Goal: Task Accomplishment & Management: Use online tool/utility

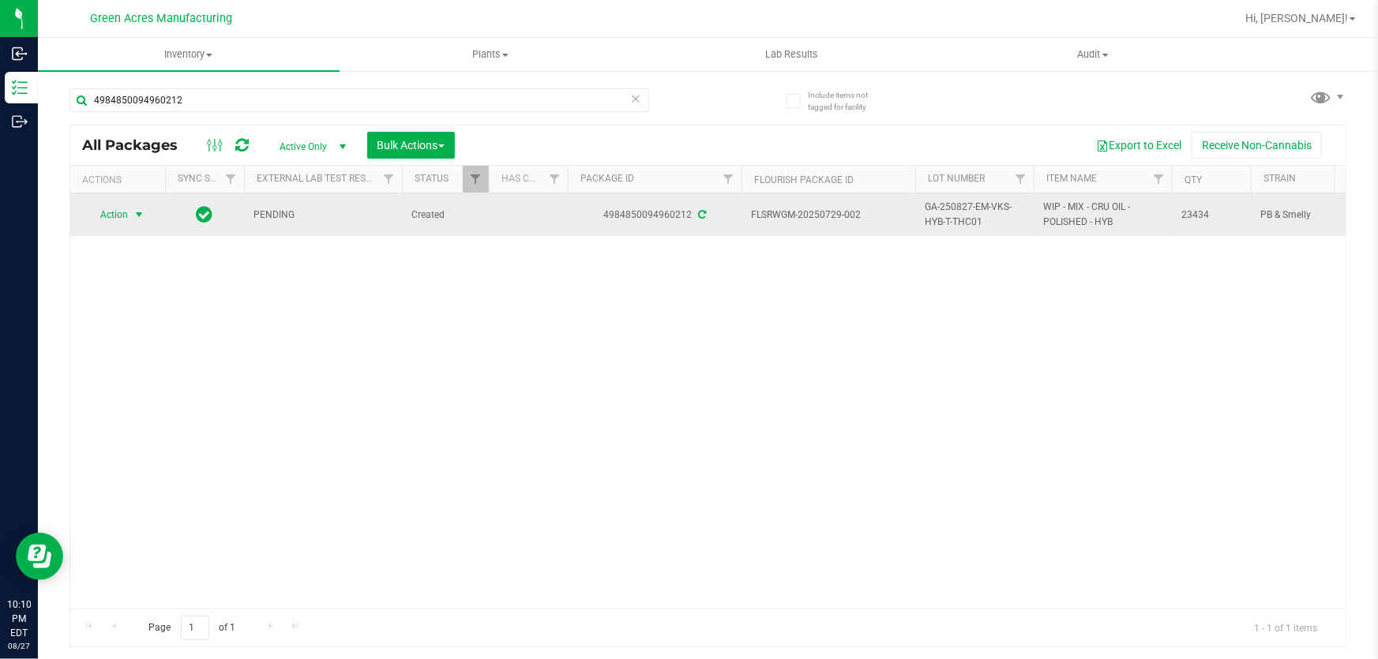
click at [138, 216] on span "select" at bounding box center [139, 214] width 13 height 13
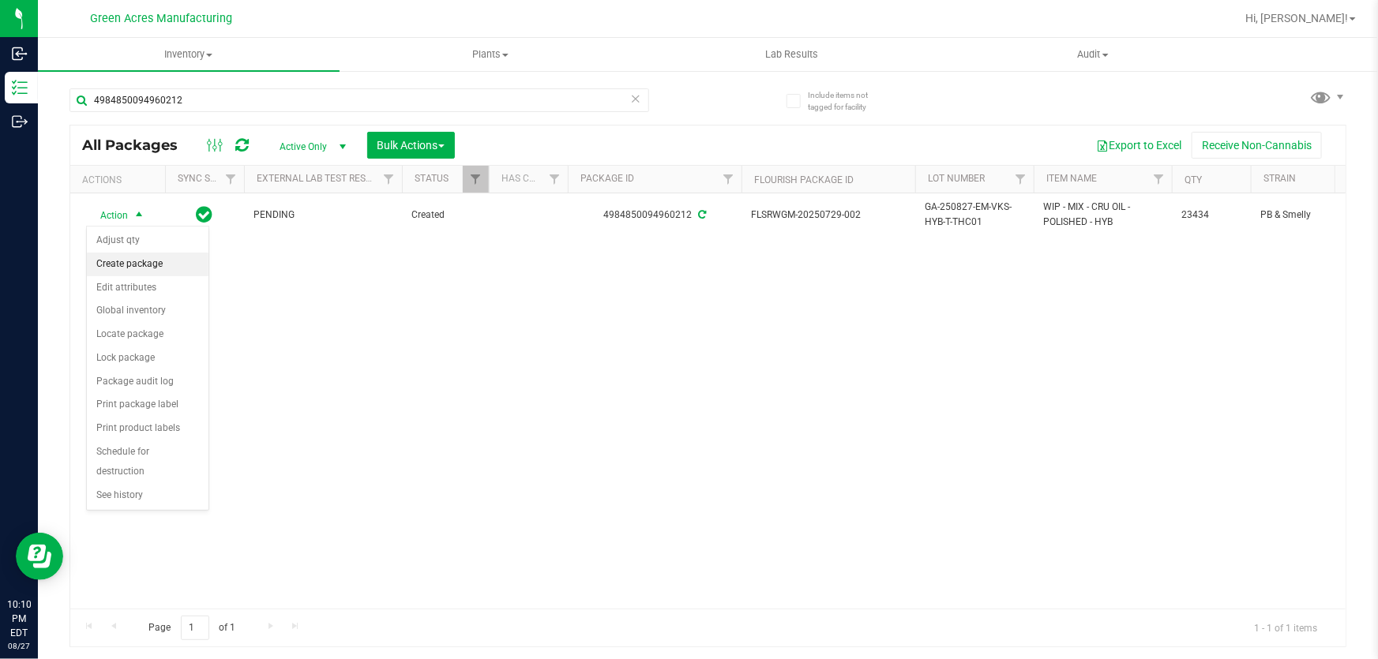
click at [131, 271] on li "Create package" at bounding box center [148, 265] width 122 height 24
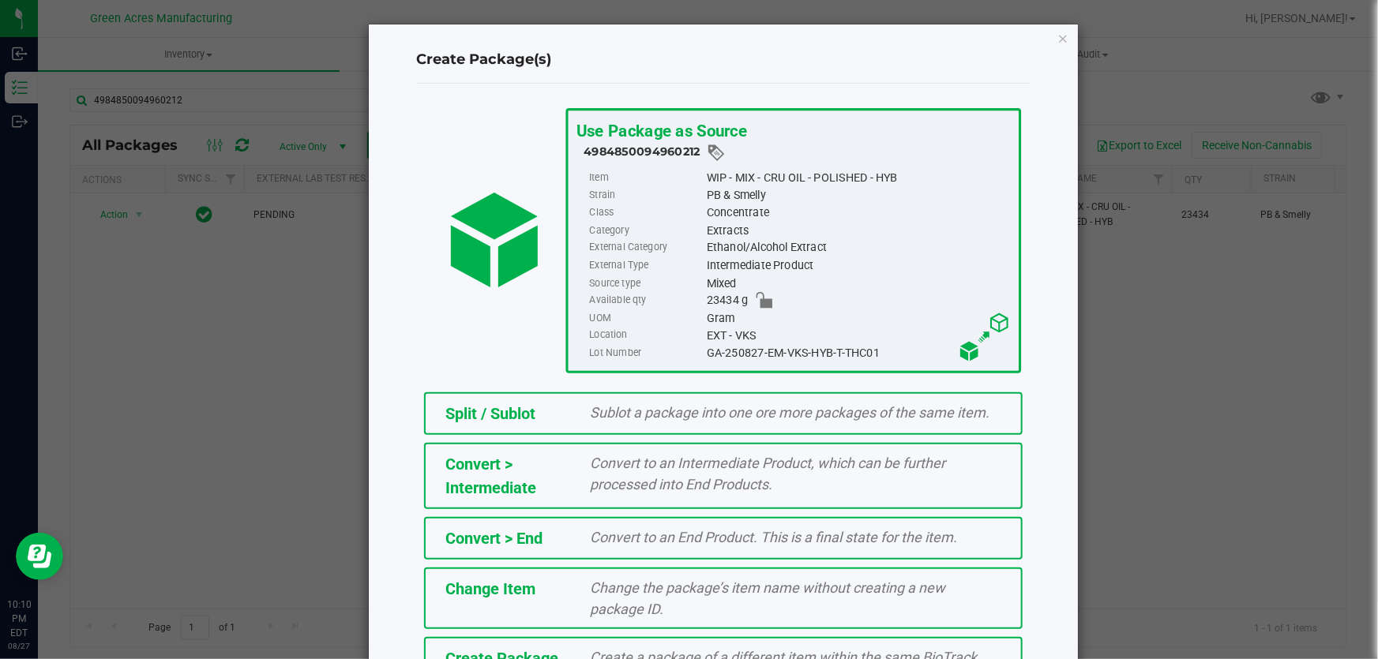
scroll to position [108, 0]
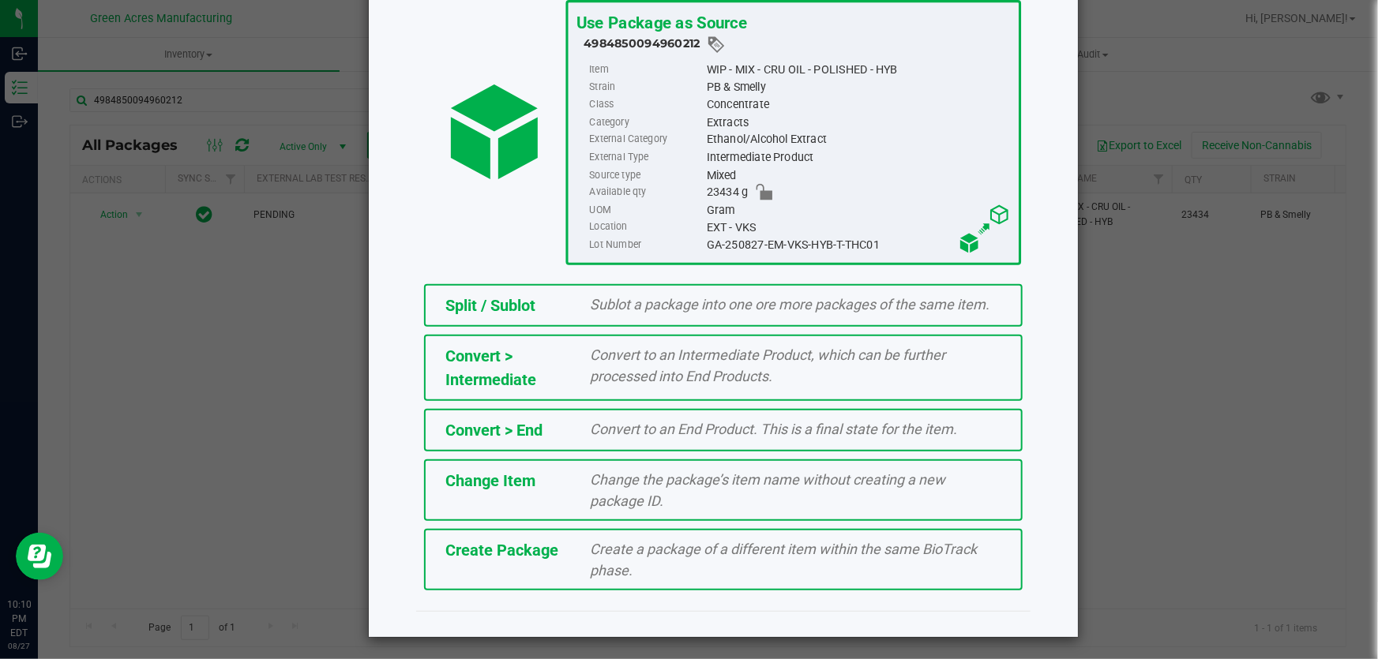
click at [570, 538] on div "Create Package" at bounding box center [505, 550] width 145 height 24
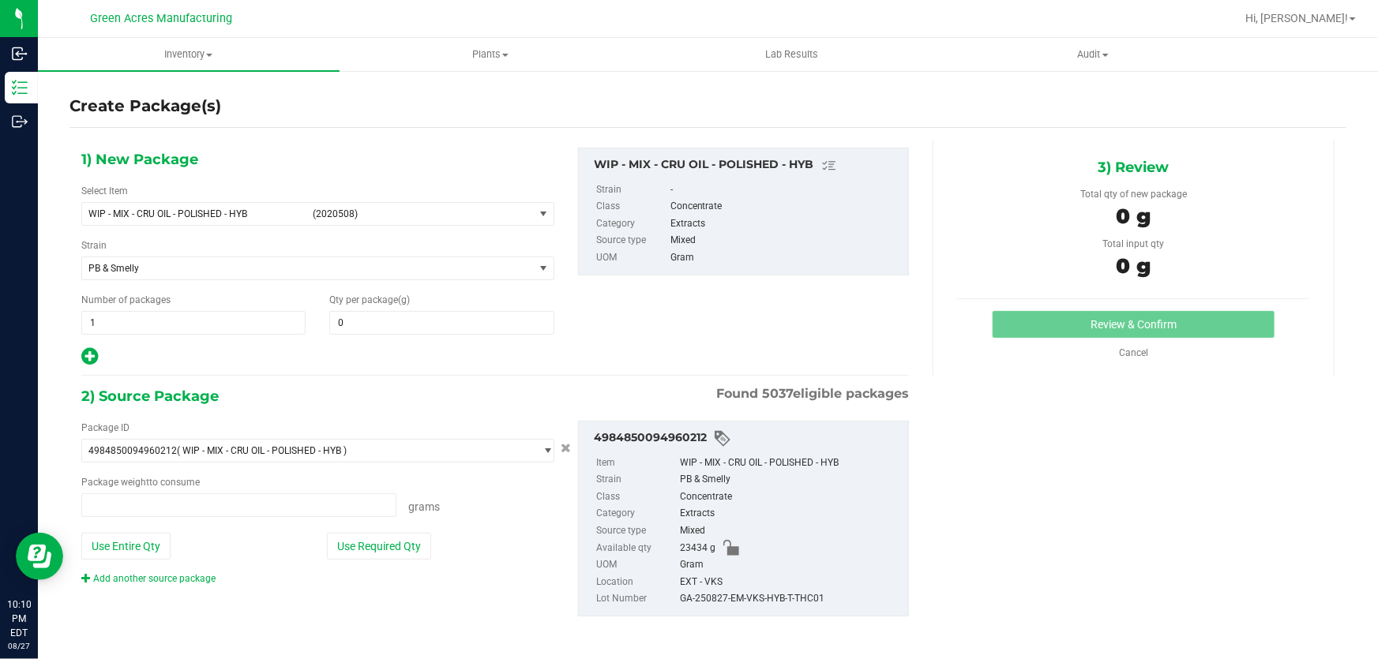
type input "0.0000"
type input "0.0000 g"
click at [537, 216] on span "select" at bounding box center [543, 214] width 13 height 13
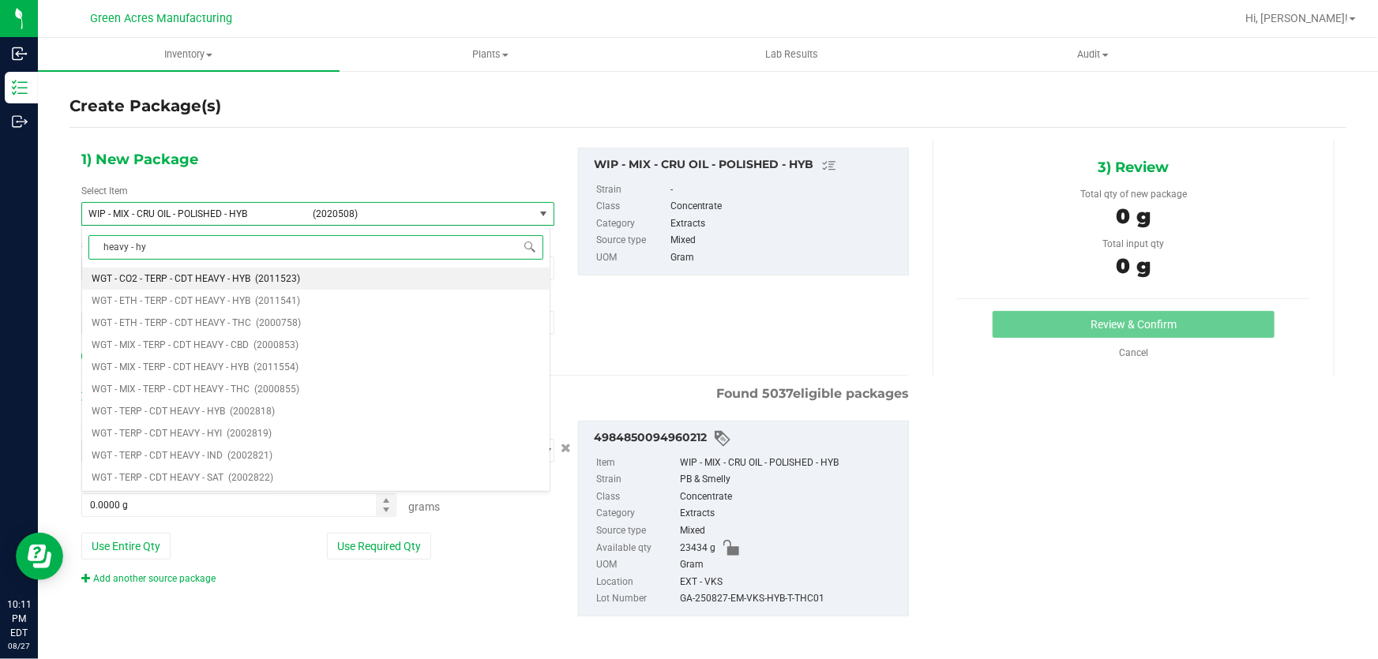
type input "heavy - hyb"
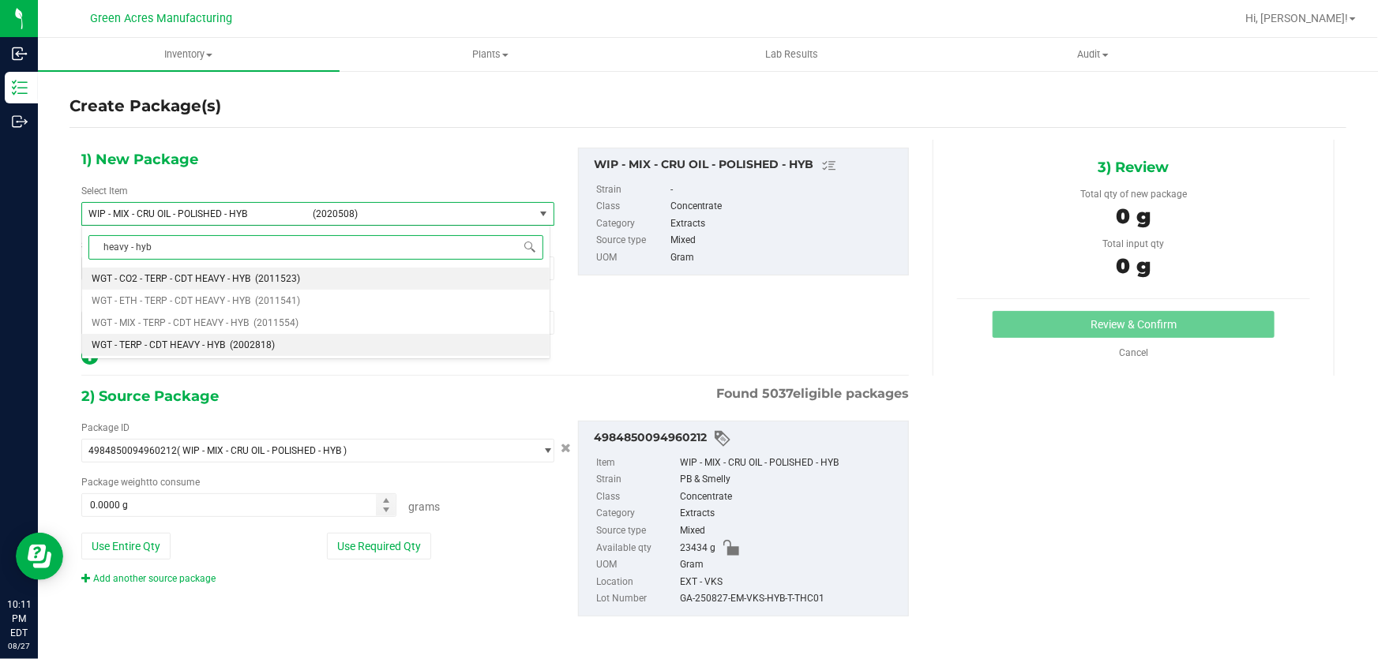
click at [223, 345] on li "WGT - TERP - CDT HEAVY - HYB (2002818)" at bounding box center [315, 345] width 467 height 22
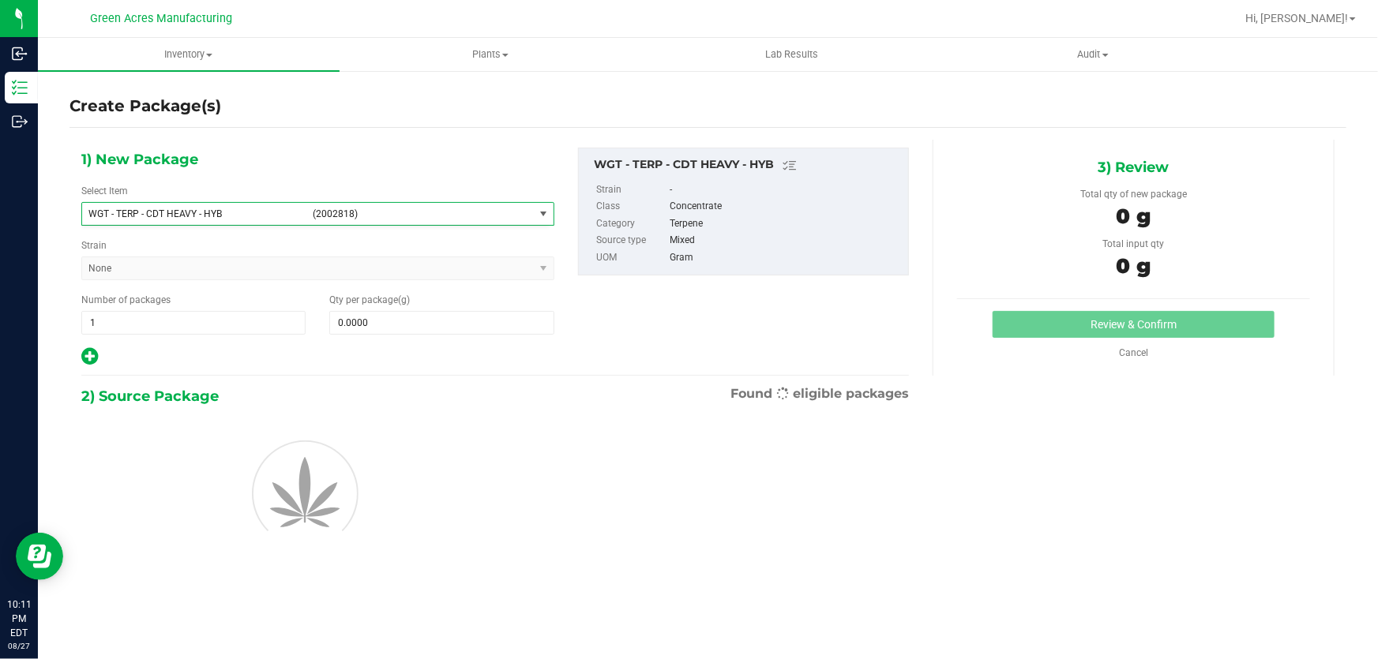
type input "0.0000"
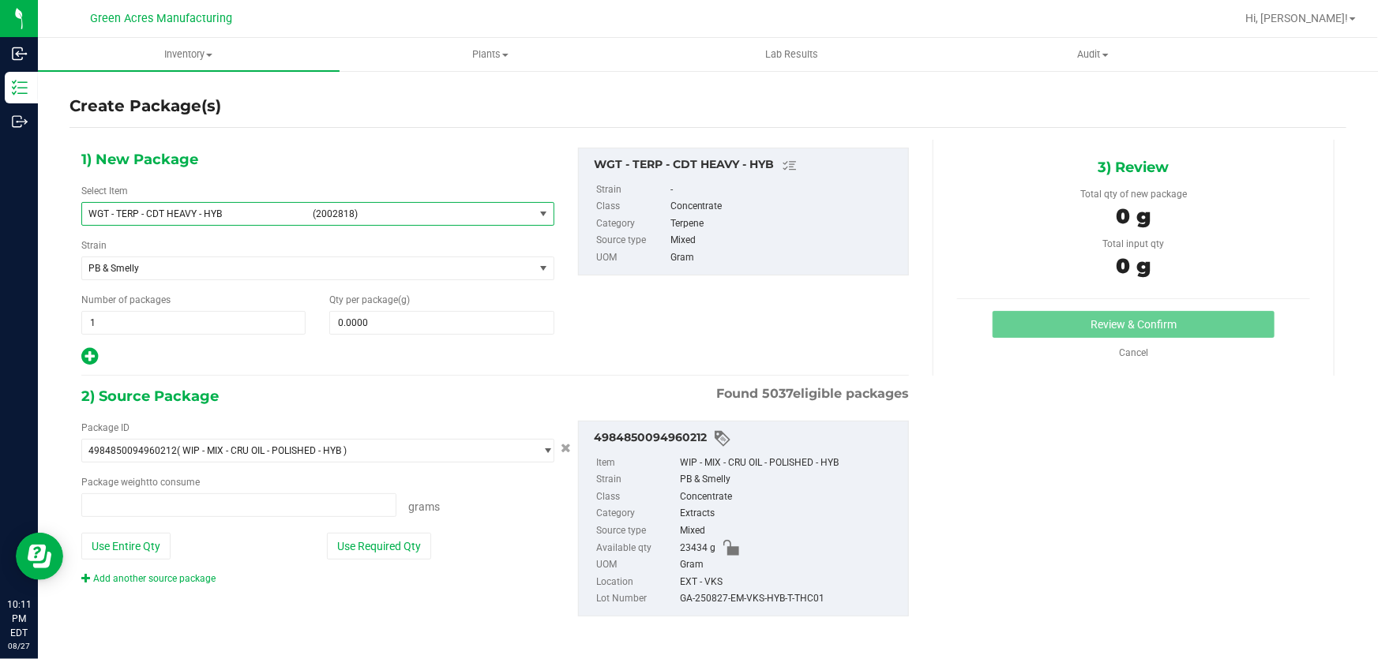
type input "0.0000 g"
click at [434, 325] on span at bounding box center [441, 323] width 224 height 24
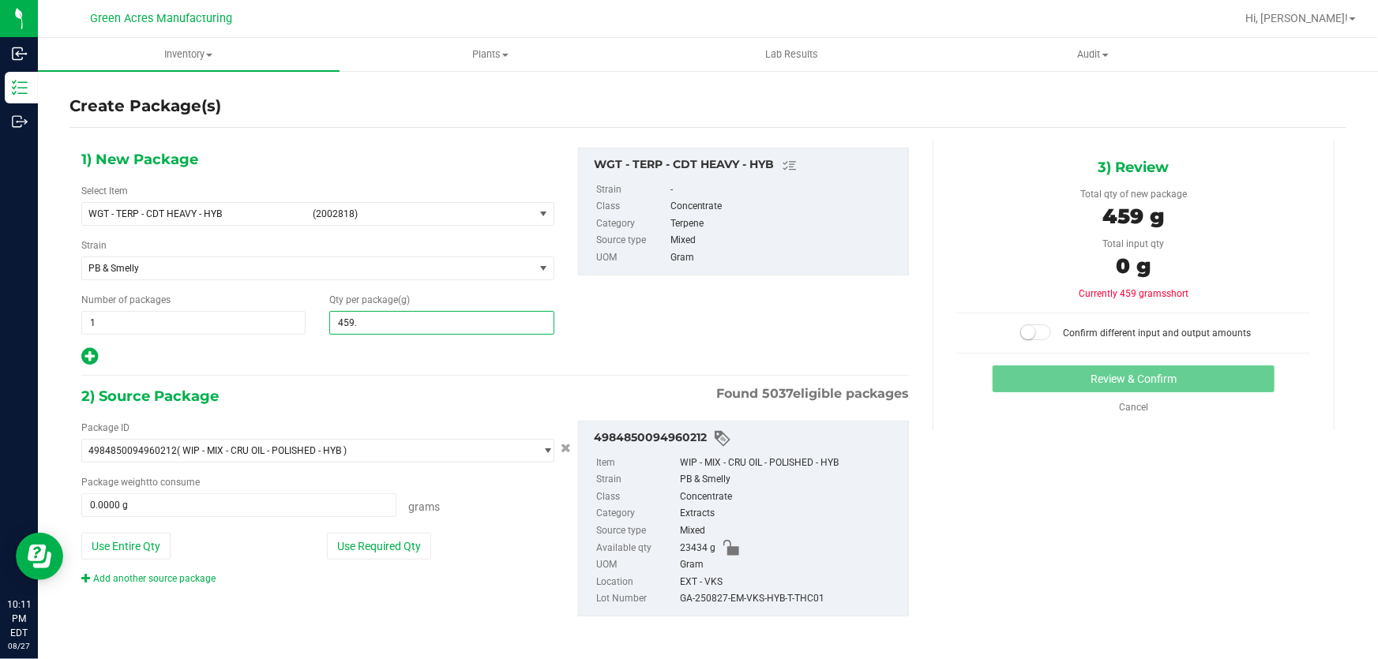
type input "459.5"
type input "459.5000"
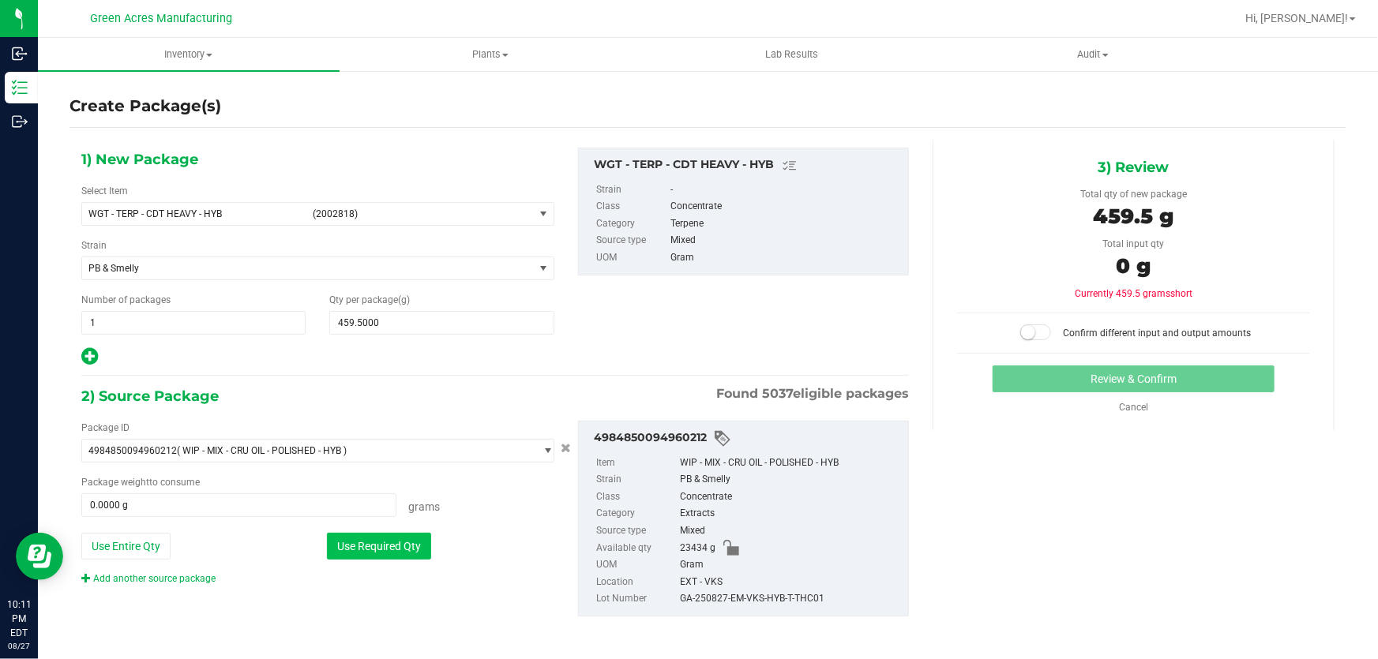
click at [399, 554] on button "Use Required Qty" at bounding box center [379, 546] width 104 height 27
type input "459.5000 g"
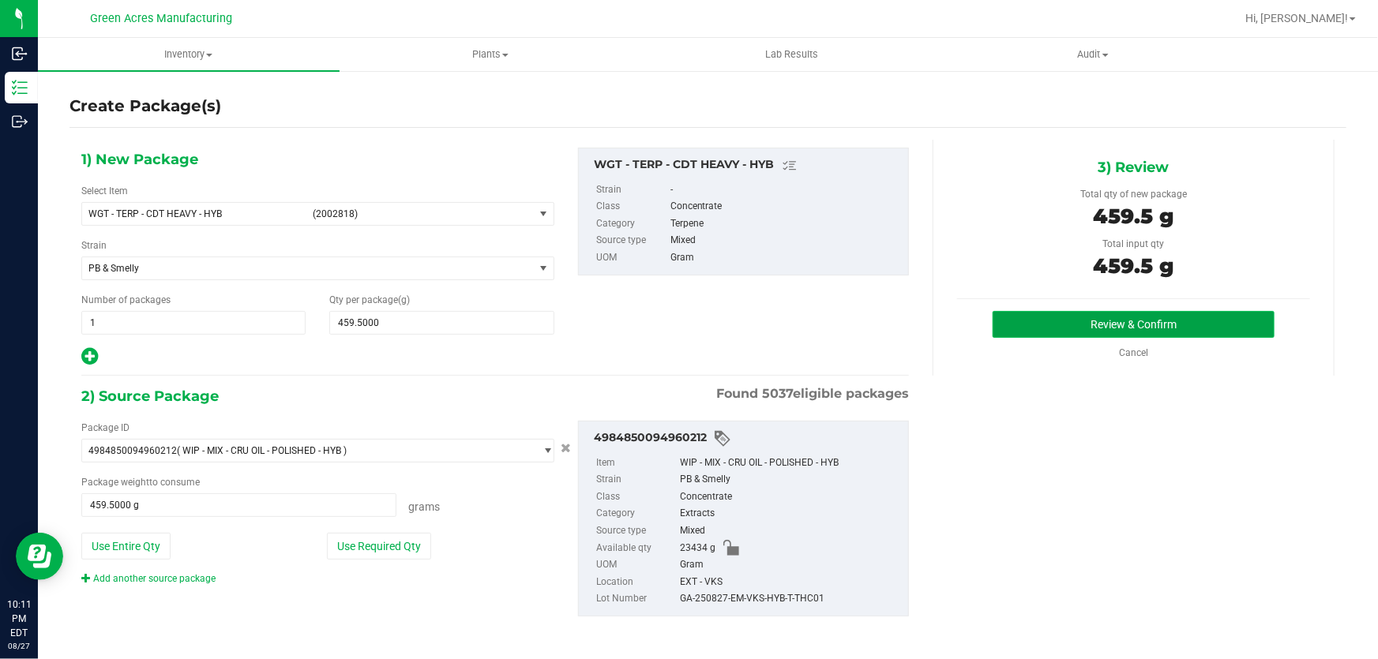
click at [1133, 322] on button "Review & Confirm" at bounding box center [1133, 324] width 283 height 27
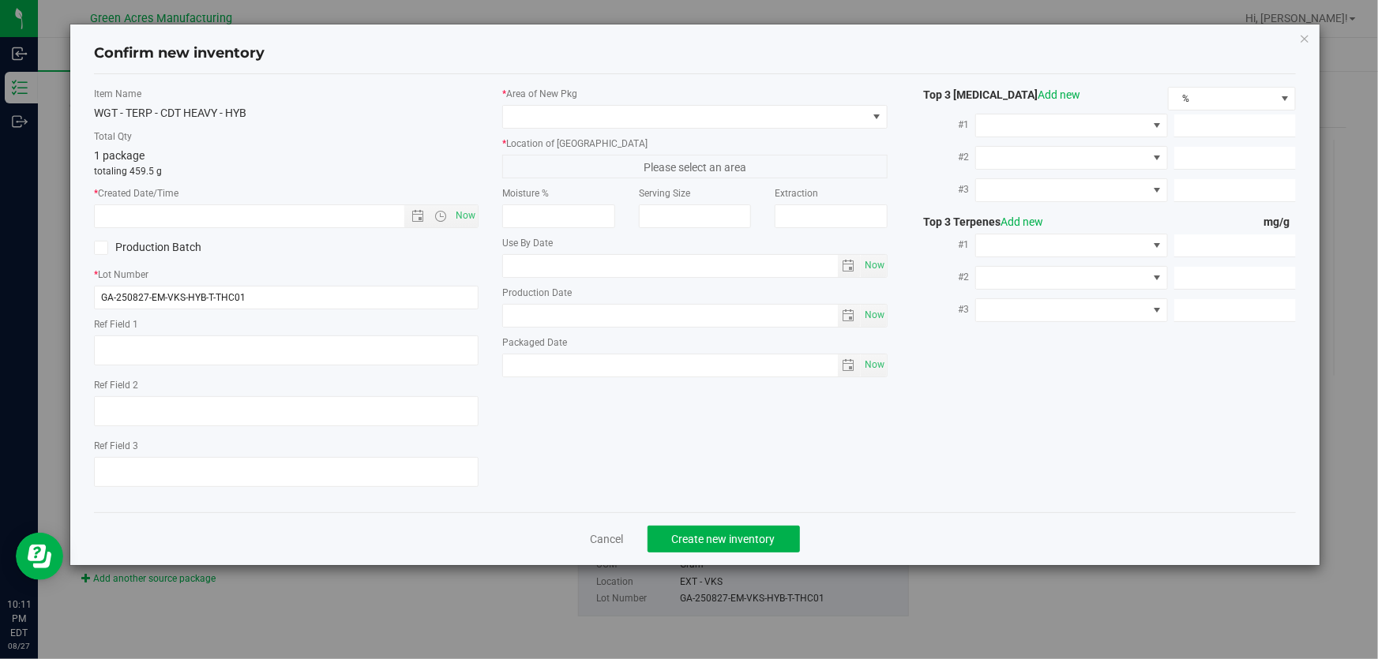
type textarea "20%/2.28% Terps"
type textarea ".242"
click at [594, 543] on link "Cancel" at bounding box center [607, 539] width 33 height 16
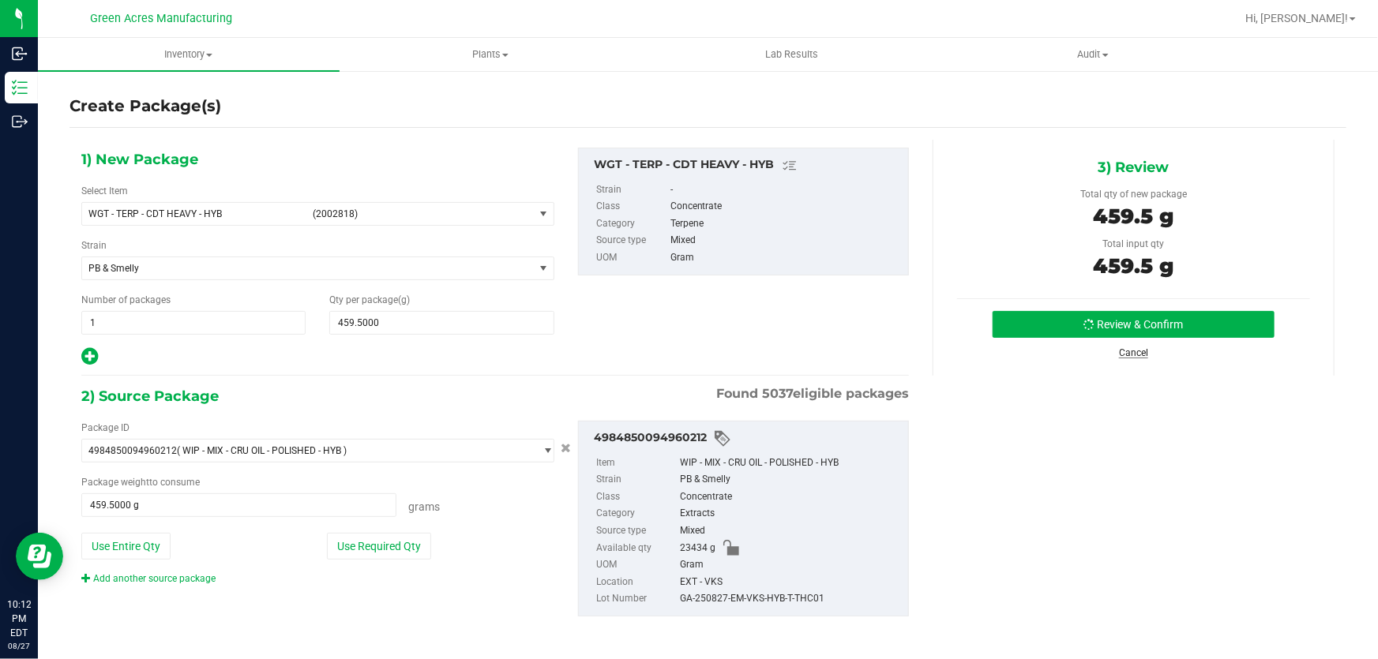
click at [1136, 349] on link "Cancel" at bounding box center [1133, 352] width 29 height 11
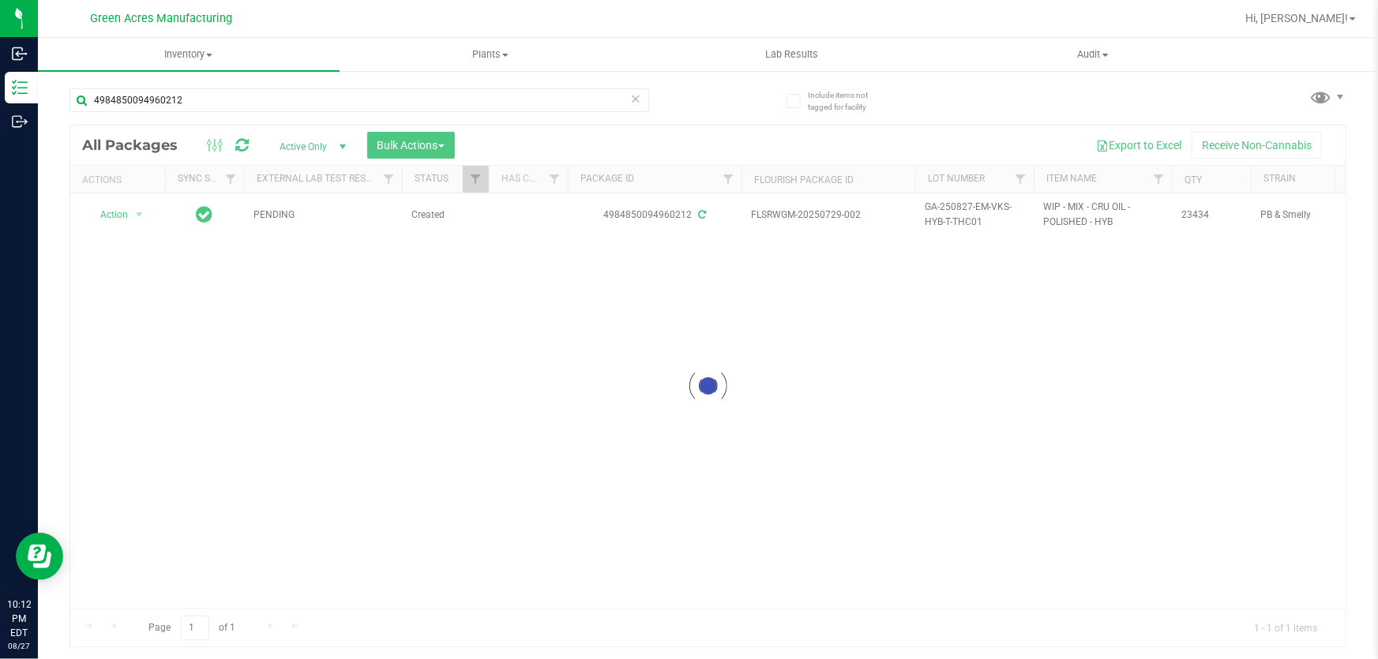
click at [638, 95] on icon at bounding box center [635, 97] width 11 height 19
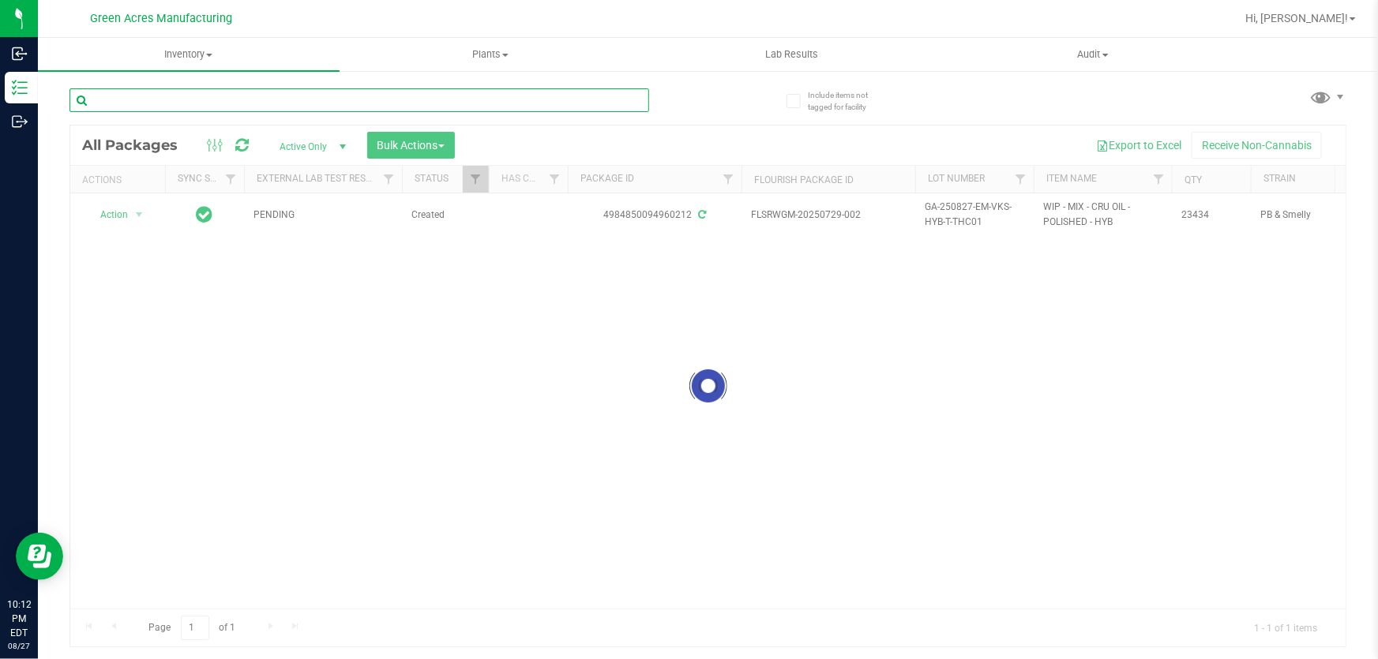
click at [447, 101] on input "text" at bounding box center [359, 100] width 580 height 24
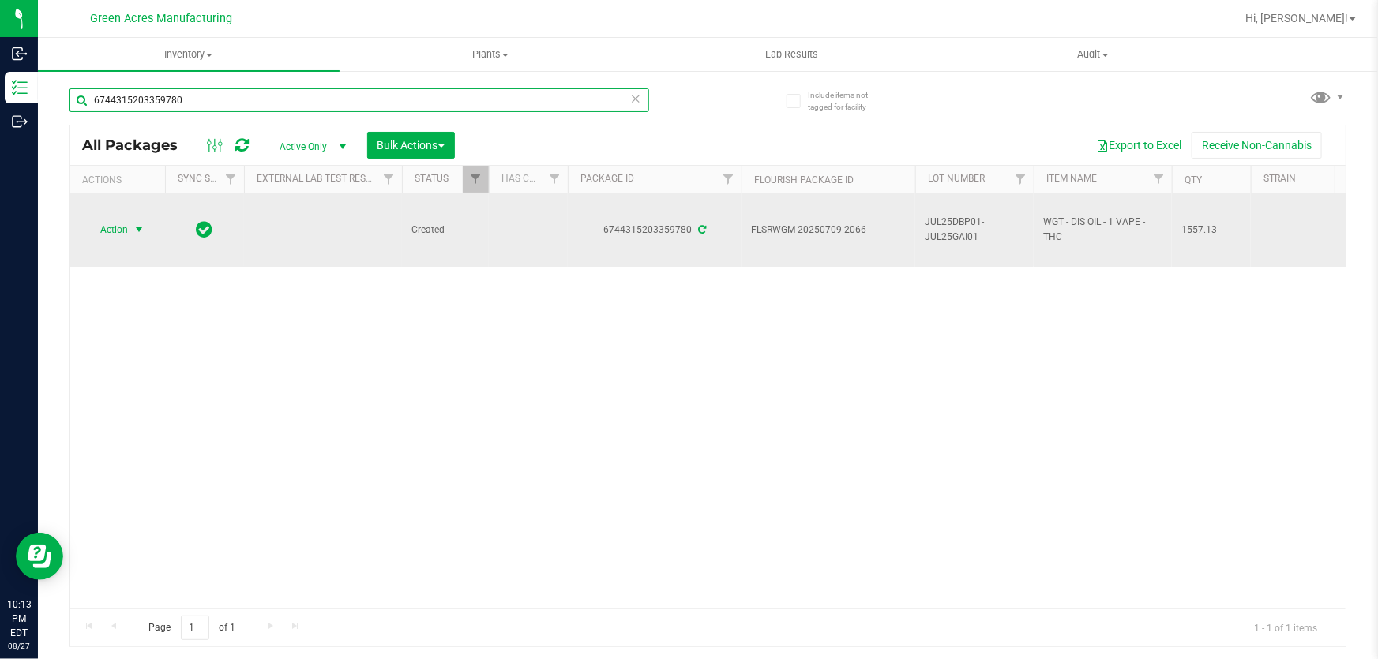
type input "6744315203359780"
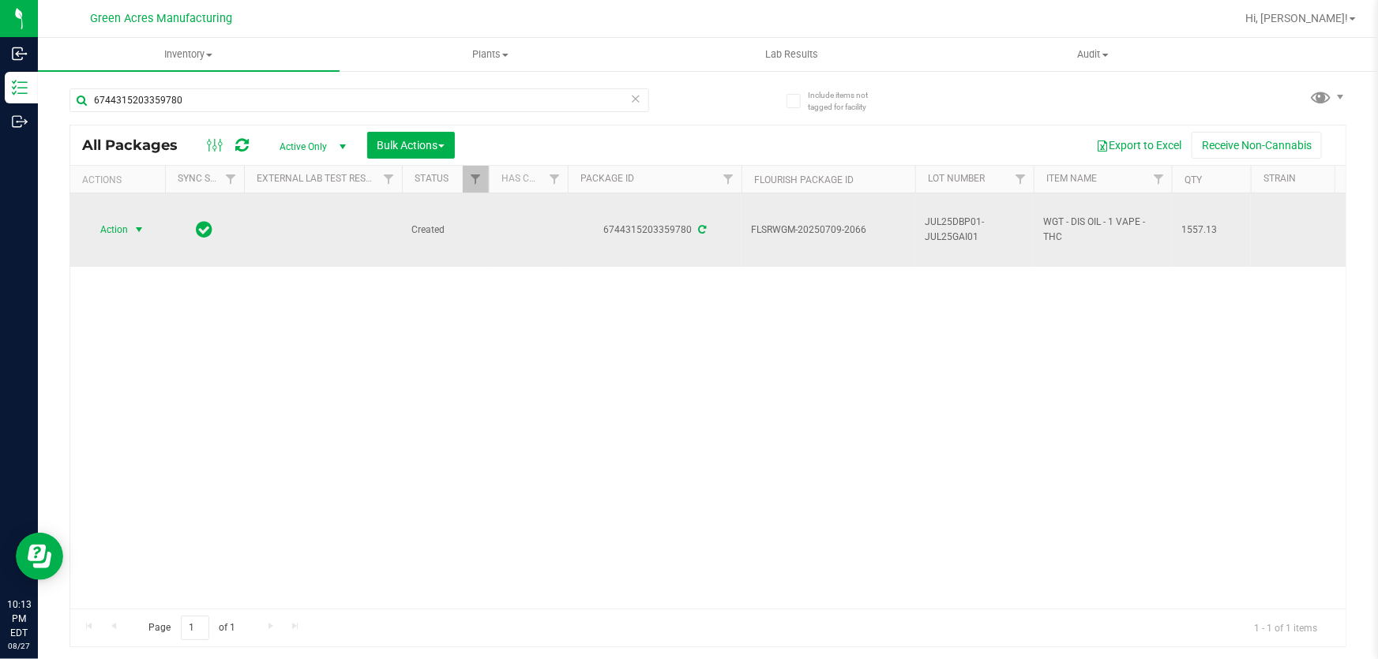
click at [137, 234] on span "select" at bounding box center [139, 229] width 13 height 13
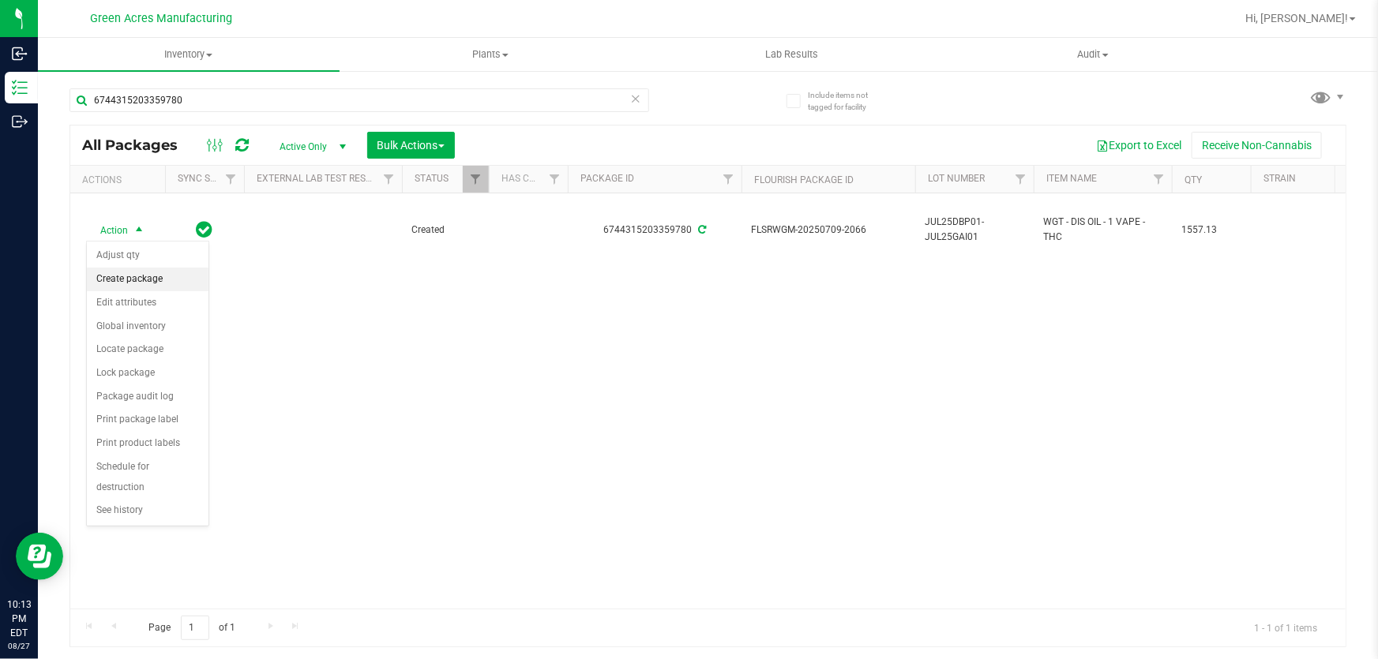
click at [170, 283] on li "Create package" at bounding box center [148, 280] width 122 height 24
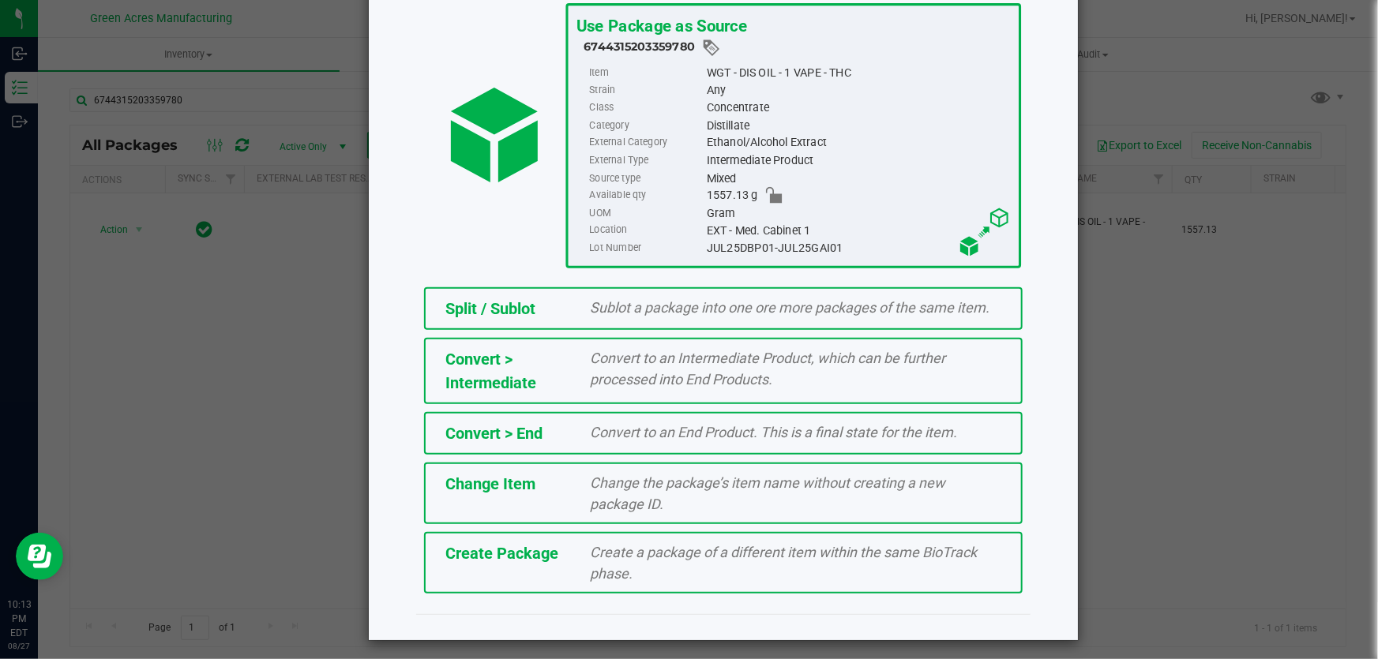
scroll to position [108, 0]
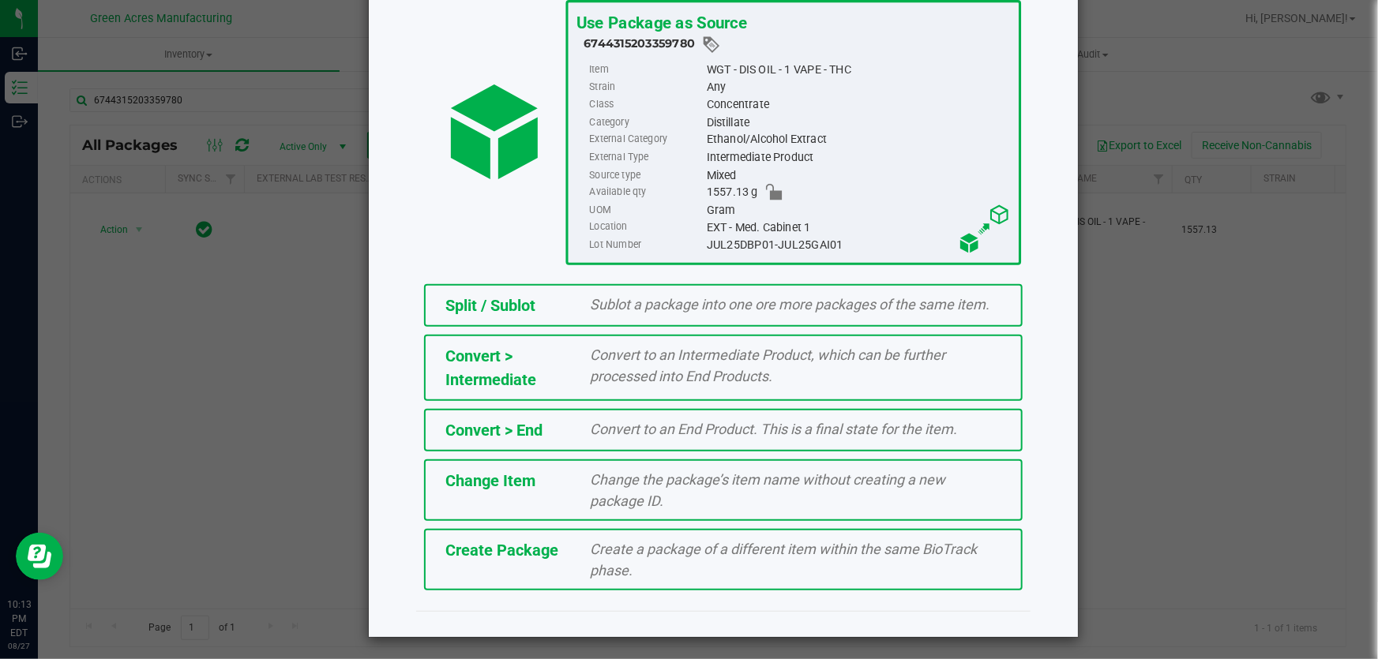
click at [682, 565] on div "Create a package of a different item within the same BioTrack phase." at bounding box center [796, 559] width 435 height 43
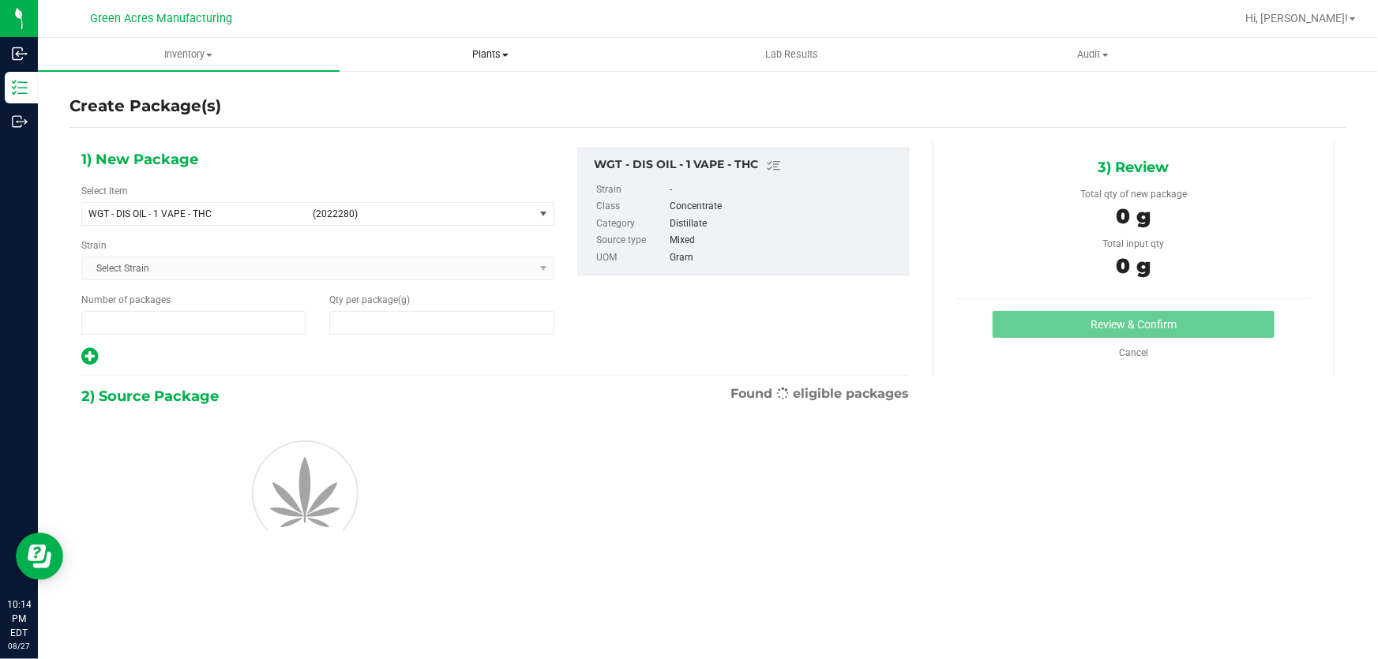
type input "1"
type input "0.0000"
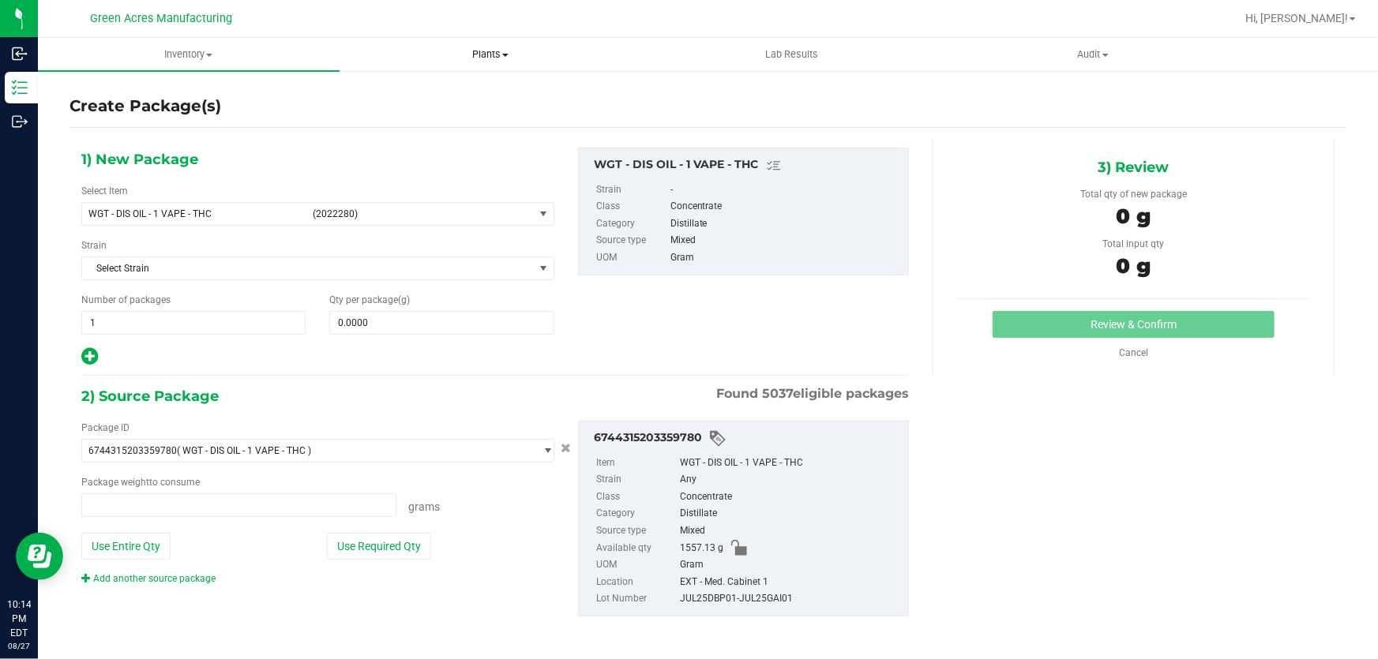
type input "0.0000 g"
click at [144, 581] on div "Add another source package" at bounding box center [160, 578] width 158 height 14
click at [182, 574] on link "Add another source package" at bounding box center [148, 577] width 134 height 11
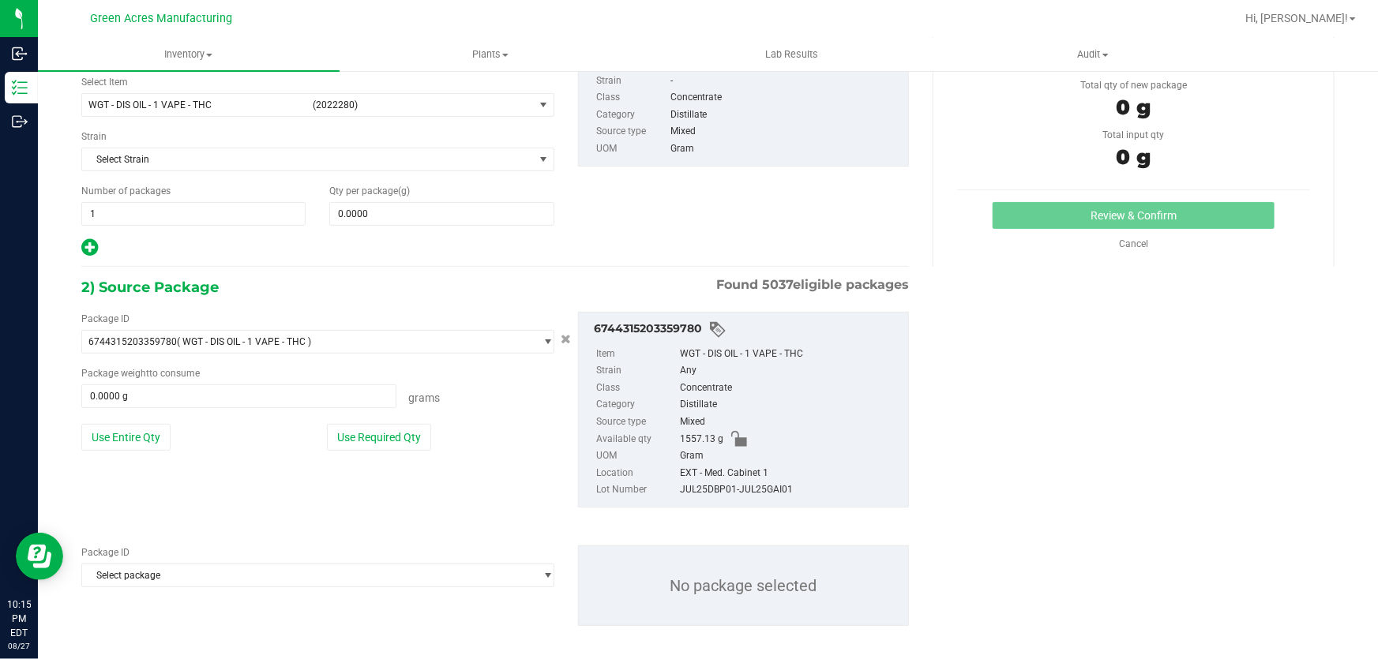
scroll to position [119, 0]
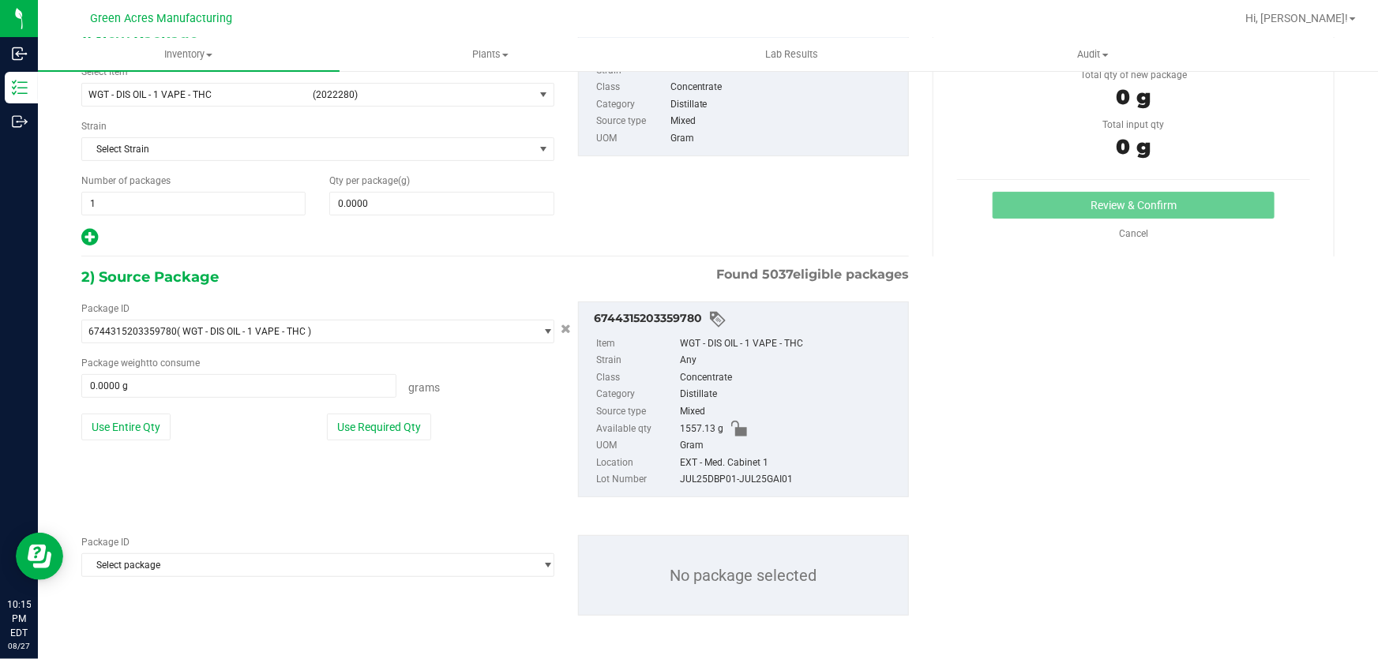
click at [336, 550] on div "Package ID Select package 0000518841815896 0001986067780047 0004070341500786 00…" at bounding box center [317, 556] width 473 height 42
click at [339, 561] on span "Select package" at bounding box center [308, 565] width 452 height 22
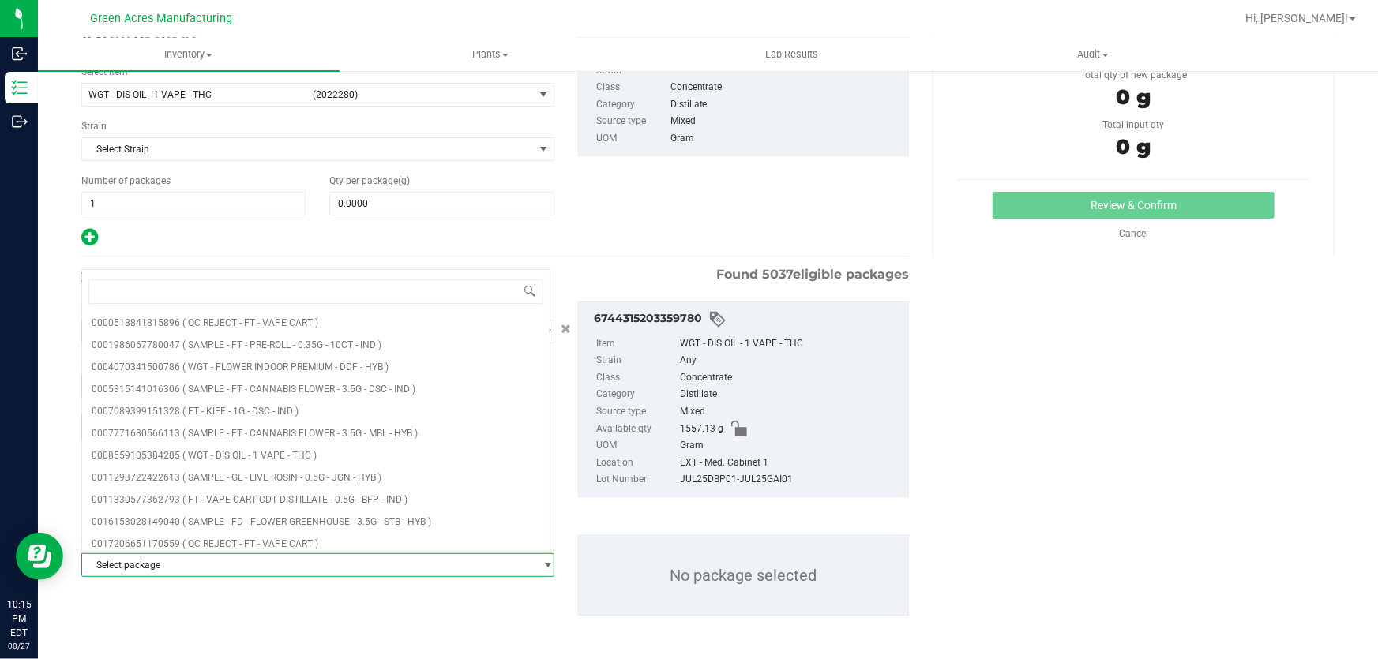
click at [655, 216] on div "1) New Package Select Item WGT - DIS OIL - 1 VAPE - THC (2022280) 007UP - Flowe…" at bounding box center [494, 137] width 851 height 219
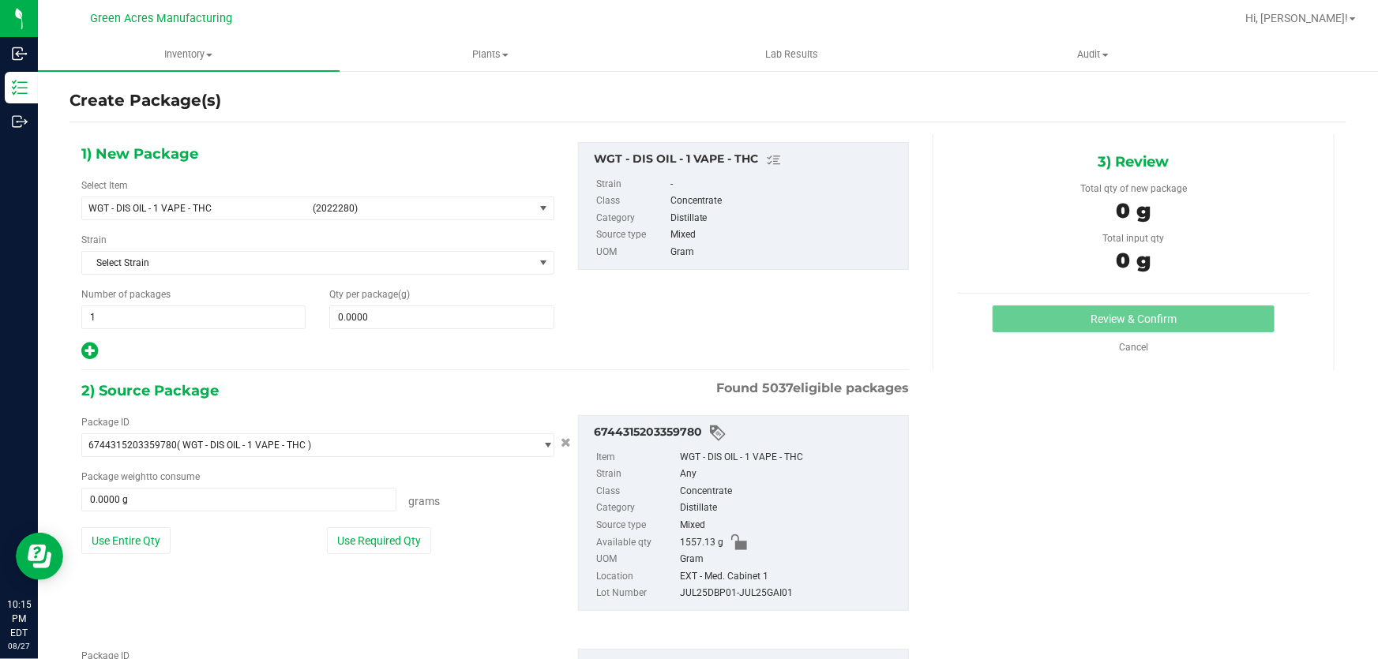
scroll to position [0, 0]
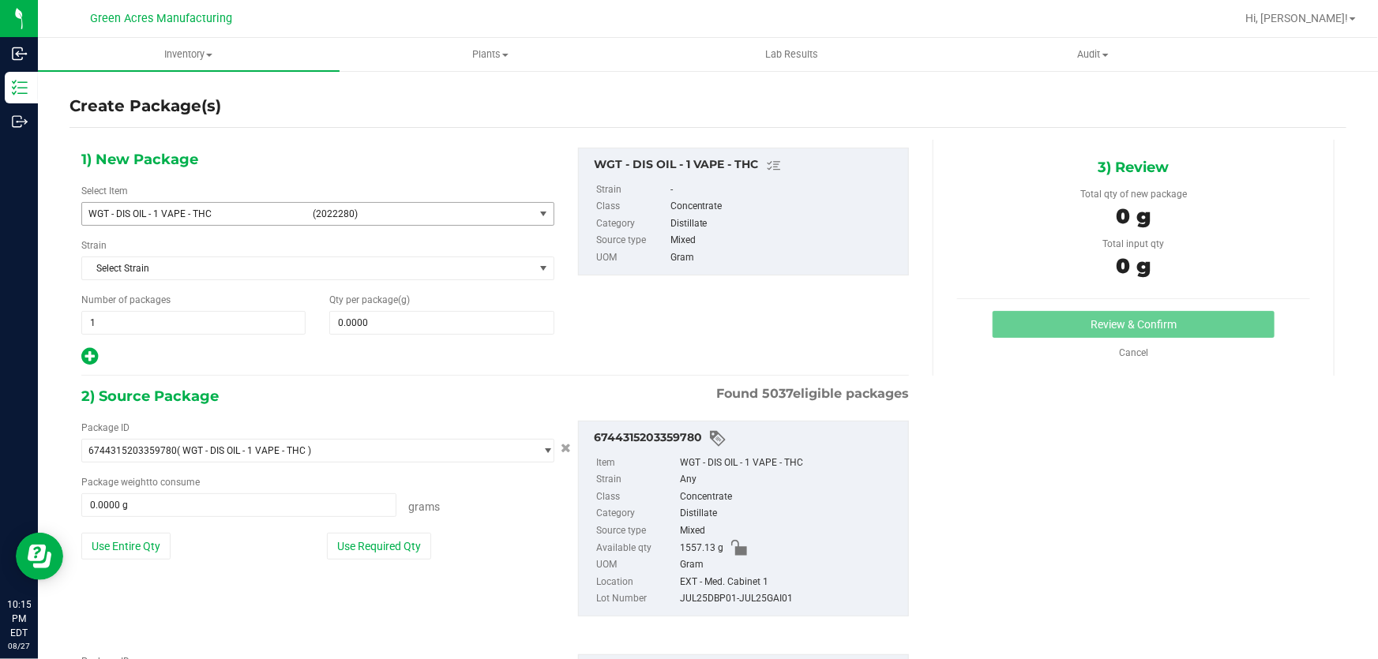
click at [545, 208] on span "select" at bounding box center [543, 214] width 13 height 13
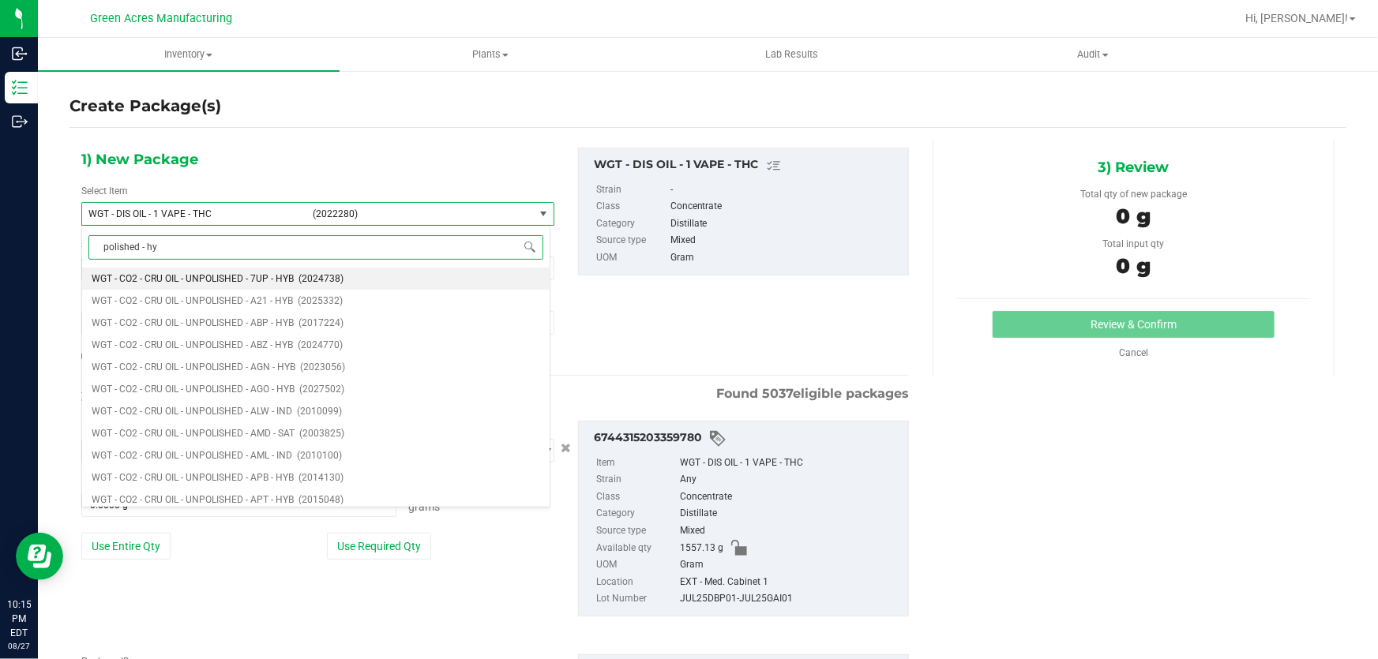
type input "polished - hyb"
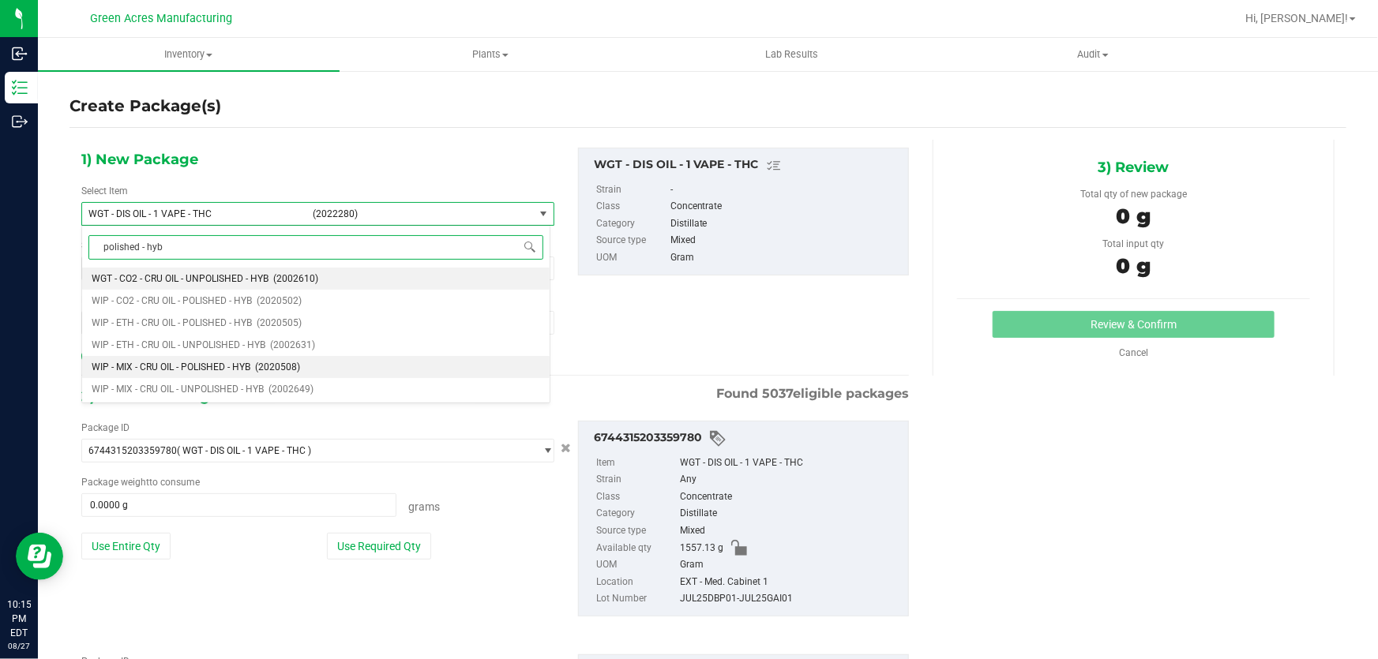
click at [220, 370] on span "WIP - MIX - CRU OIL - POLISHED - HYB" at bounding box center [171, 367] width 159 height 11
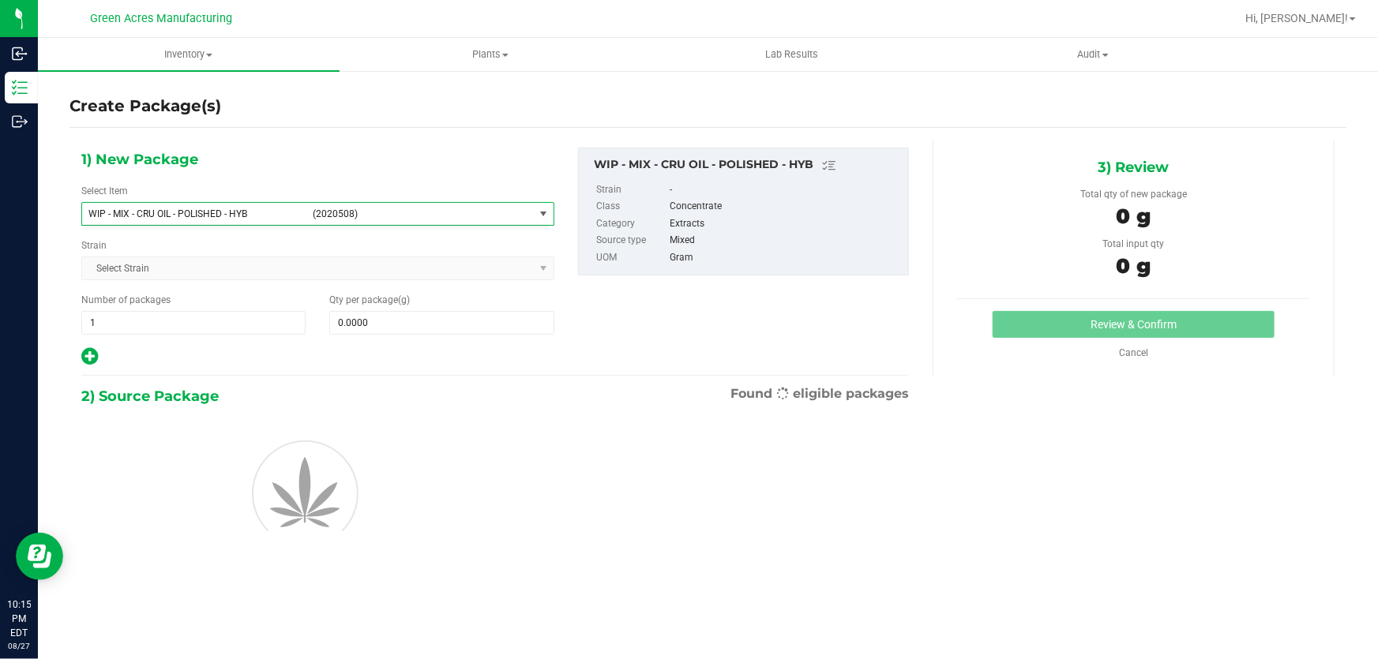
type input "0.0000"
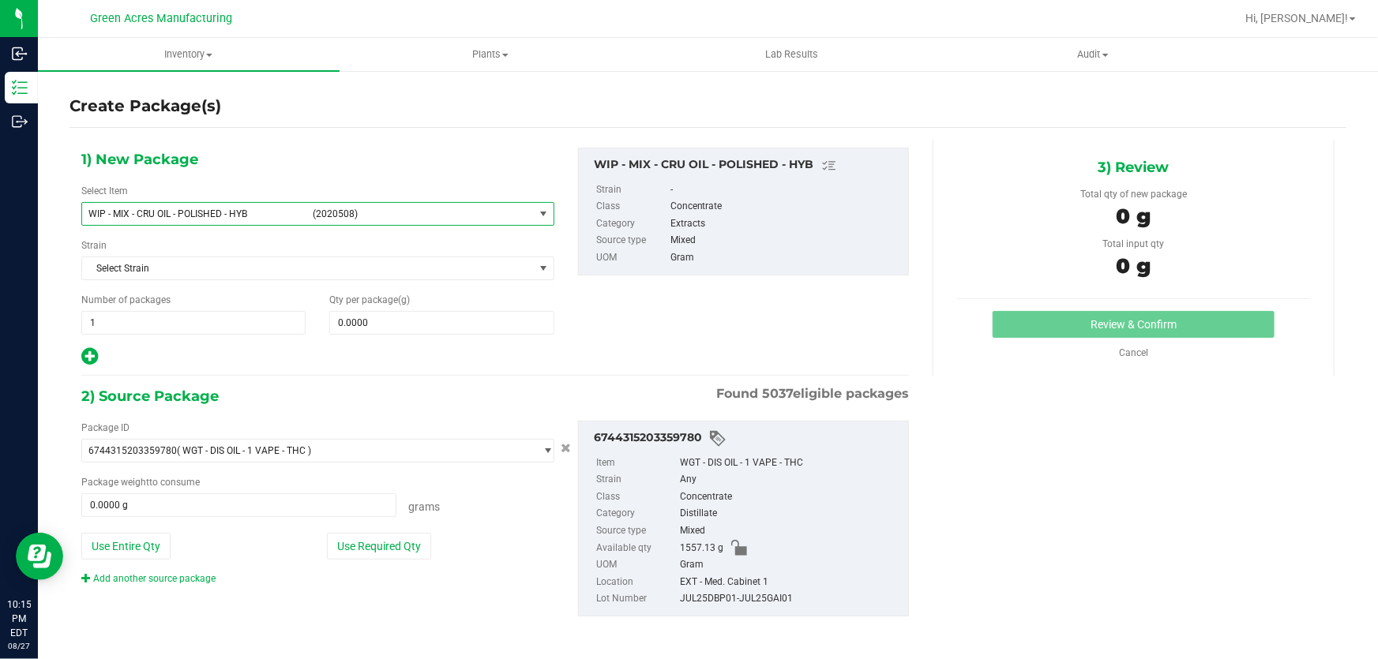
scroll to position [1, 0]
click at [198, 580] on link "Add another source package" at bounding box center [148, 577] width 134 height 11
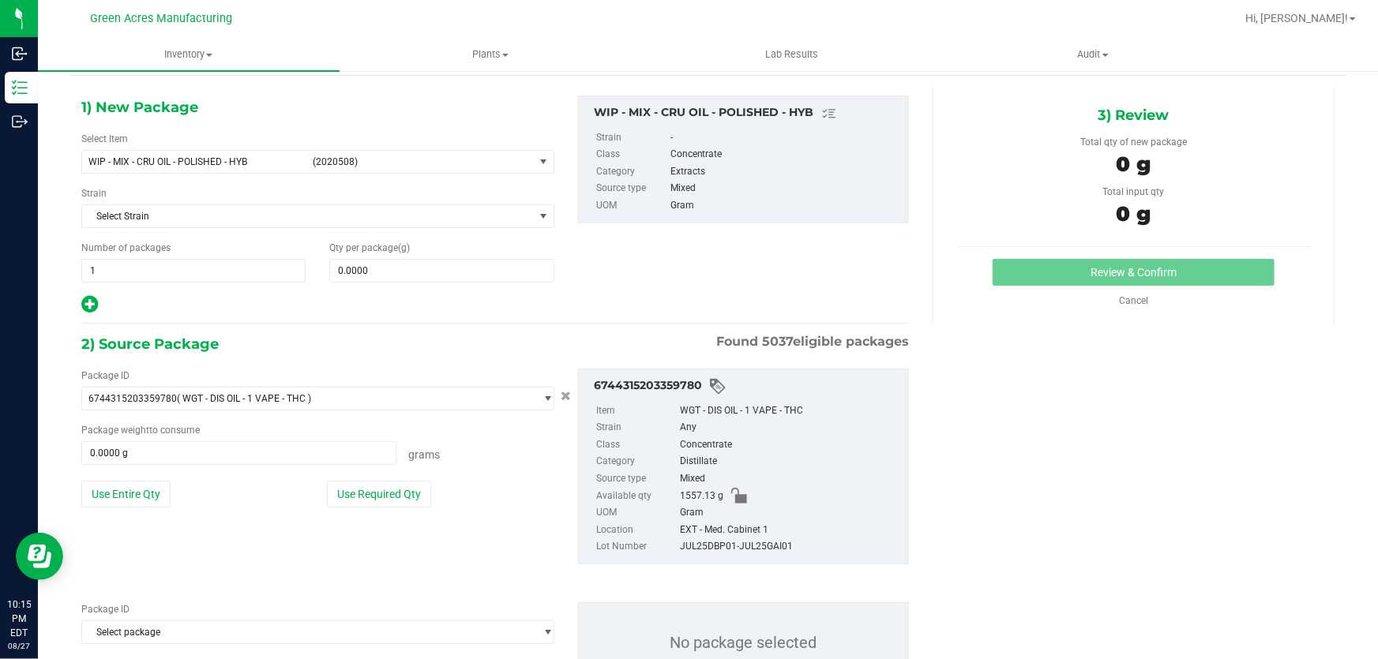
scroll to position [119, 0]
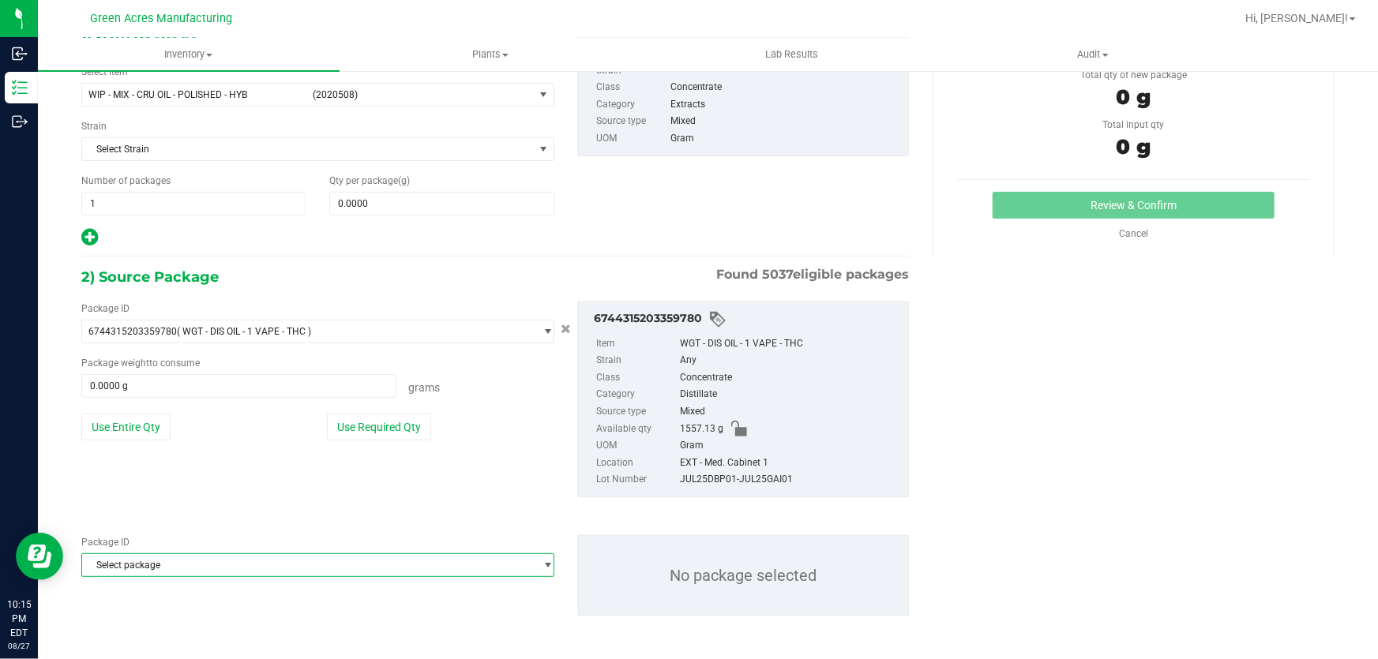
click at [521, 568] on span "Select package" at bounding box center [308, 565] width 452 height 22
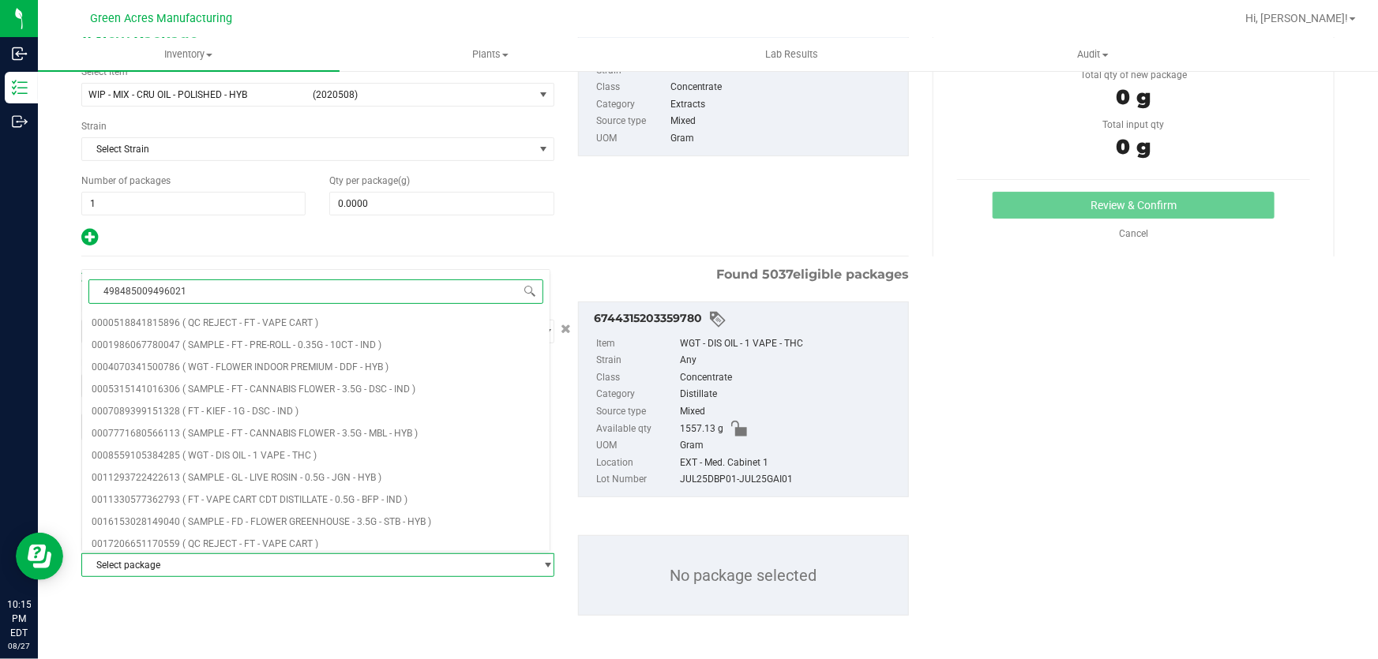
type input "4984850094960212"
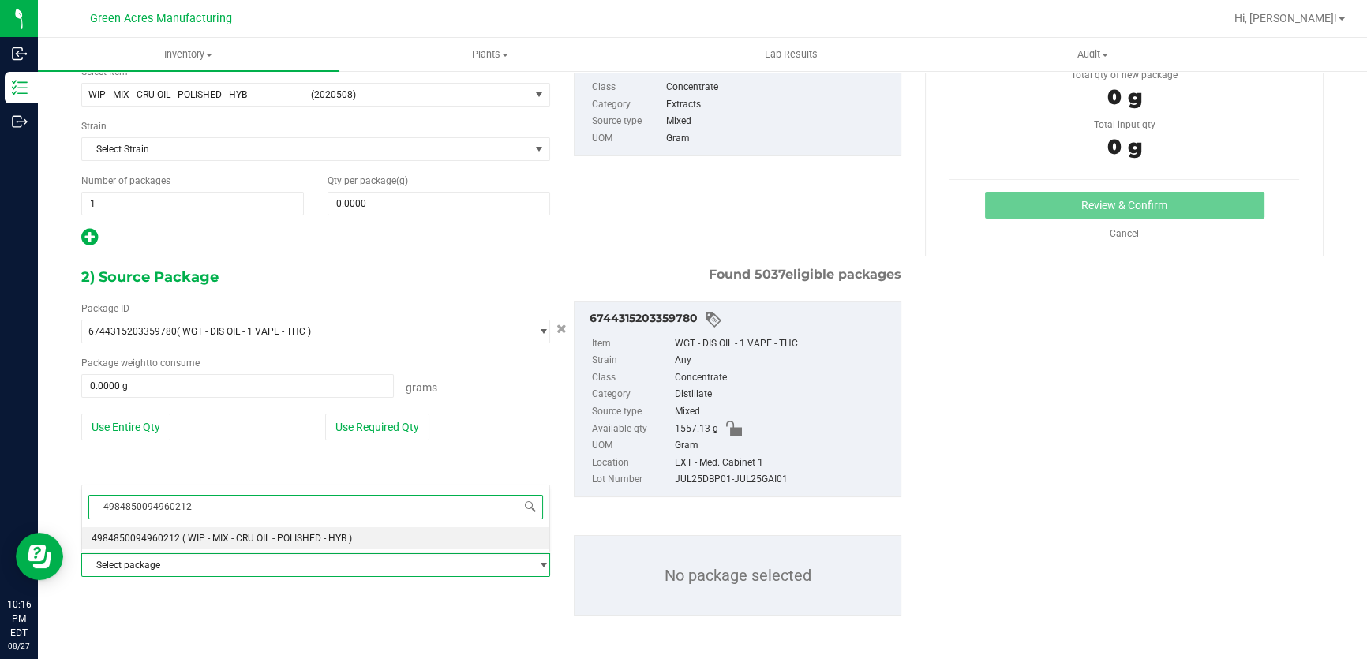
click at [258, 525] on span "4984850094960212" at bounding box center [315, 507] width 467 height 37
click at [257, 528] on li "4984850094960212 ( WIP - MIX - CRU OIL - POLISHED - HYB )" at bounding box center [315, 538] width 467 height 22
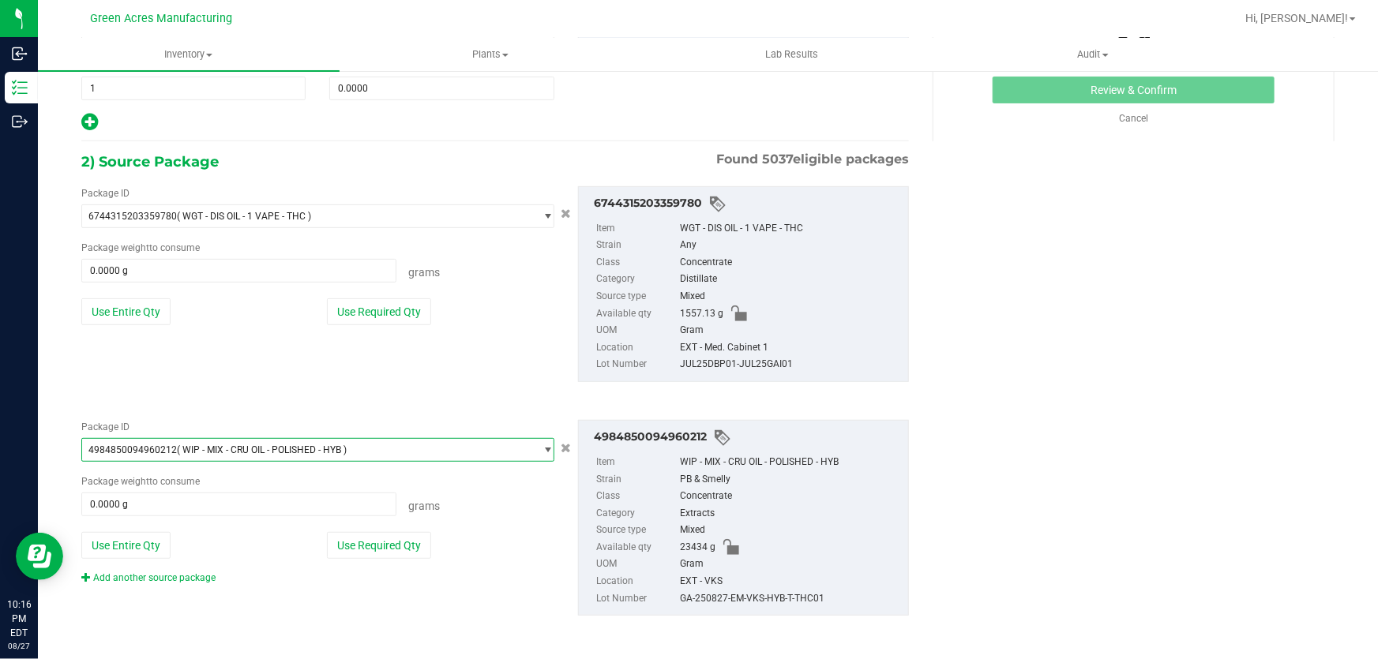
scroll to position [235, 0]
click at [745, 598] on div "GA-250827-EM-VKS-HYB-T-THC01" at bounding box center [790, 598] width 220 height 17
copy div "GA-250827-EM-VKS-HYB-T-THC01"
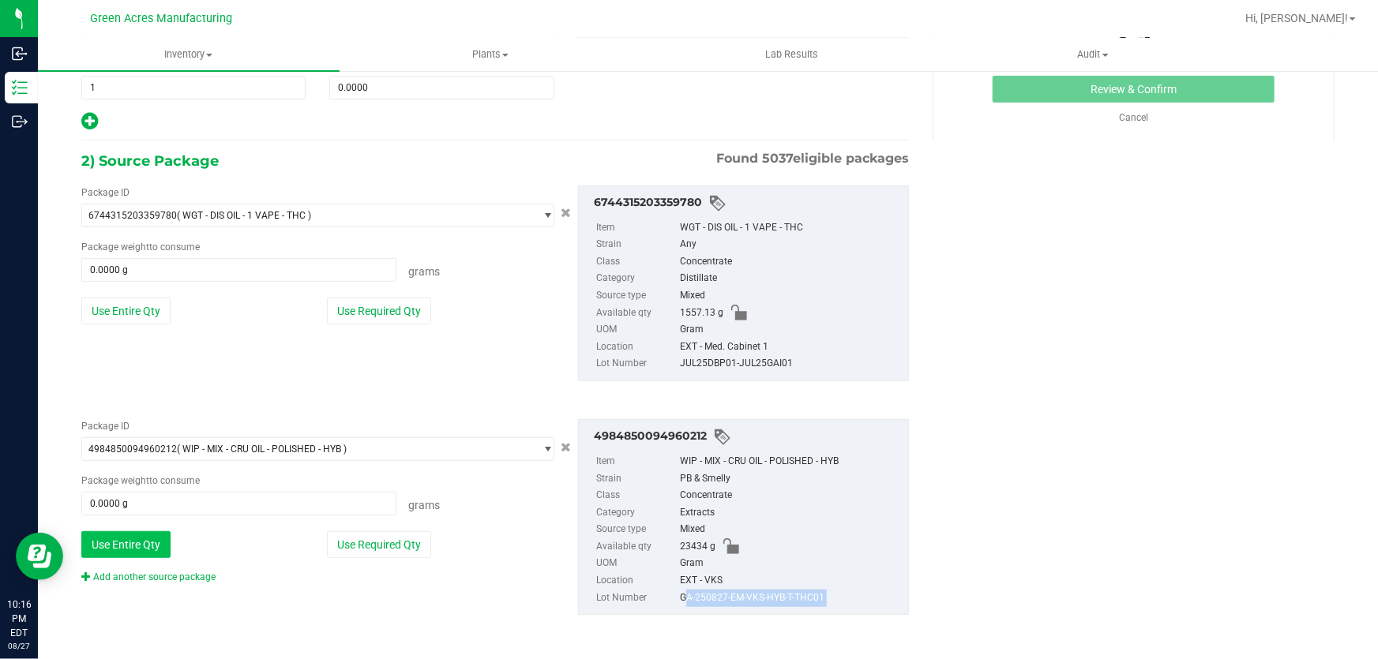
click at [134, 538] on button "Use Entire Qty" at bounding box center [125, 544] width 89 height 27
type input "23434.0000 g"
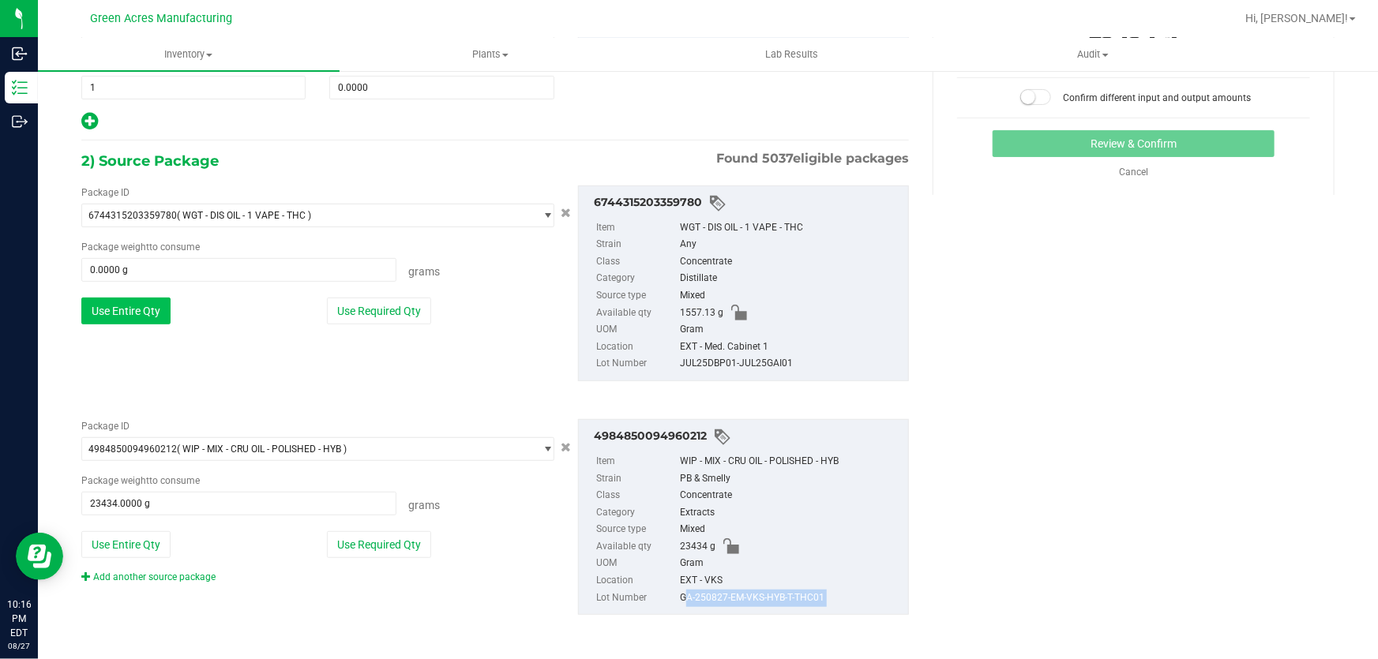
click at [144, 310] on button "Use Entire Qty" at bounding box center [125, 311] width 89 height 27
type input "1557.1300 g"
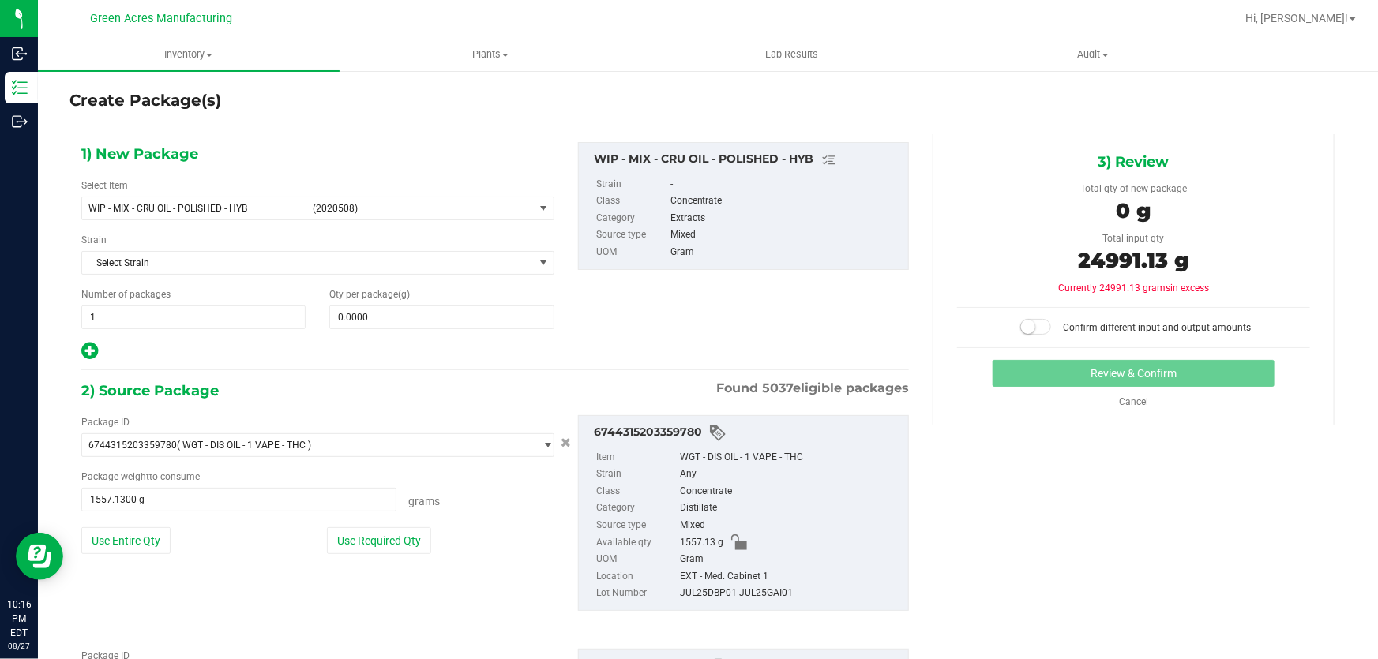
scroll to position [0, 0]
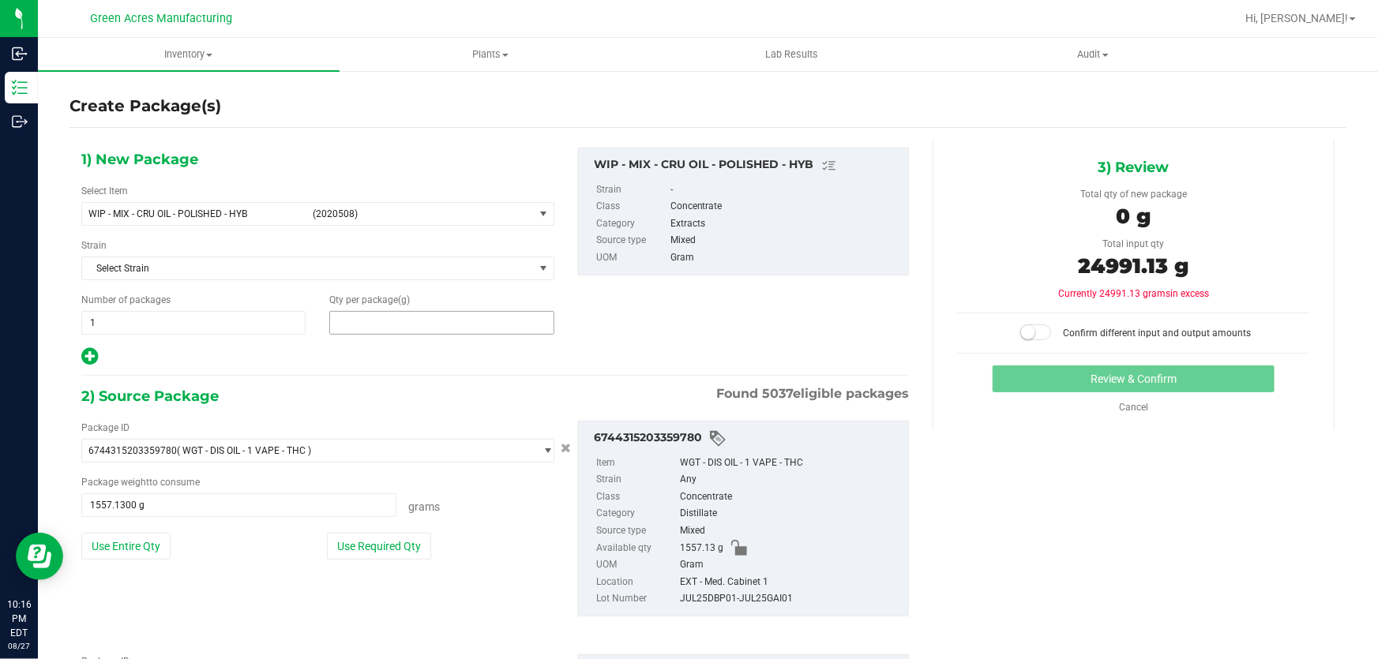
click at [429, 323] on span at bounding box center [441, 323] width 224 height 24
type input "24991.13"
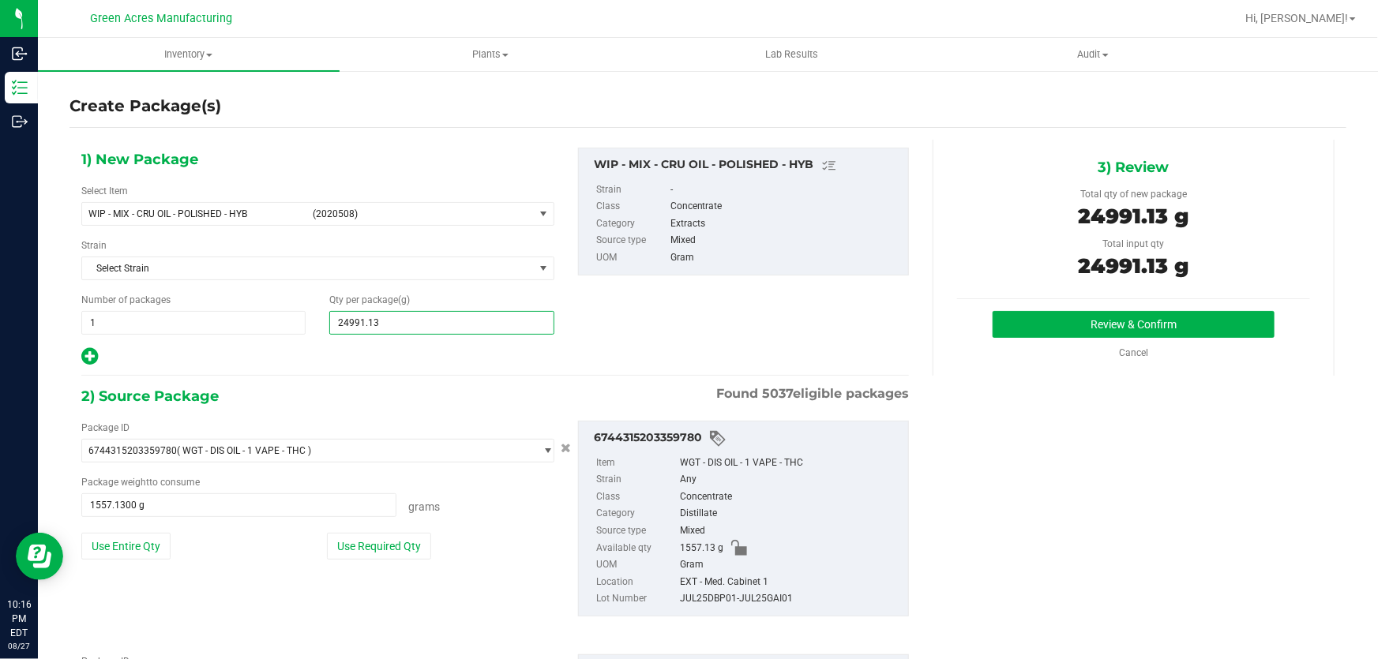
click at [450, 324] on input "24991.13" at bounding box center [441, 323] width 223 height 22
type input "24,991.1300"
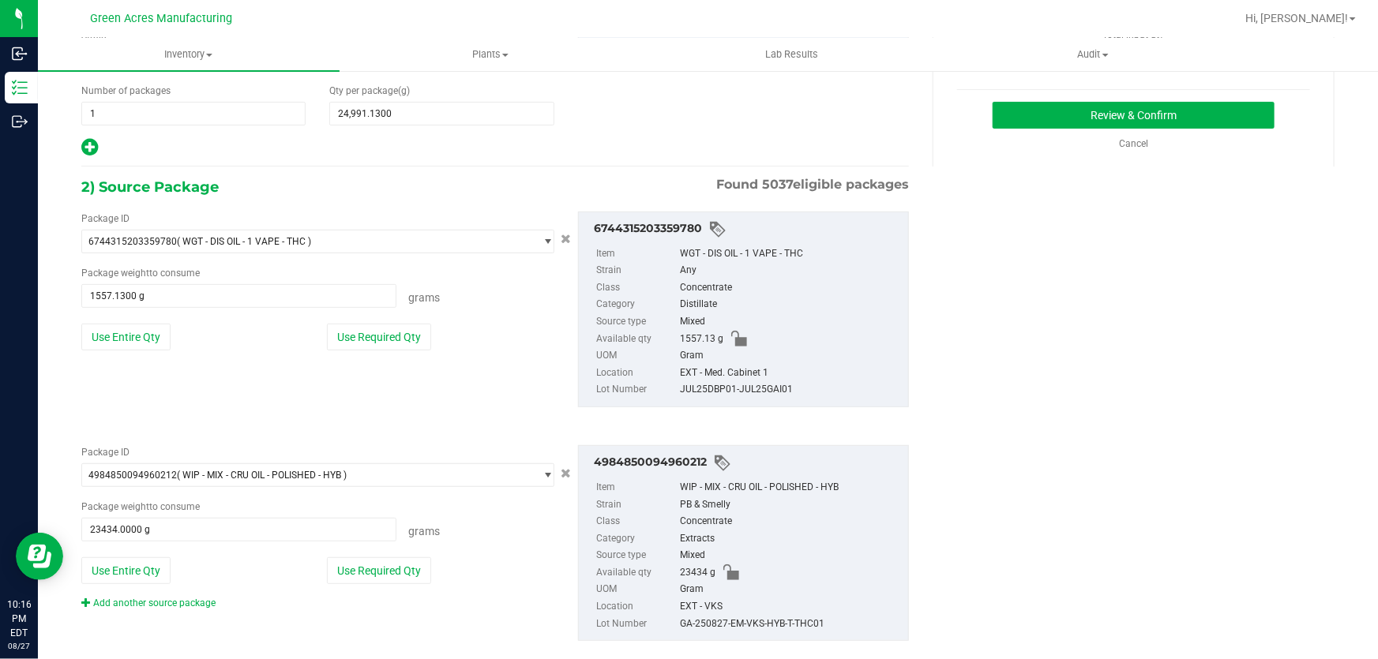
scroll to position [235, 0]
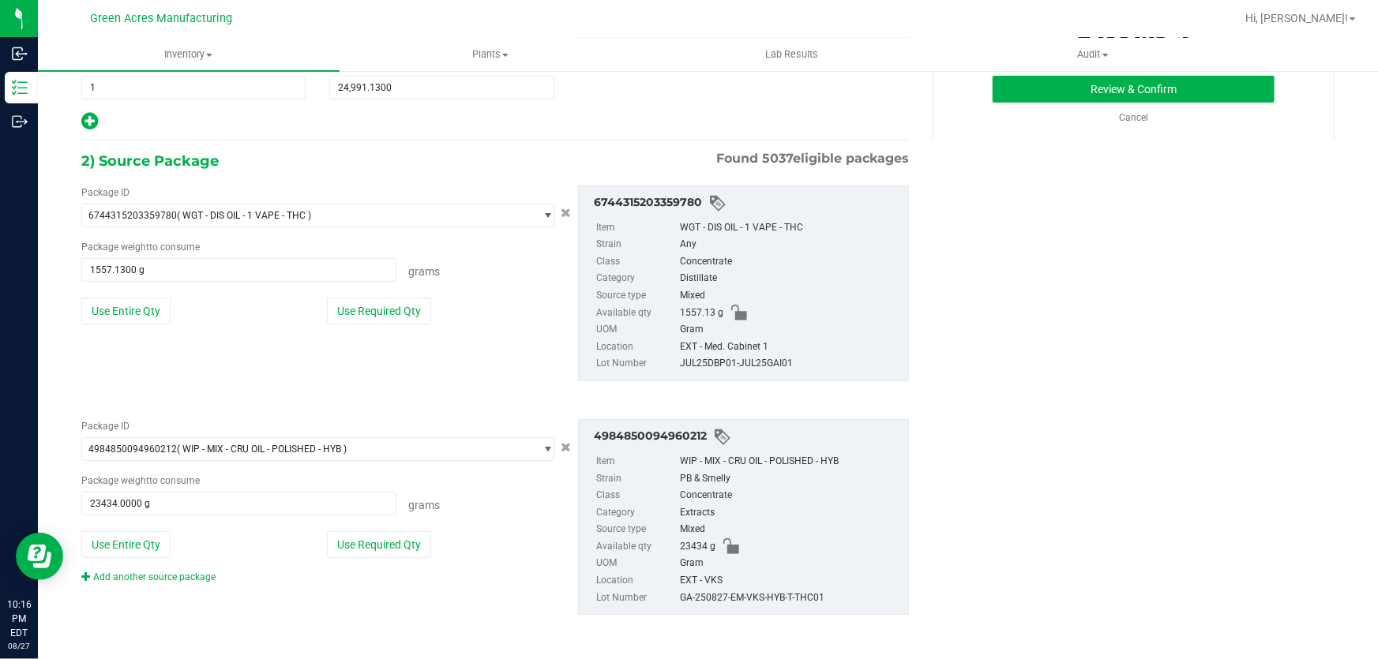
click at [770, 597] on div "GA-250827-EM-VKS-HYB-T-THC01" at bounding box center [790, 598] width 220 height 17
copy div "GA-250827-EM-VKS-HYB-T-THC01"
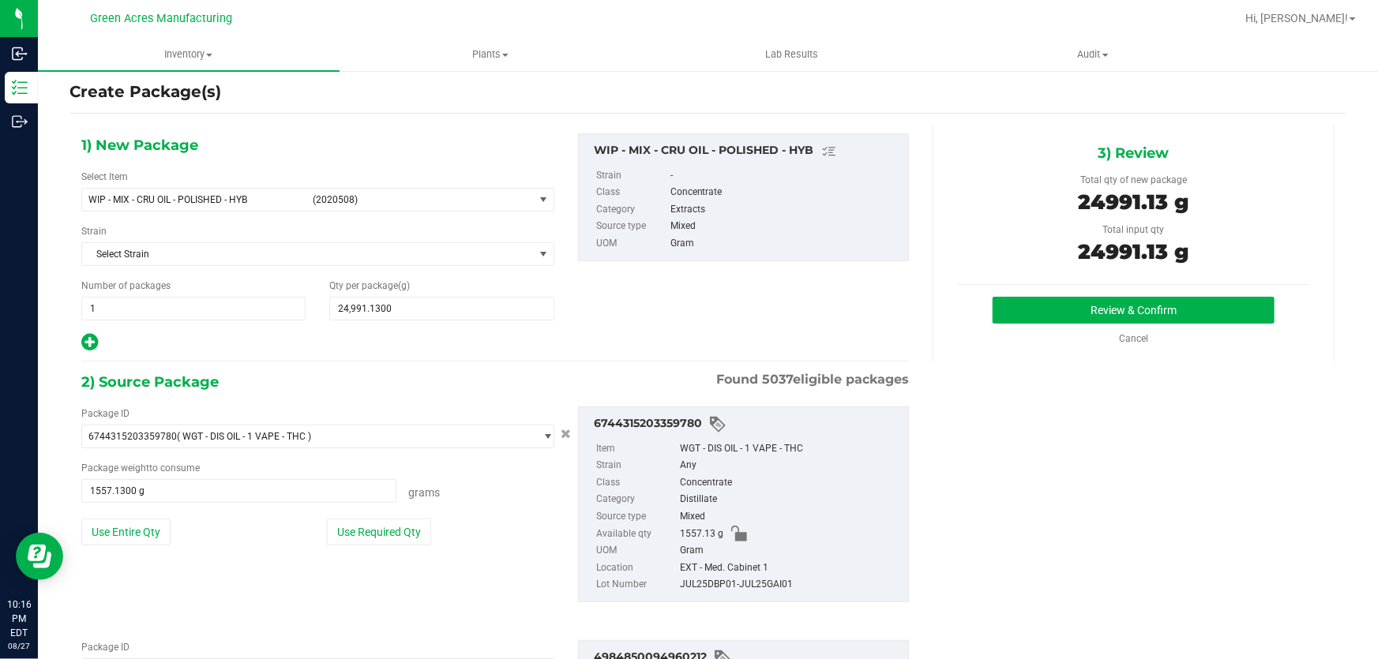
scroll to position [0, 0]
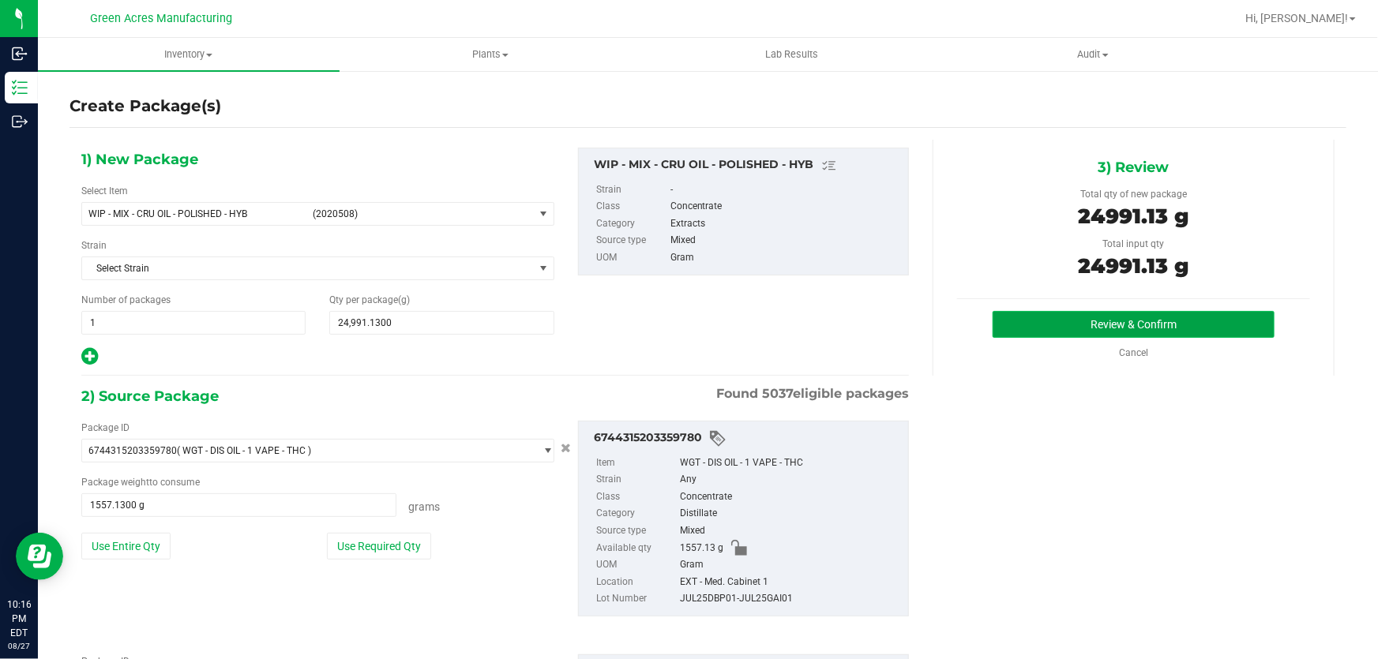
click at [1048, 321] on button "Review & Confirm" at bounding box center [1133, 324] width 283 height 27
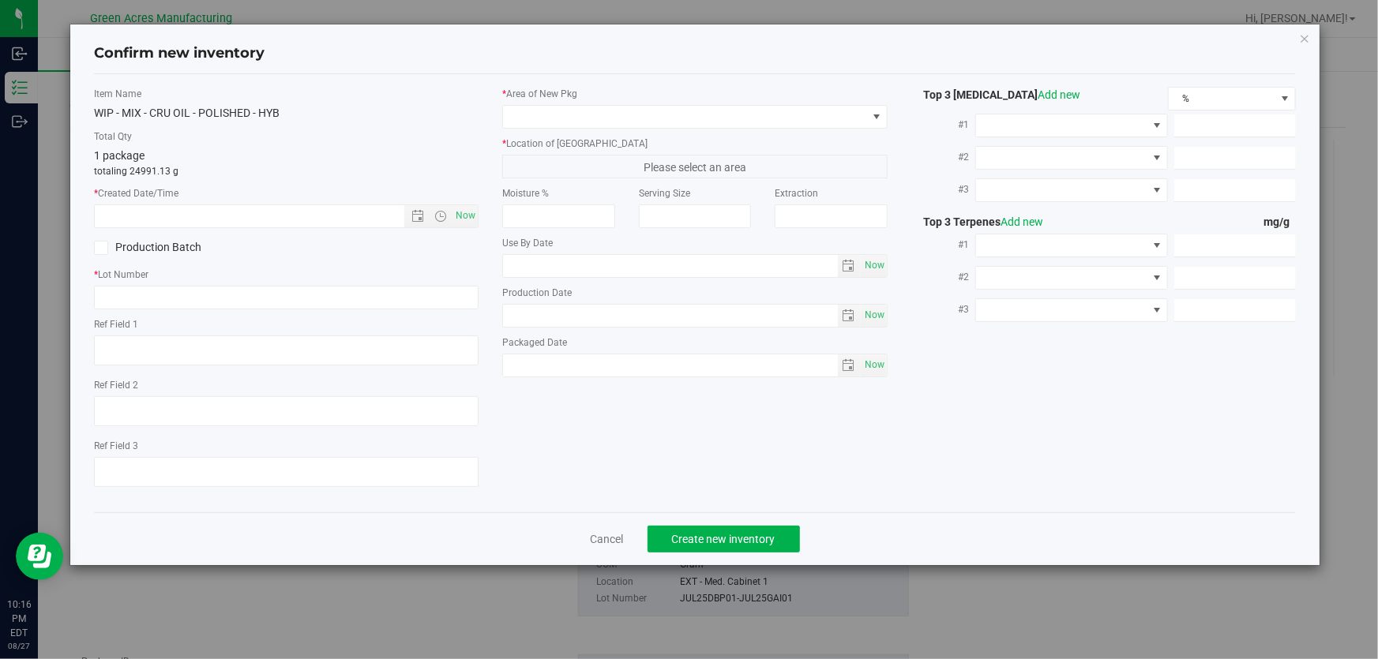
type textarea "BDT oil was added to a CDT jar by mistake. ~400g of CDT added to ~1162g of BDT"
type textarea "20%/2.28% Terps"
type textarea ".242"
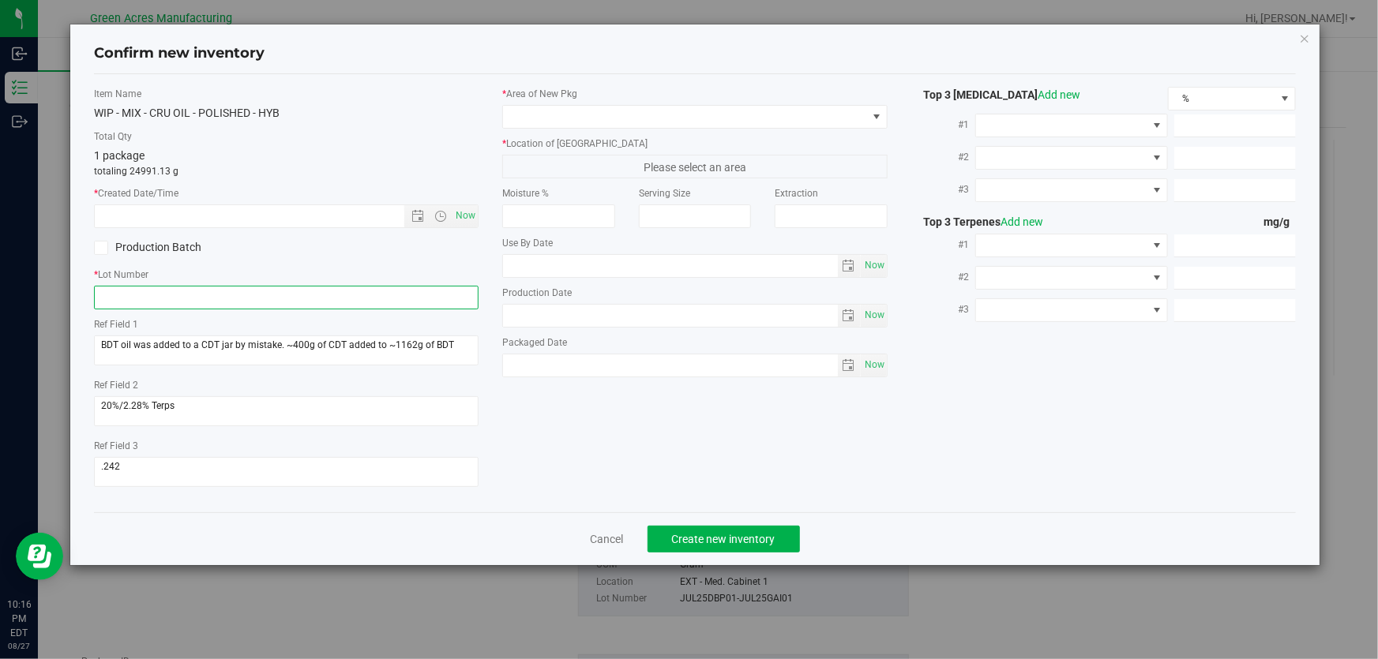
click at [288, 304] on input "text" at bounding box center [286, 298] width 384 height 24
paste input "GA-250827-EM-VKS-HYB-T-THC01"
type input "GA-250827-EM-VKS-HYB-T-THC01"
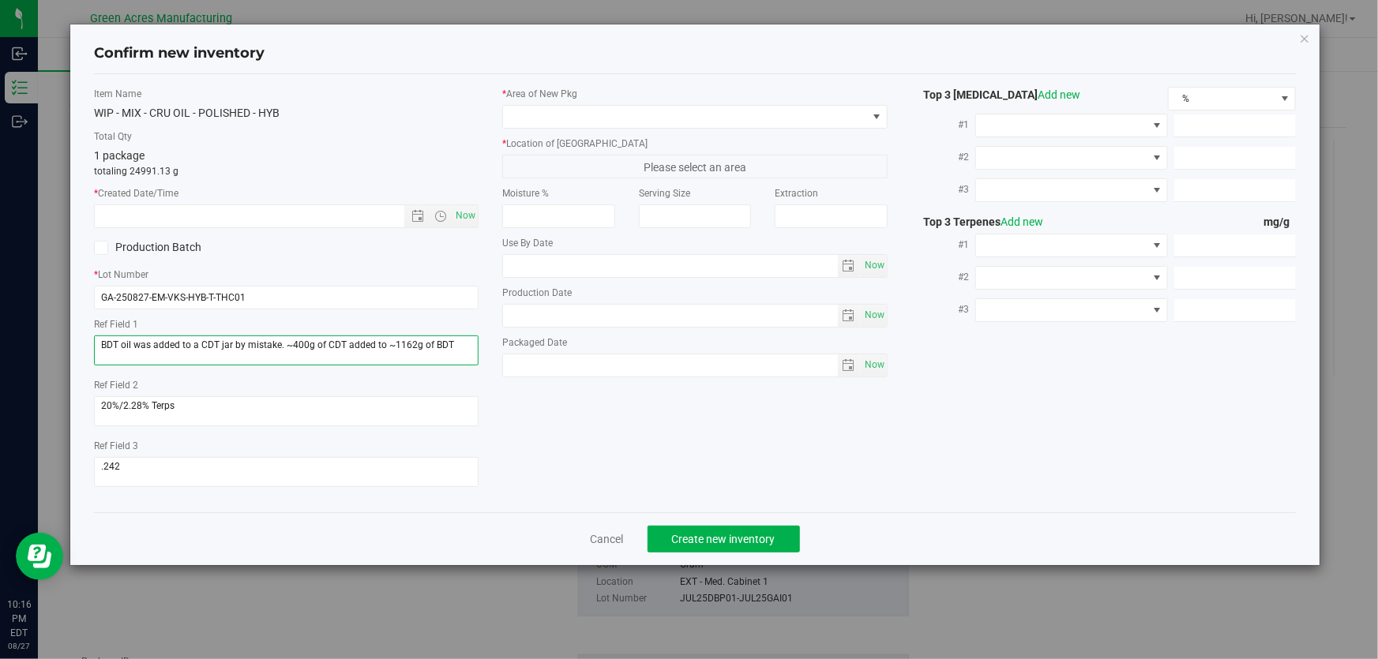
click at [348, 360] on textarea at bounding box center [286, 351] width 384 height 30
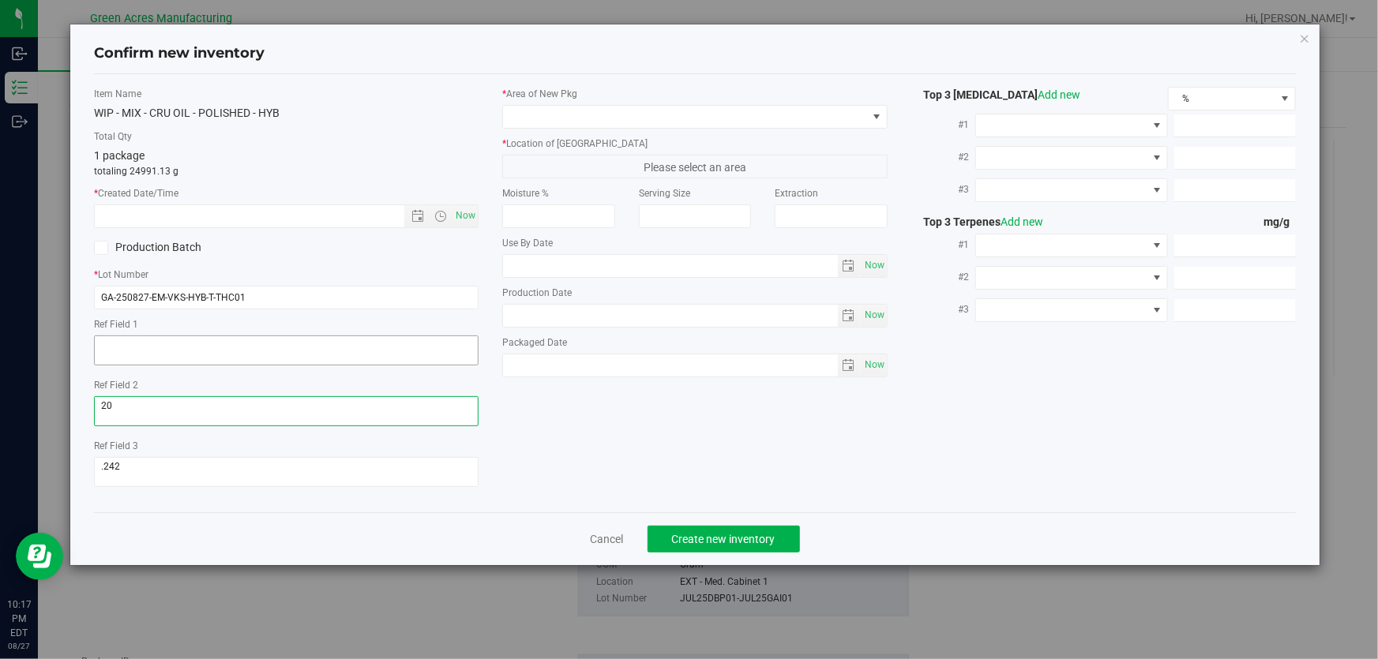
type textarea "2"
type textarea "."
click at [359, 149] on div "1 package totaling 24991.13 g" at bounding box center [286, 163] width 384 height 31
click at [476, 219] on span "Now" at bounding box center [465, 215] width 27 height 23
type input "[DATE] 10:17 PM"
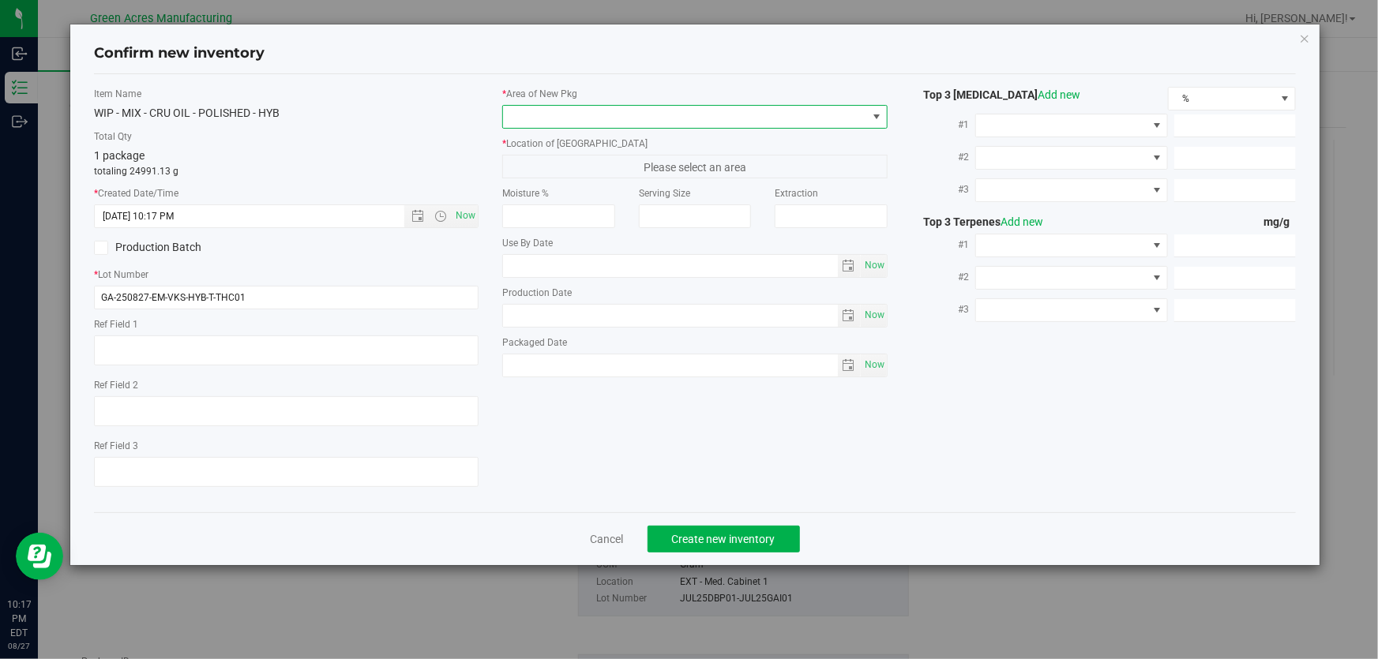
click at [724, 107] on span at bounding box center [684, 117] width 363 height 22
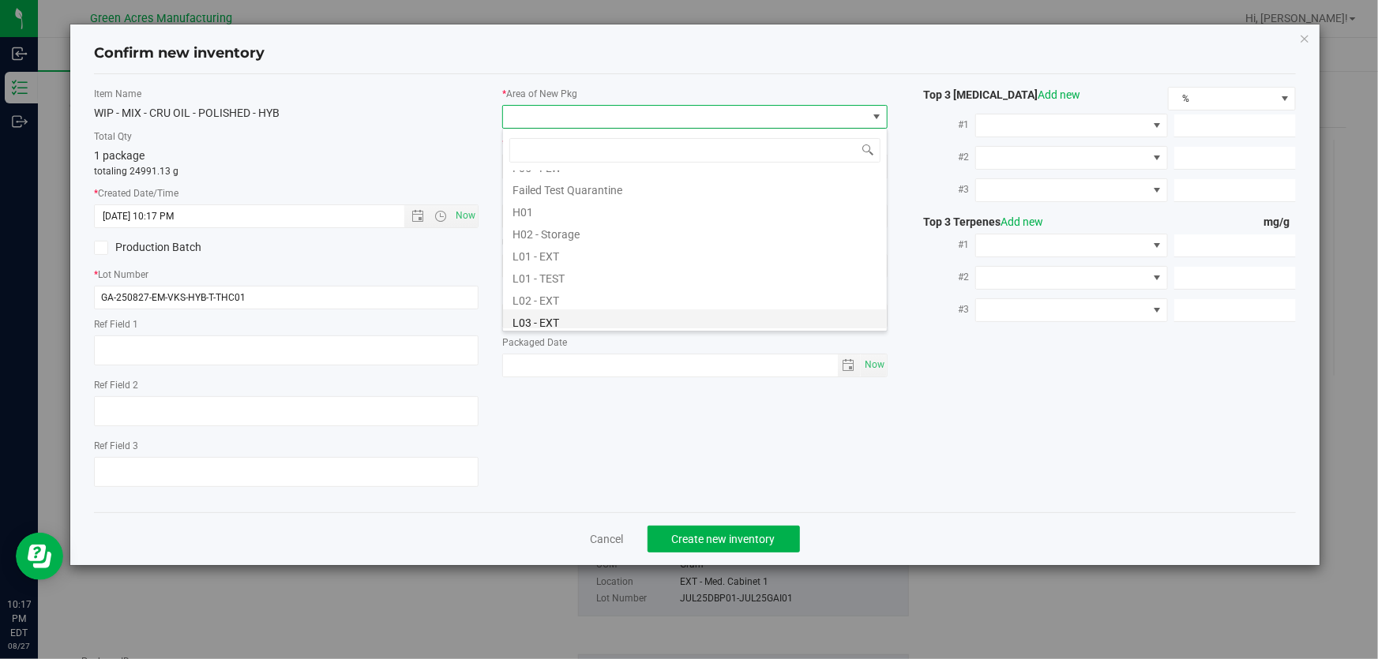
scroll to position [287, 0]
click at [584, 266] on li "L04 - EXT" at bounding box center [695, 271] width 384 height 22
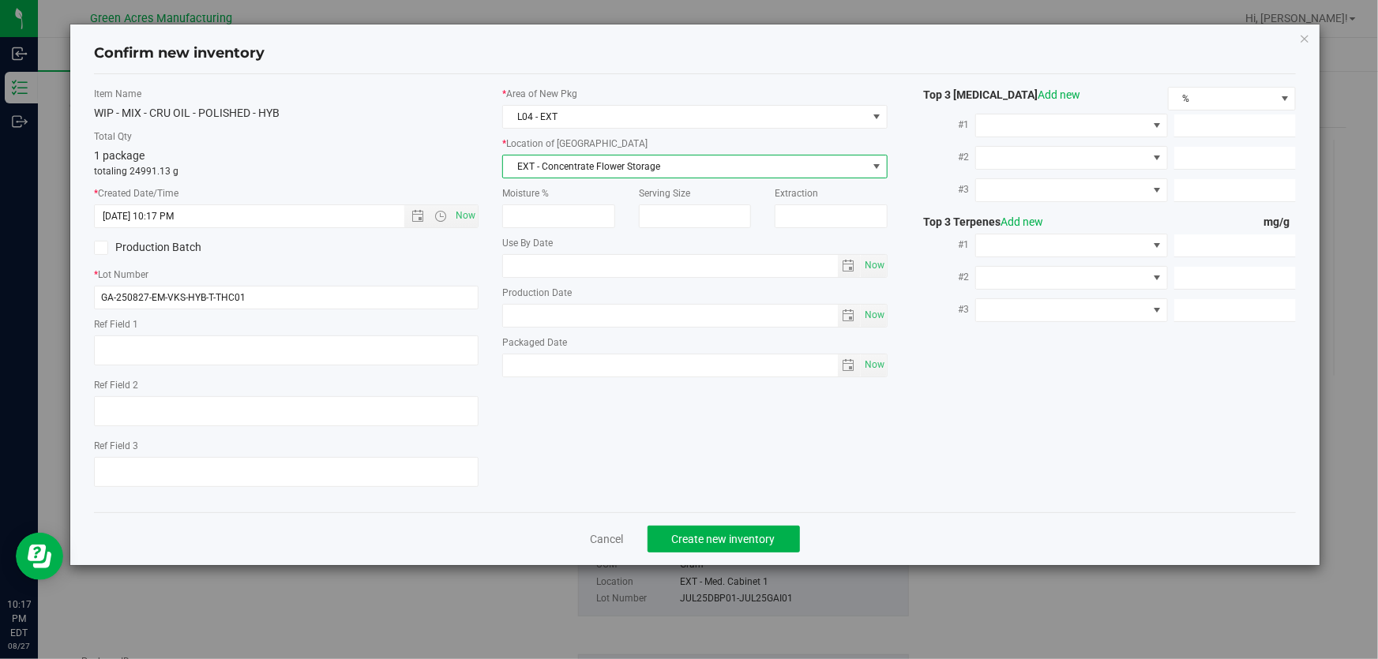
click at [633, 156] on span "EXT - Concentrate Flower Storage" at bounding box center [684, 167] width 363 height 22
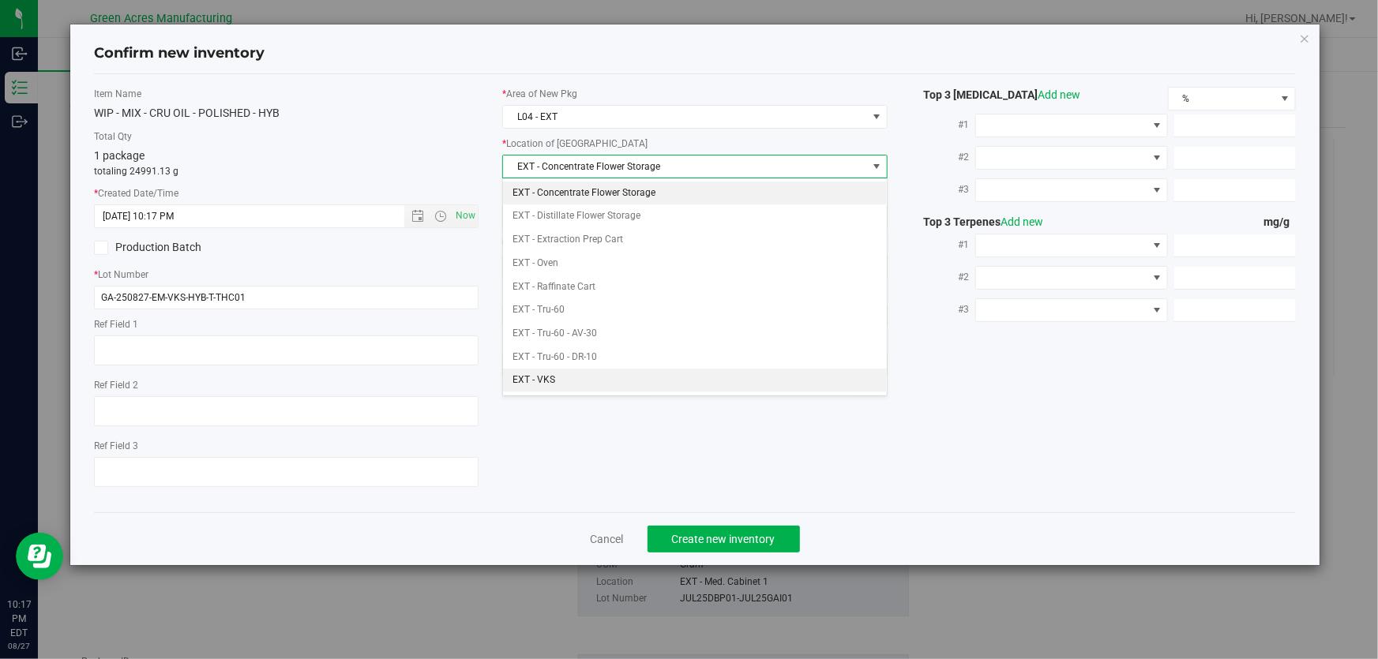
click at [565, 383] on li "EXT - VKS" at bounding box center [695, 381] width 384 height 24
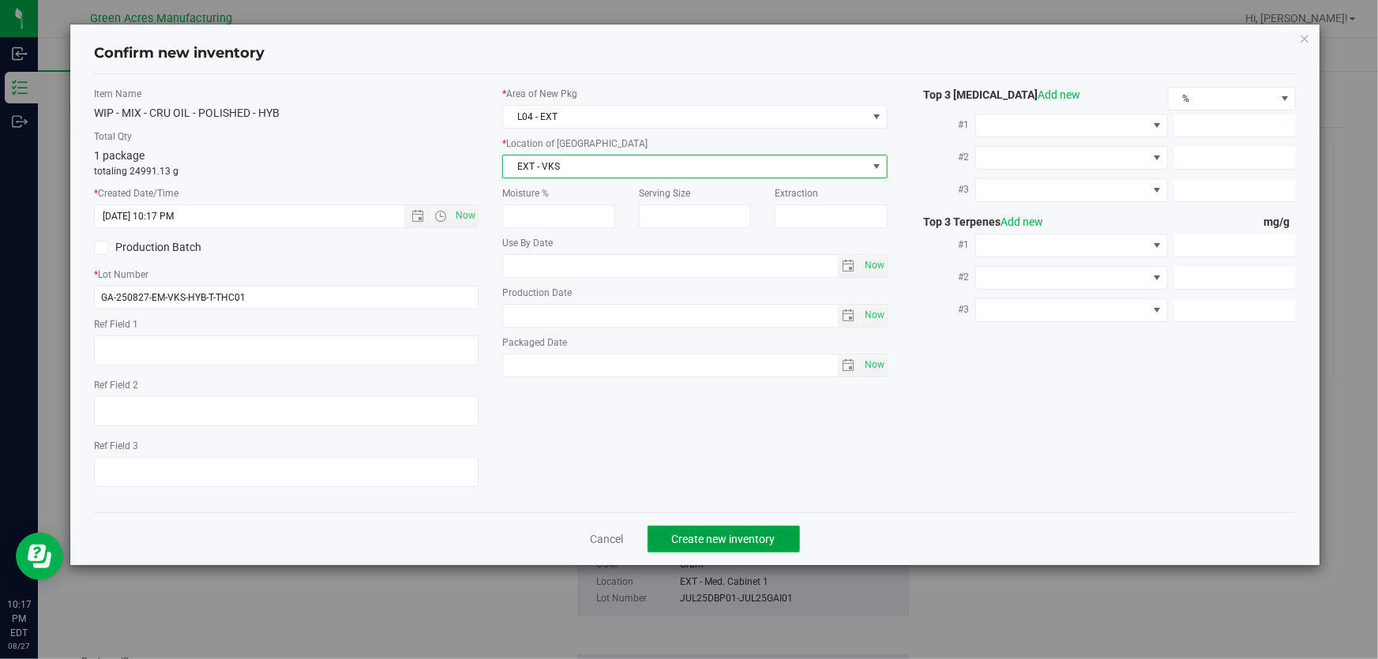
click at [765, 537] on span "Create new inventory" at bounding box center [723, 539] width 103 height 13
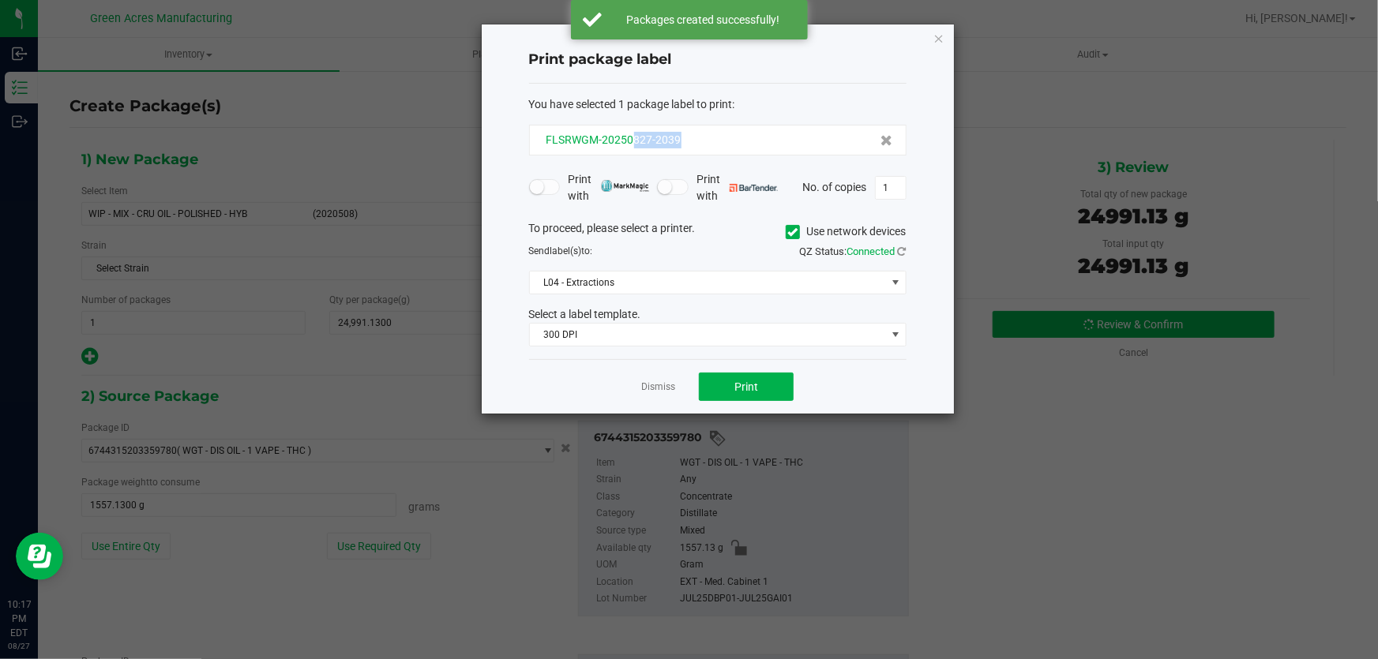
drag, startPoint x: 689, startPoint y: 138, endPoint x: 632, endPoint y: 143, distance: 57.0
click at [632, 143] on div "FLSRWGM-20250827-2039" at bounding box center [717, 140] width 351 height 17
copy span "827-2039"
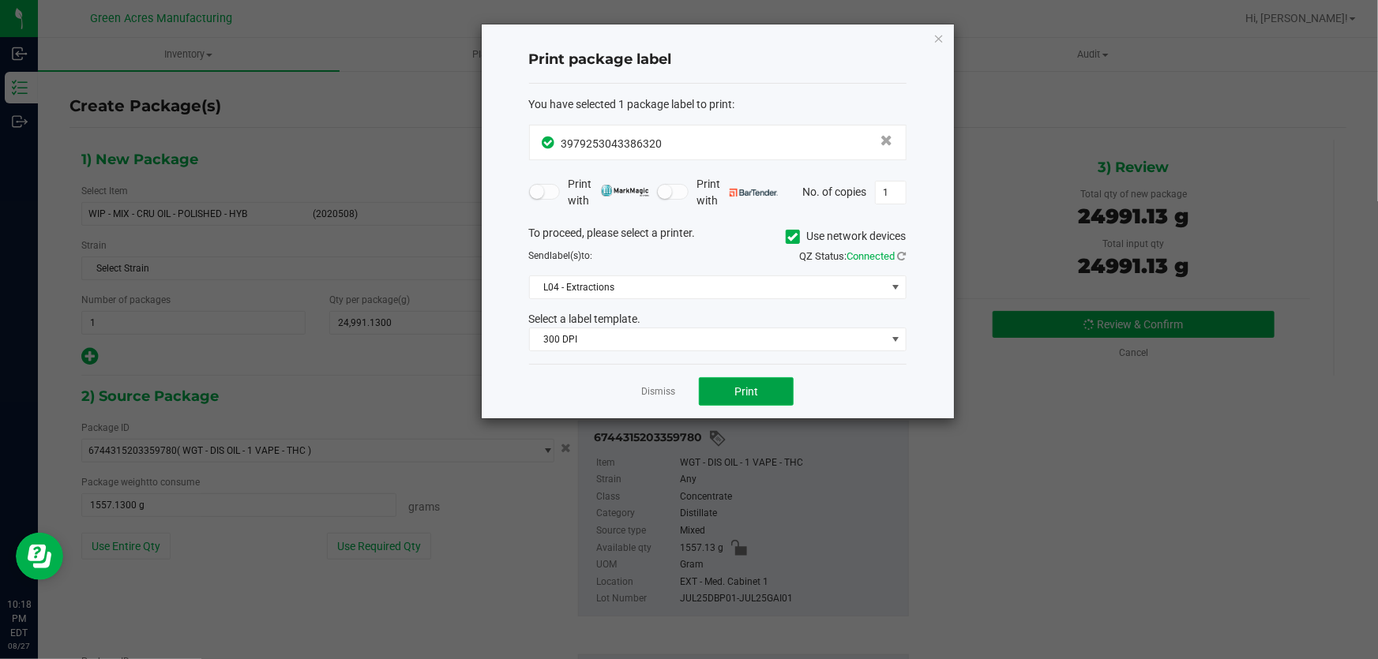
click at [762, 386] on button "Print" at bounding box center [746, 391] width 95 height 28
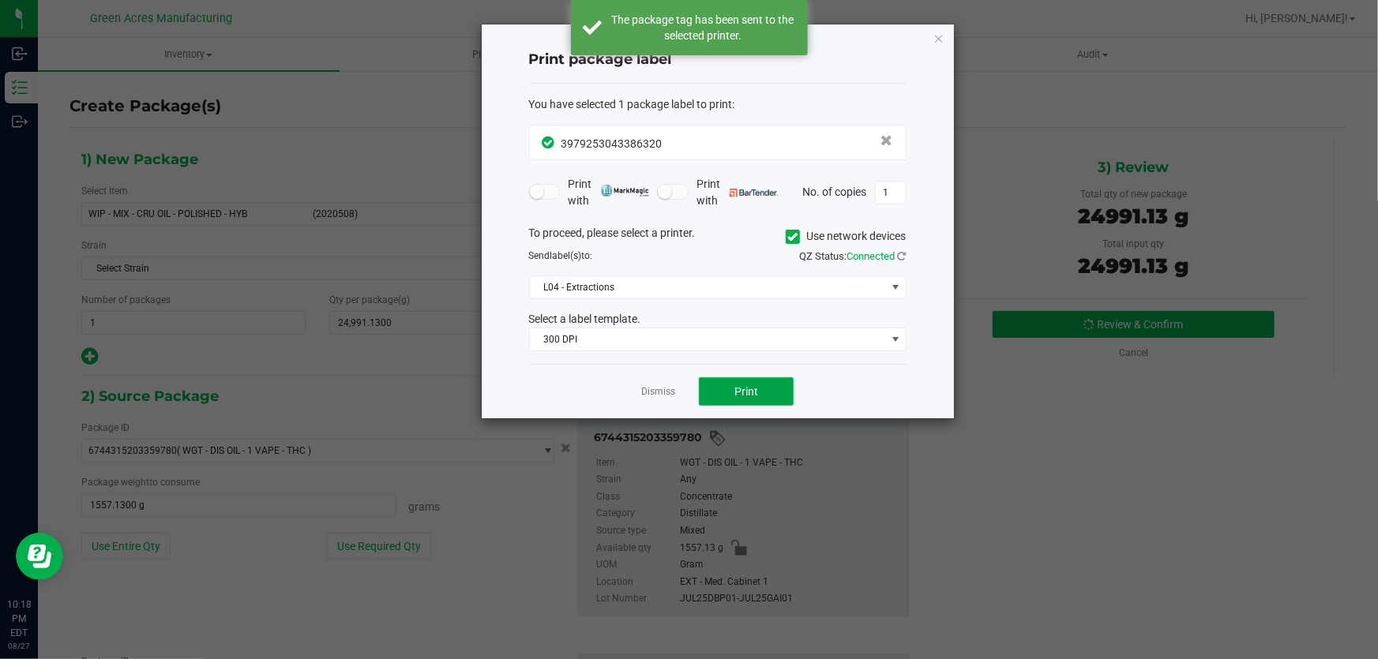
click at [762, 386] on button "Print" at bounding box center [746, 391] width 95 height 28
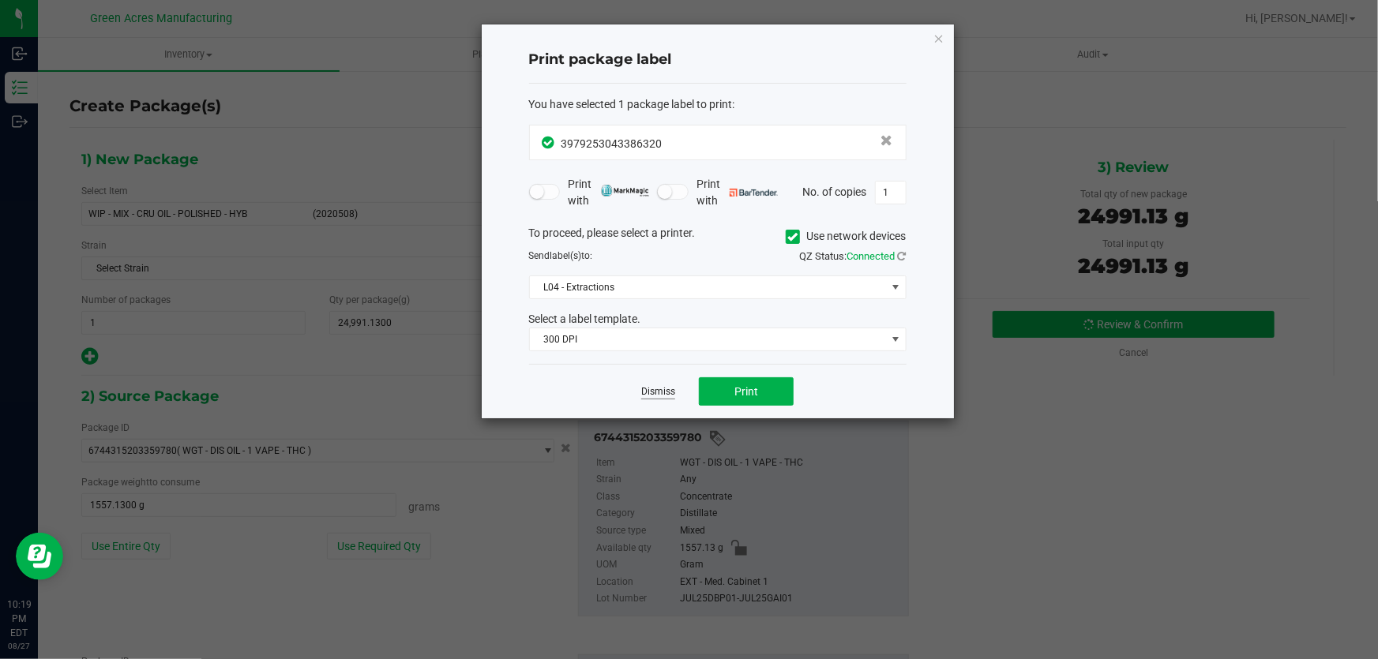
click at [660, 393] on link "Dismiss" at bounding box center [658, 391] width 34 height 13
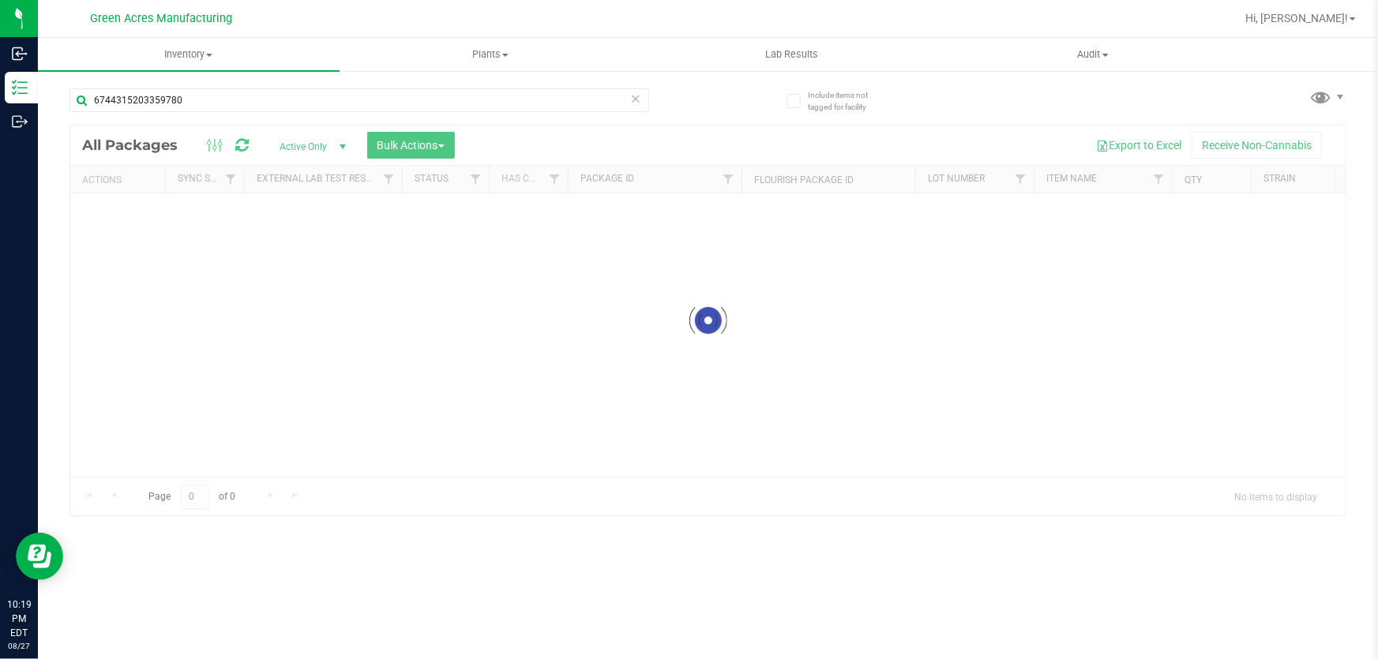
click at [638, 100] on icon at bounding box center [635, 97] width 11 height 19
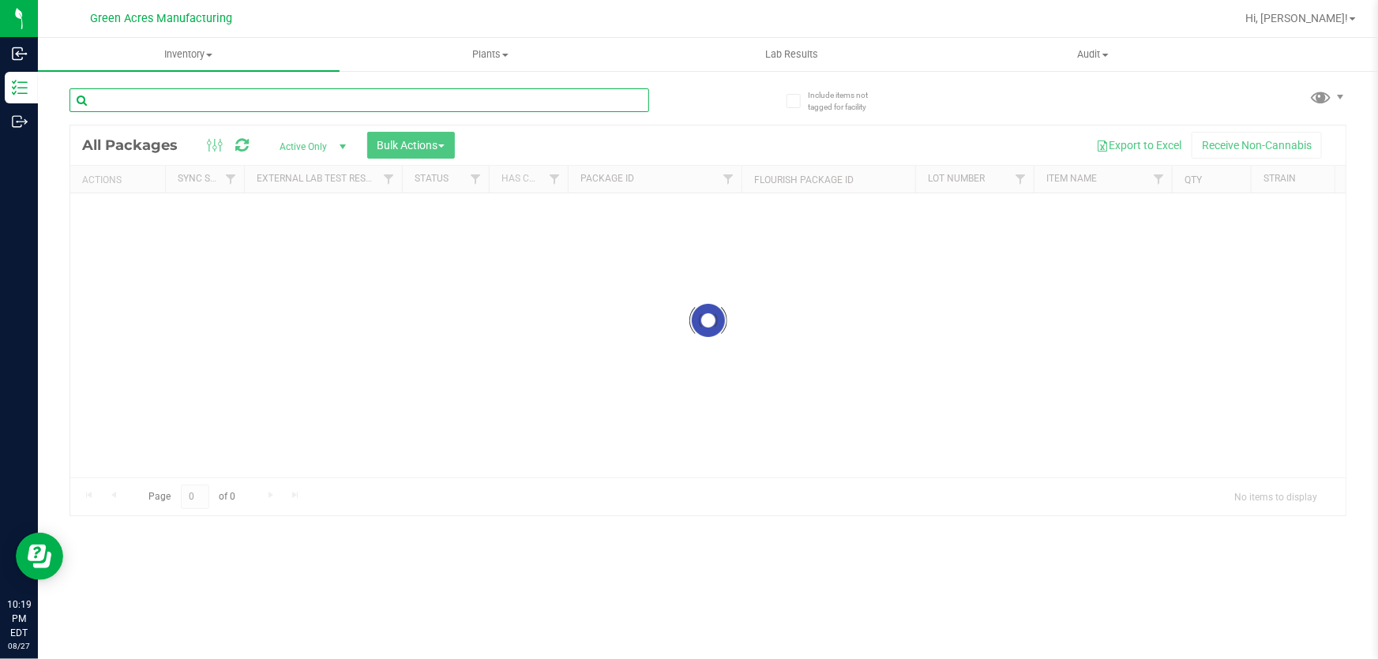
click at [317, 94] on input "text" at bounding box center [359, 100] width 580 height 24
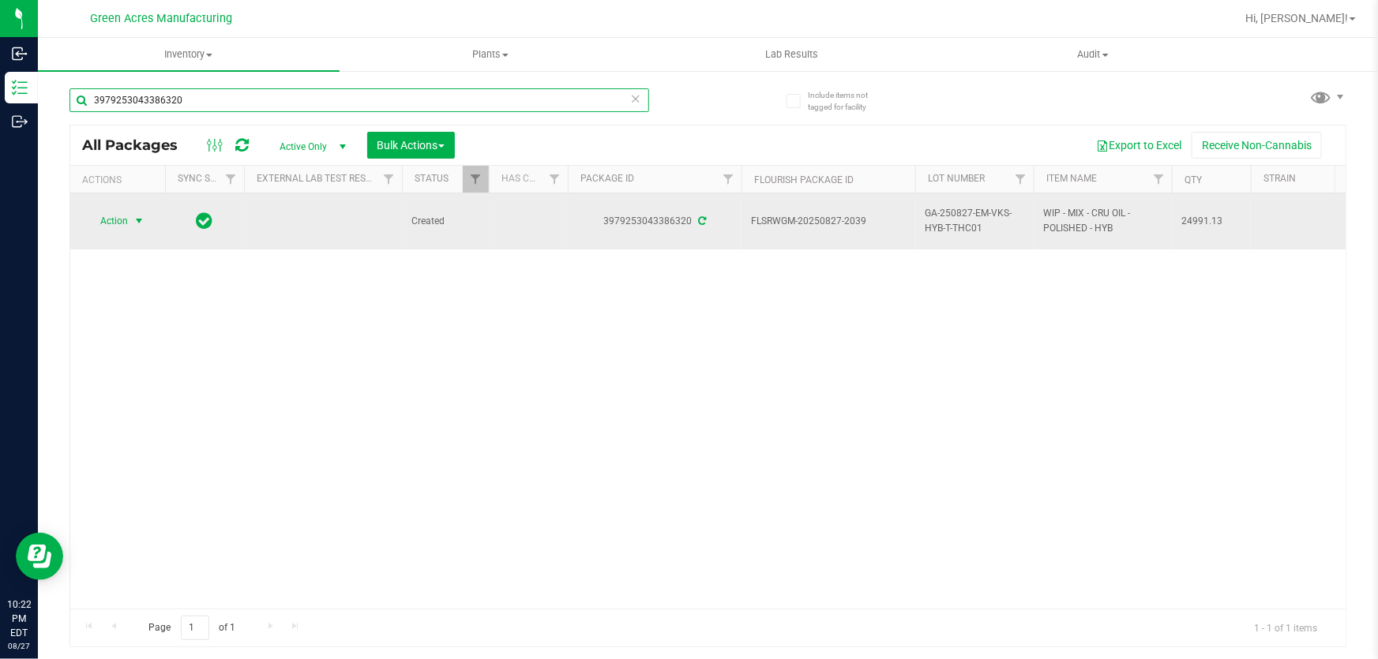
type input "3979253043386320"
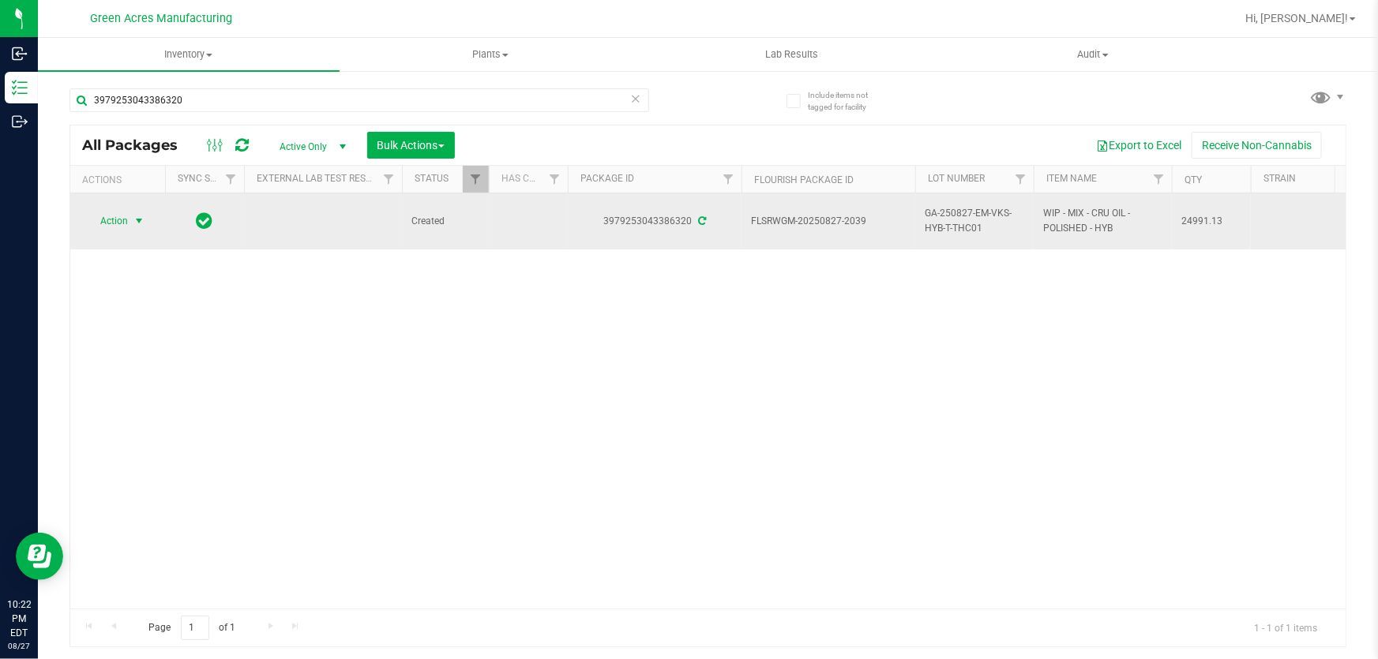
click at [142, 219] on span "select" at bounding box center [139, 221] width 13 height 13
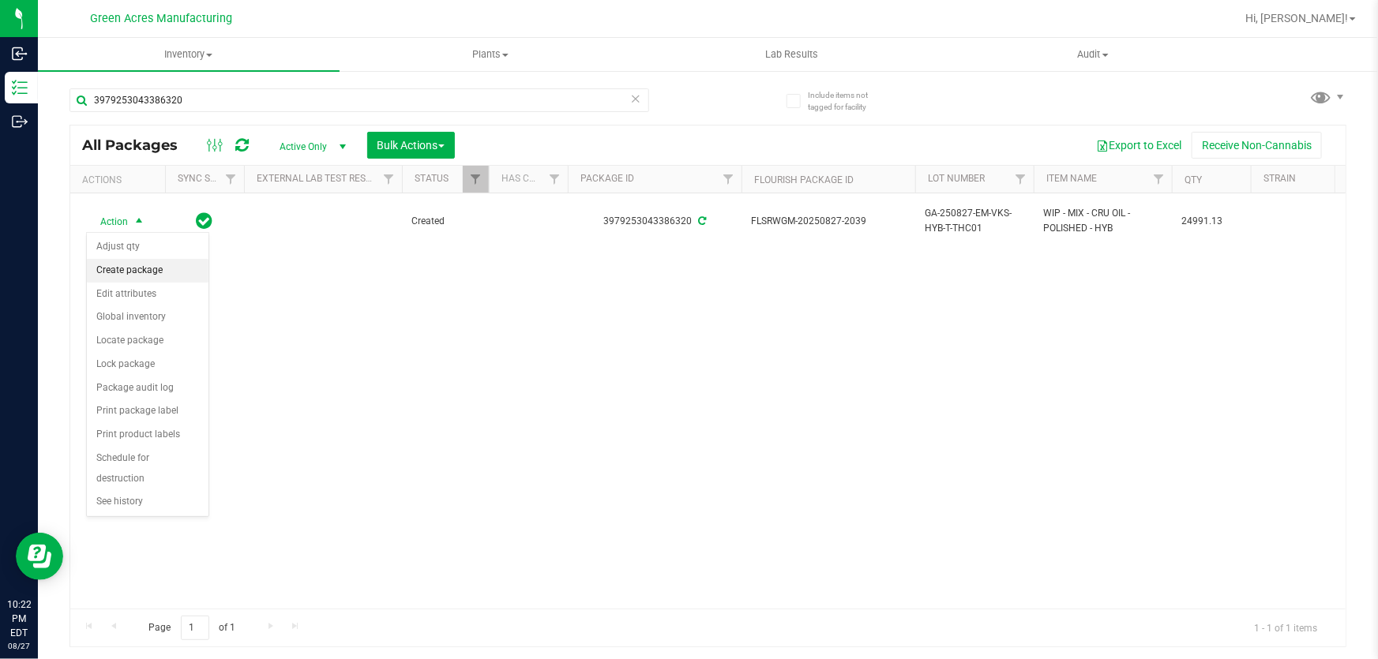
click at [164, 276] on li "Create package" at bounding box center [148, 271] width 122 height 24
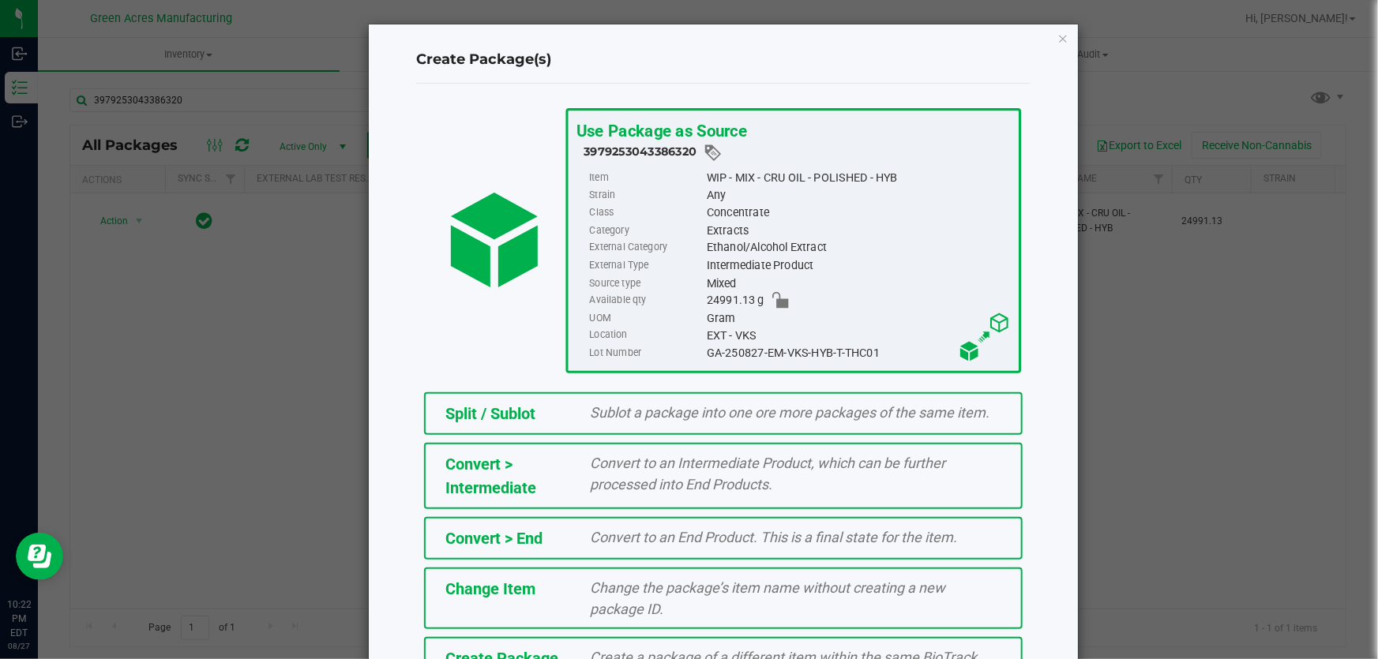
scroll to position [108, 0]
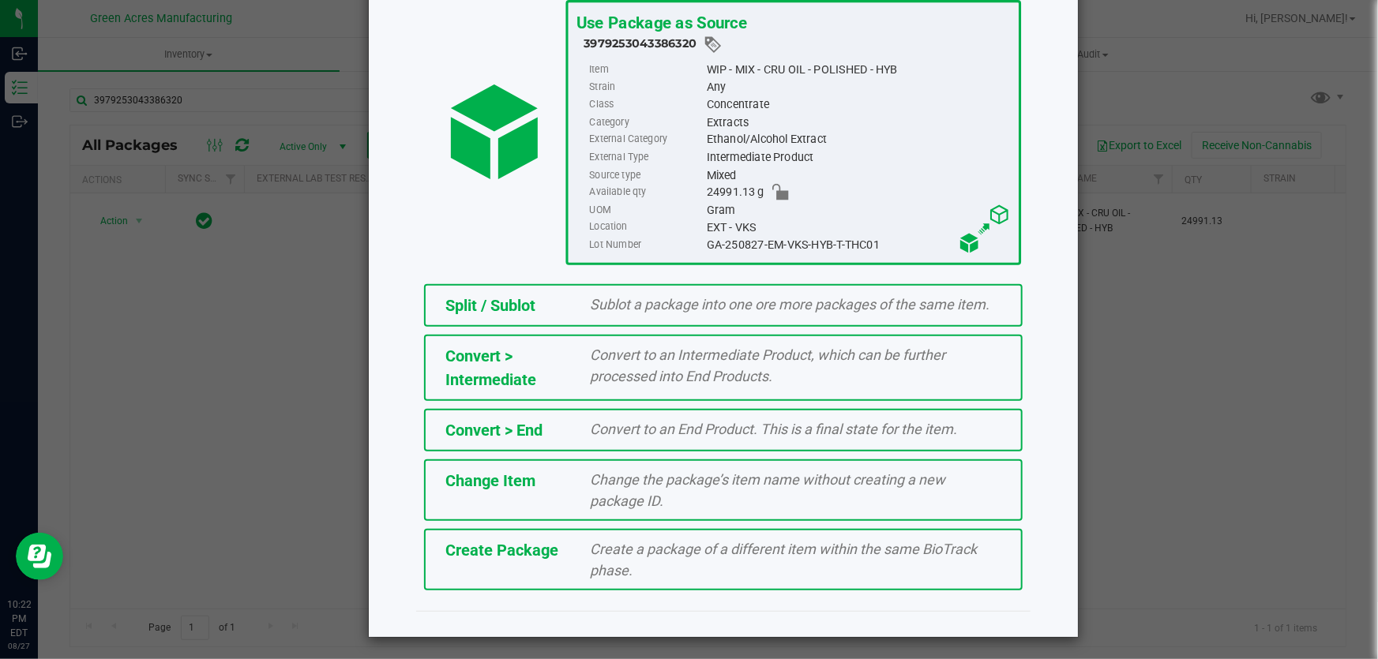
click at [711, 561] on div "Create a package of a different item within the same BioTrack phase." at bounding box center [796, 559] width 435 height 43
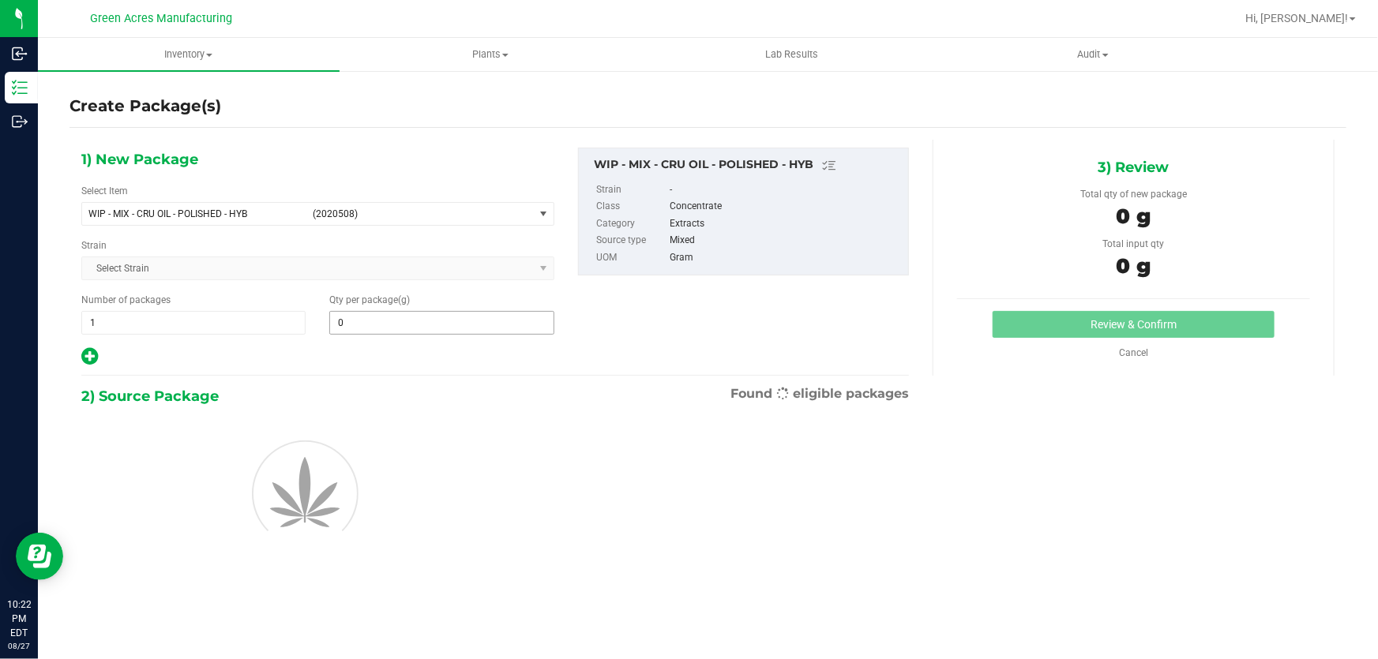
type input "0.0000"
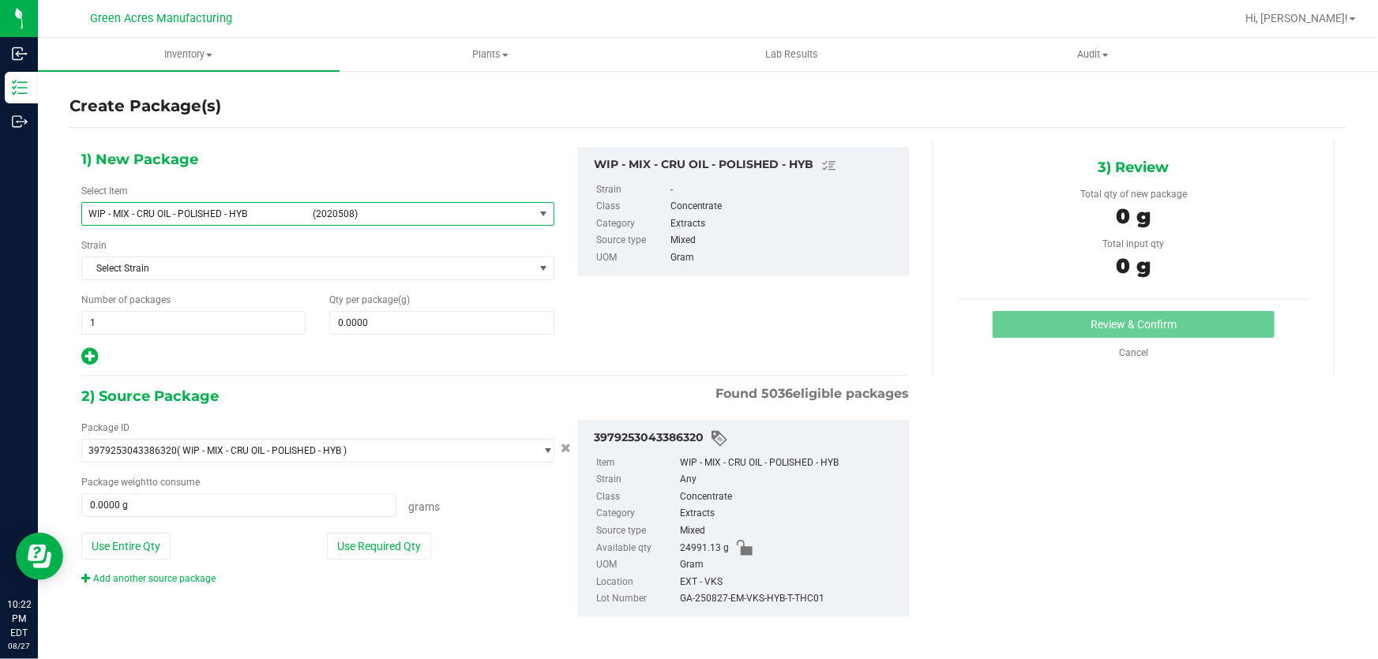
click at [466, 216] on span "(2020508)" at bounding box center [420, 213] width 215 height 11
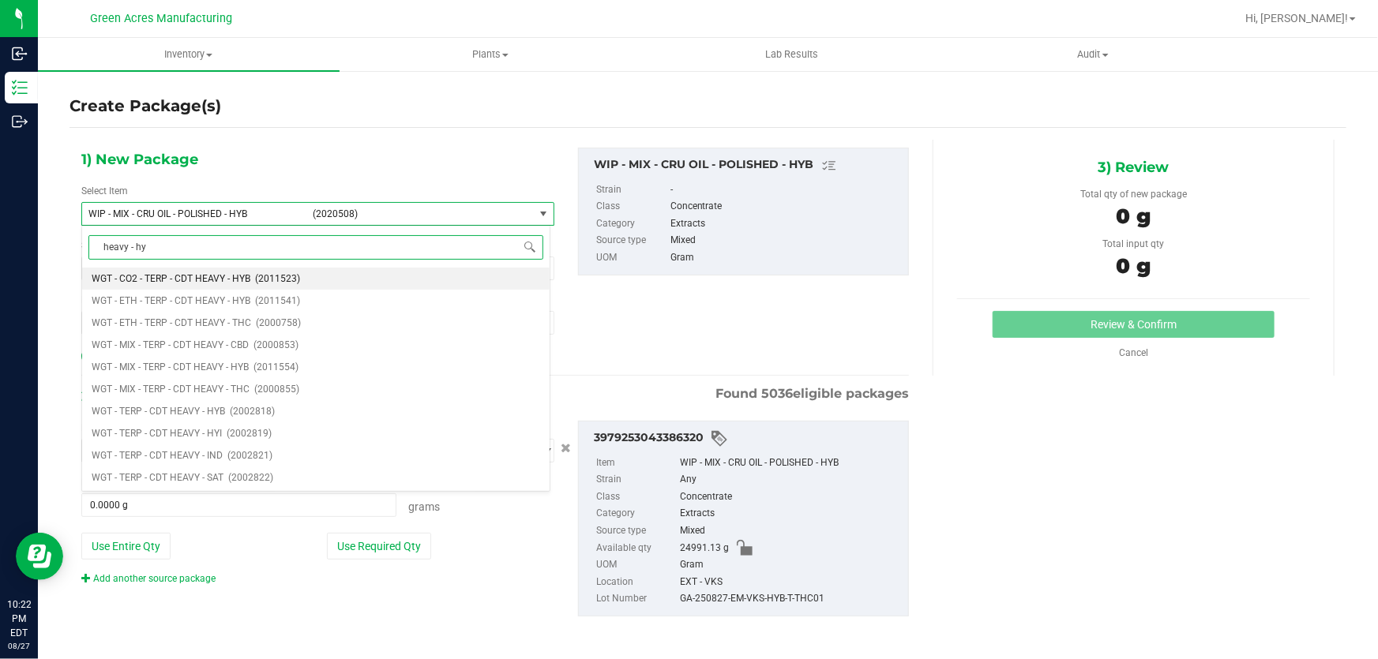
type input "heavy - hyb"
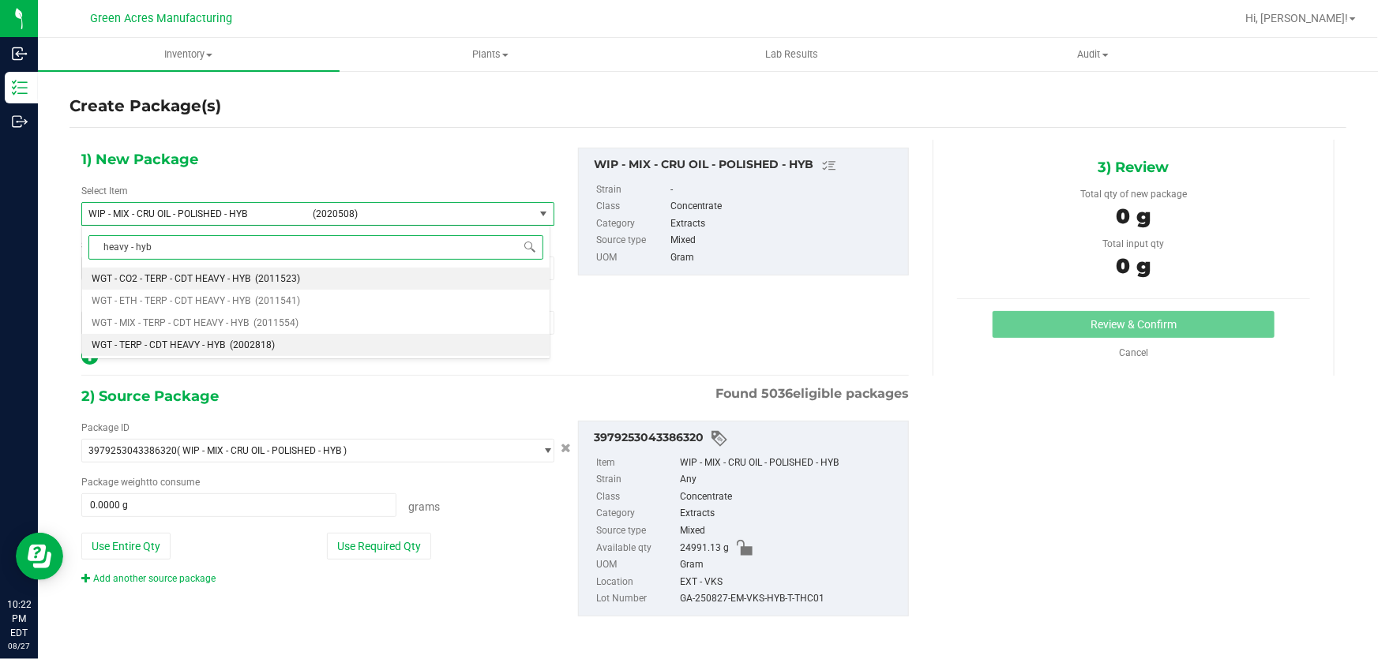
click at [262, 348] on span "(2002818)" at bounding box center [252, 344] width 45 height 11
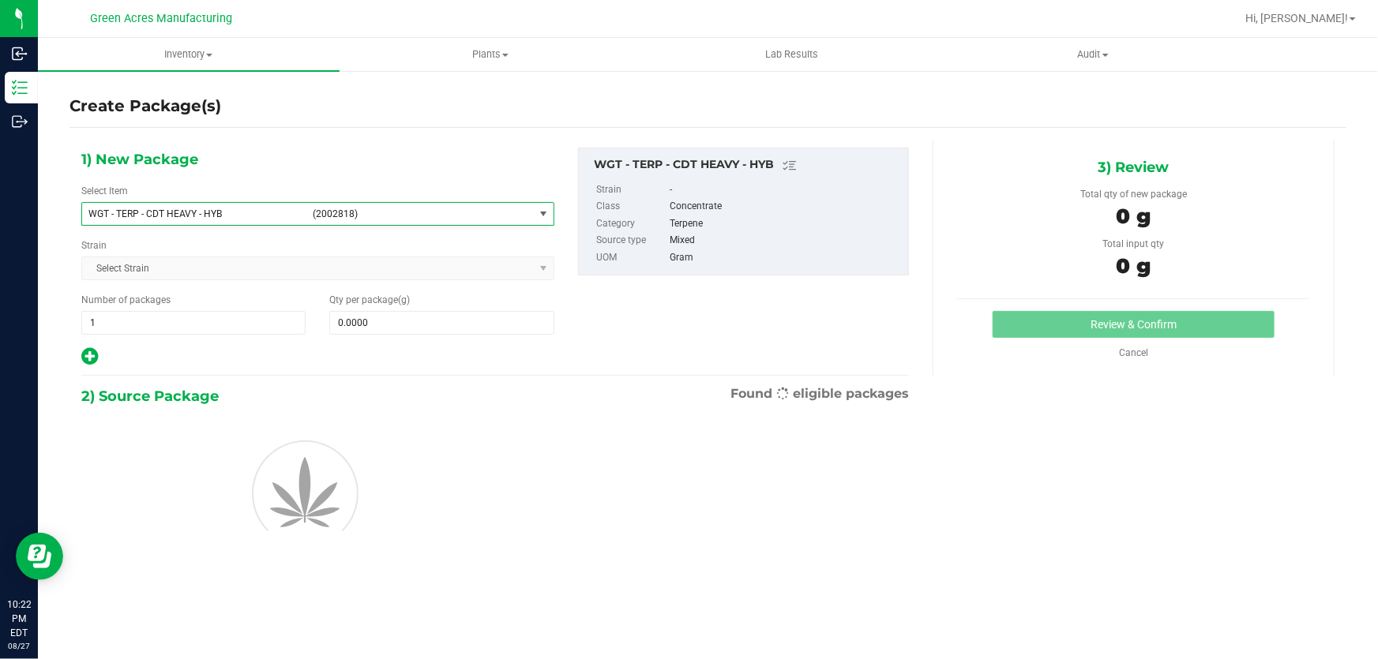
type input "0.0000"
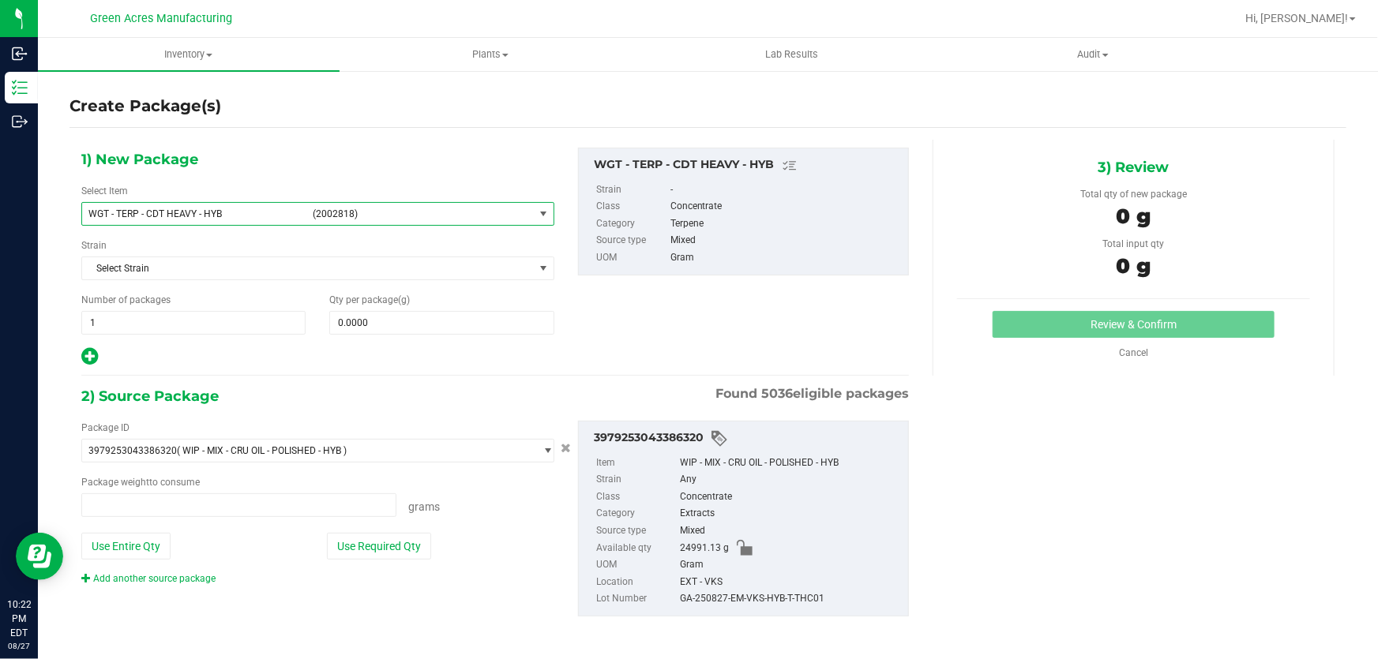
type input "0.0000 g"
click at [488, 323] on span at bounding box center [441, 323] width 224 height 24
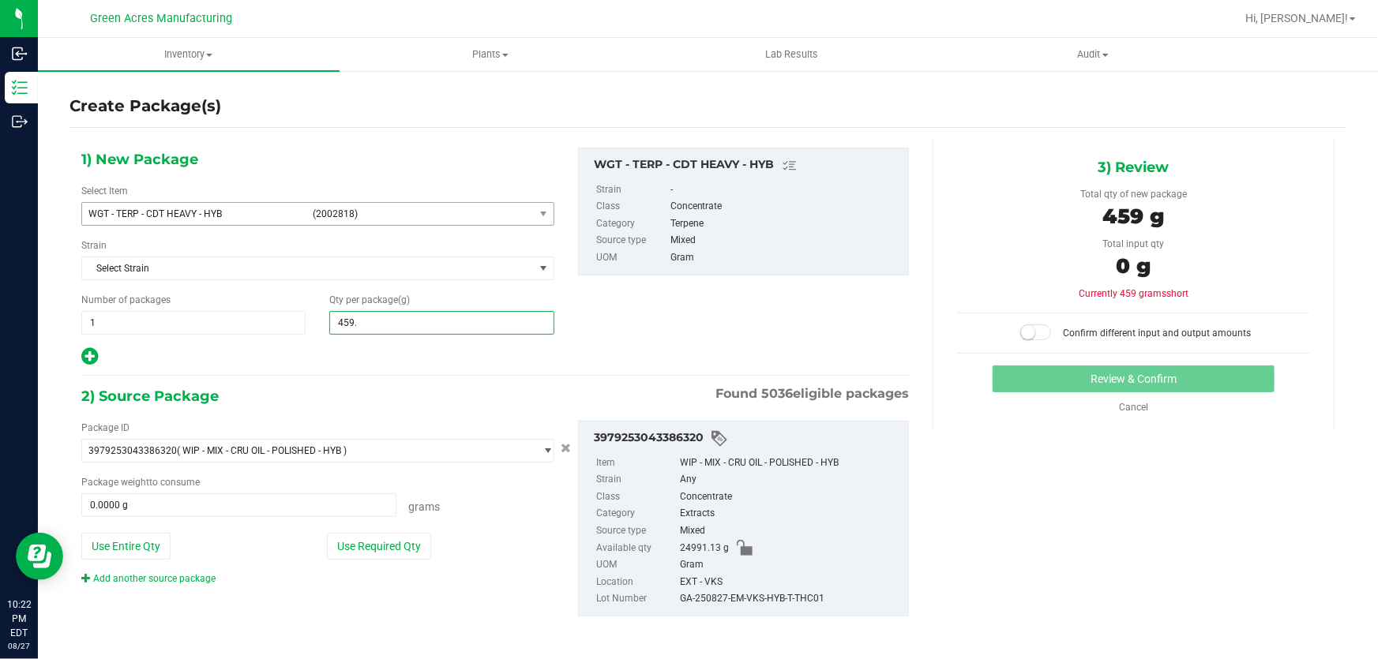
type input "459.5"
type input "459.5000"
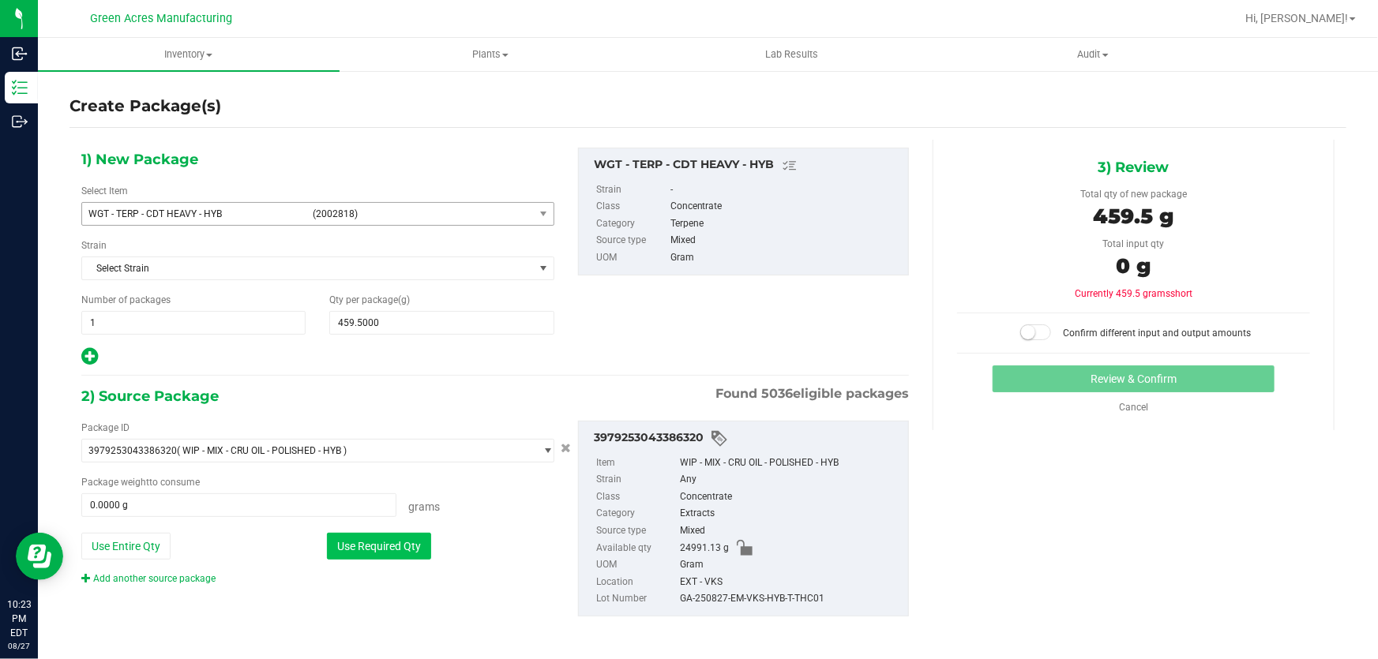
click at [375, 543] on button "Use Required Qty" at bounding box center [379, 546] width 104 height 27
type input "459.5000 g"
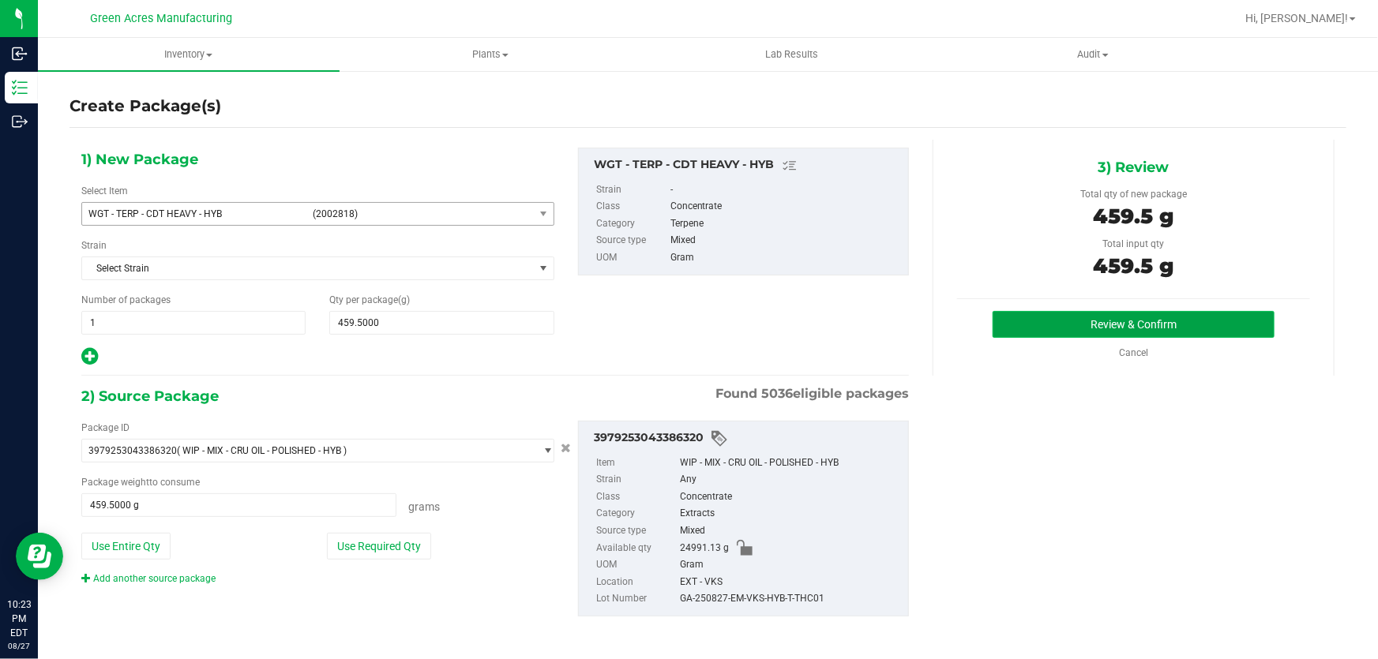
click at [1021, 330] on button "Review & Confirm" at bounding box center [1133, 324] width 283 height 27
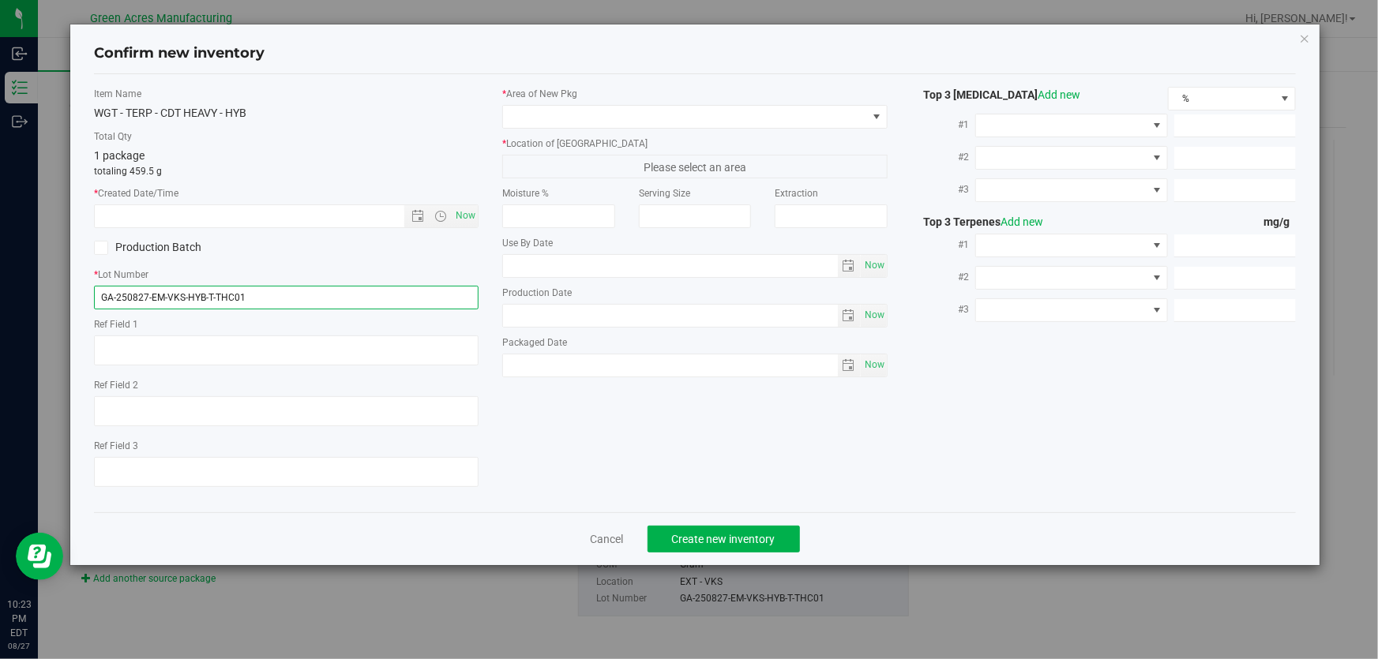
click at [350, 290] on input "GA-250827-EM-VKS-HYB-T-THC01" at bounding box center [286, 298] width 384 height 24
type input "GA-250827-EM-VKS-HYB-T-THC01-HT"
click at [466, 209] on span "Now" at bounding box center [465, 215] width 27 height 23
type input "[DATE] 10:23 PM"
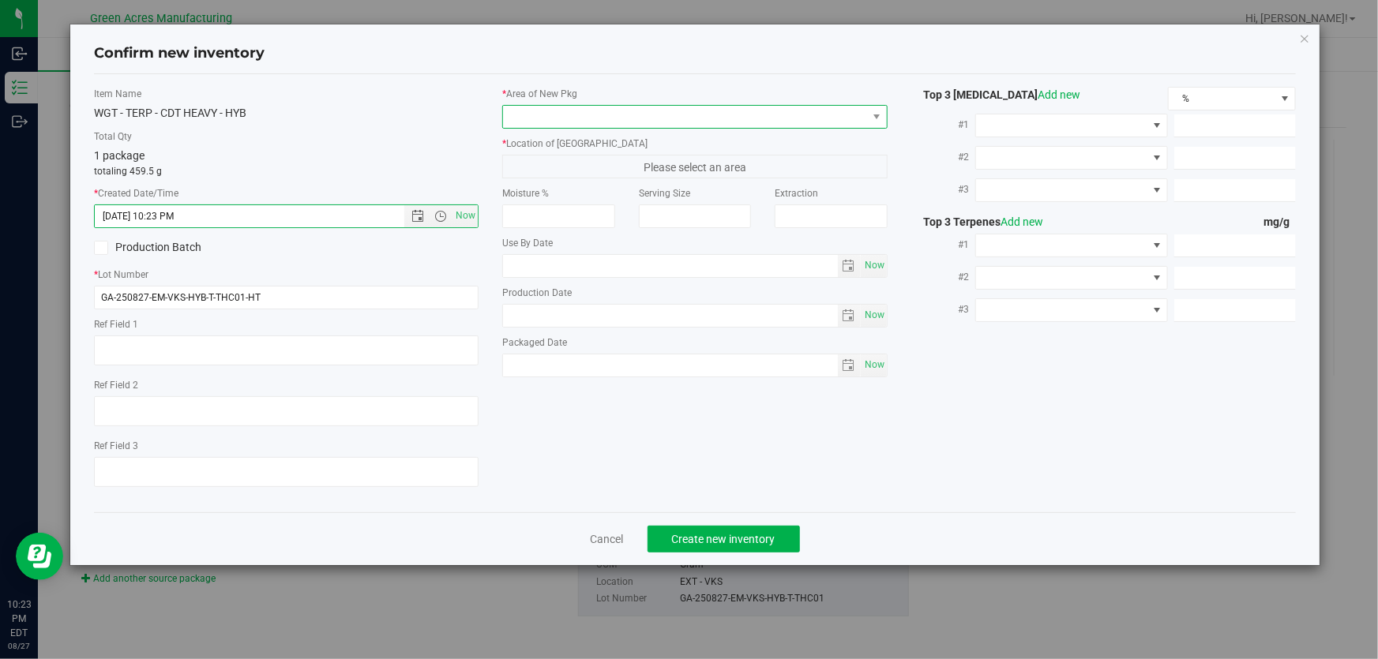
click at [737, 122] on span at bounding box center [684, 117] width 363 height 22
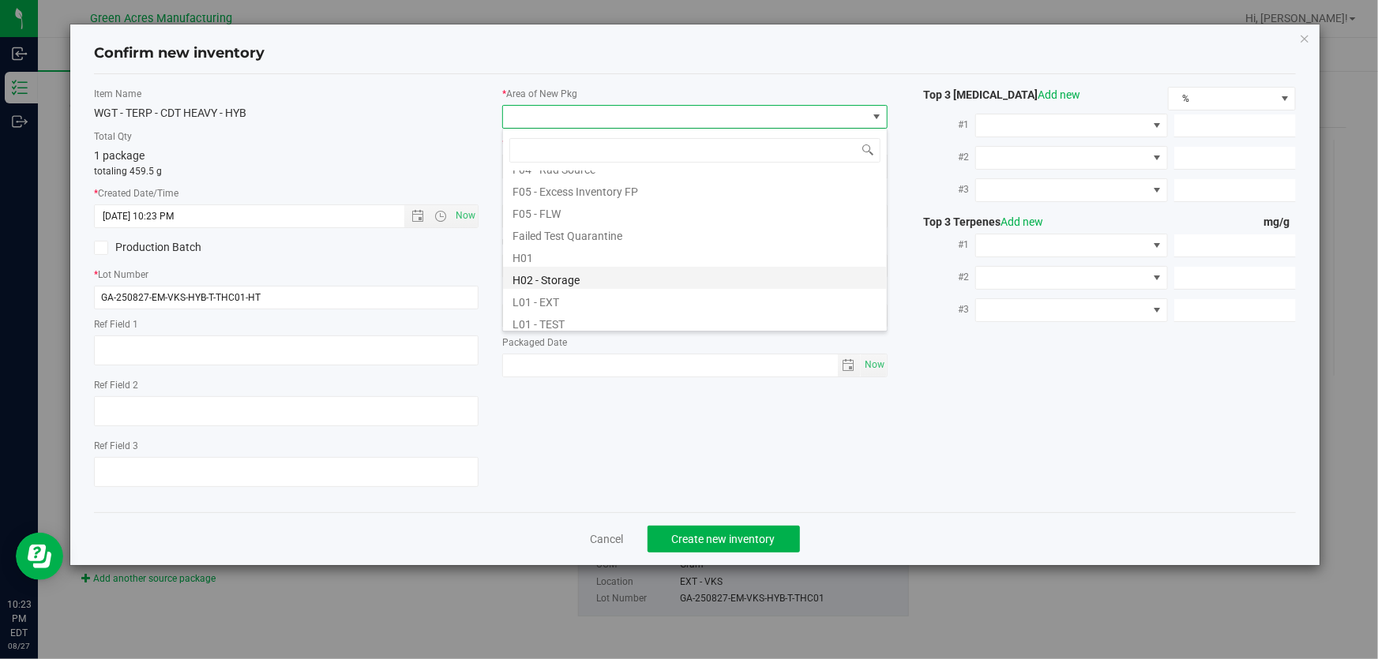
scroll to position [215, 0]
click at [621, 320] on li "L03 - EXT" at bounding box center [695, 320] width 384 height 22
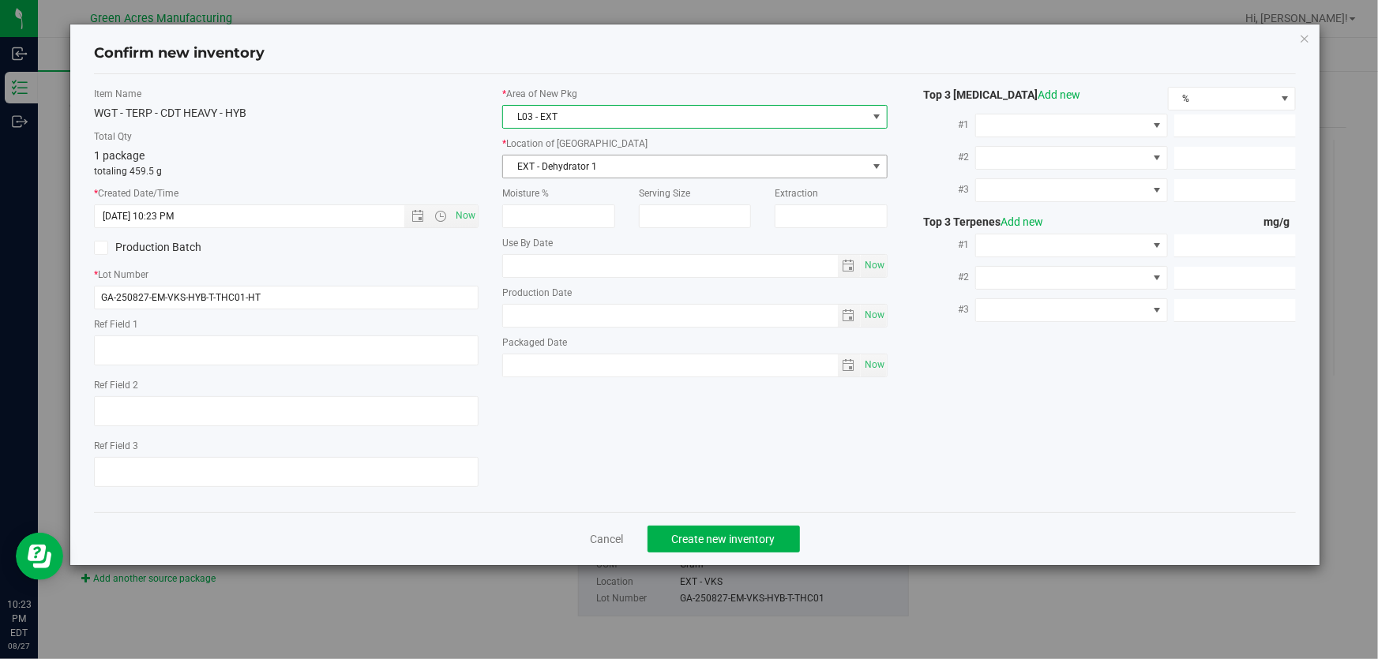
click at [640, 171] on span "EXT - Dehydrator 1" at bounding box center [684, 167] width 363 height 22
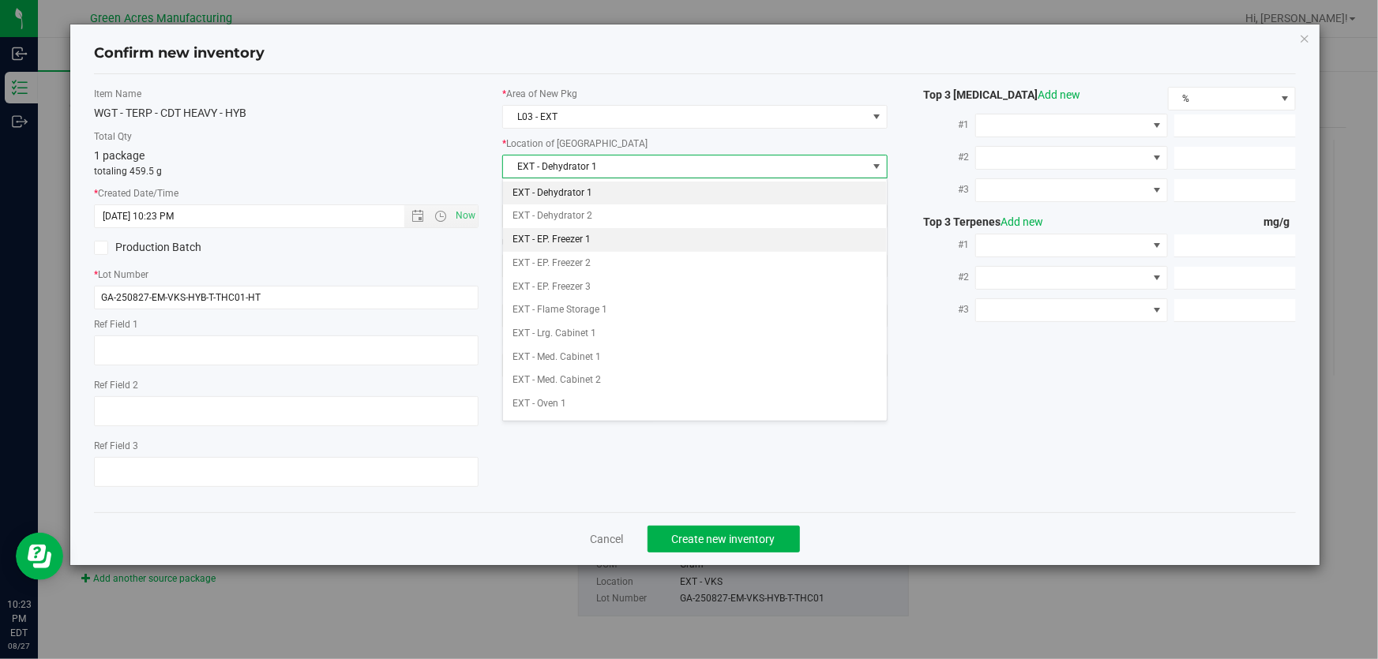
click at [614, 242] on li "EXT - EP. Freezer 1" at bounding box center [695, 240] width 384 height 24
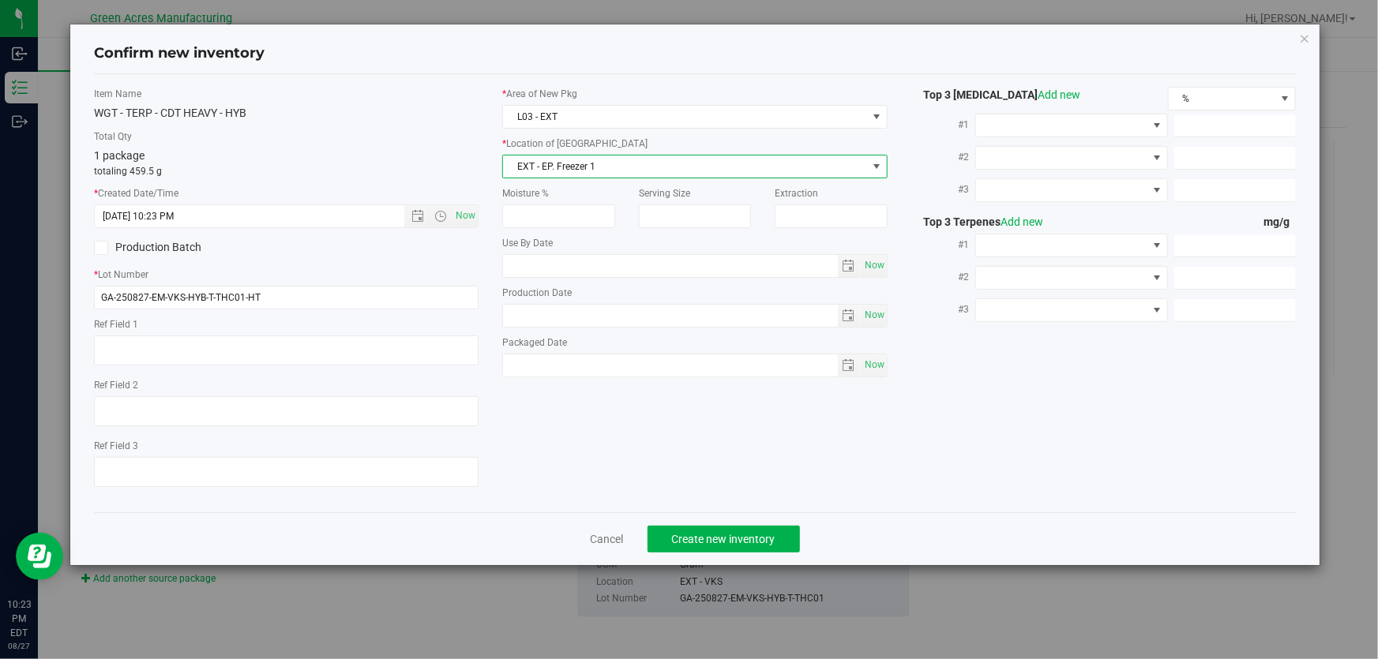
click at [682, 163] on span "EXT - EP. Freezer 1" at bounding box center [684, 167] width 363 height 22
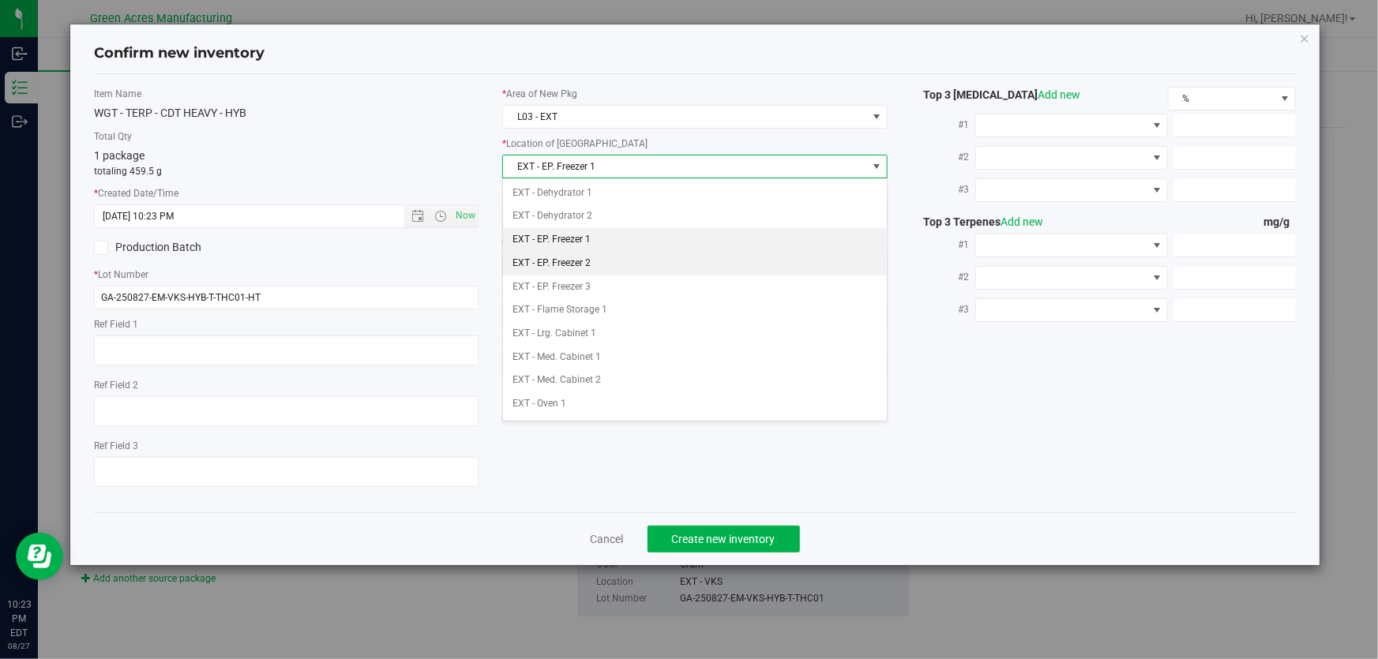
click at [617, 267] on li "EXT - EP. Freezer 2" at bounding box center [695, 264] width 384 height 24
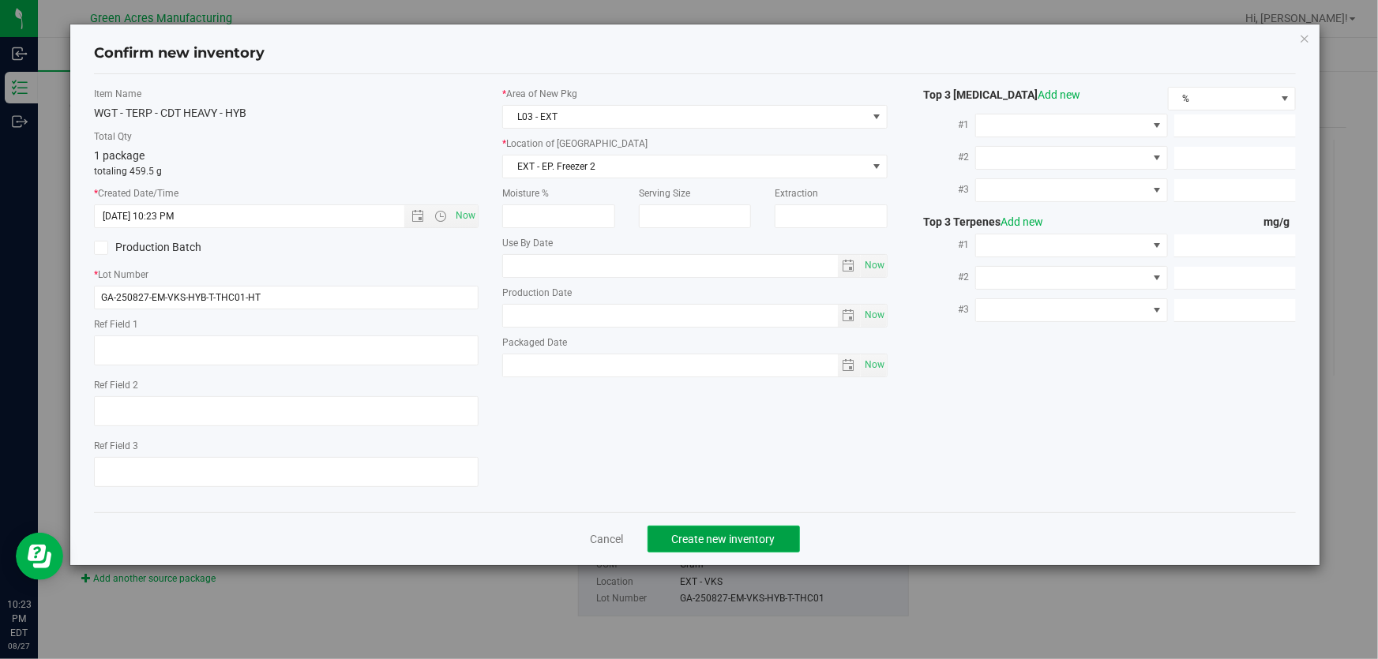
click at [749, 540] on span "Create new inventory" at bounding box center [723, 539] width 103 height 13
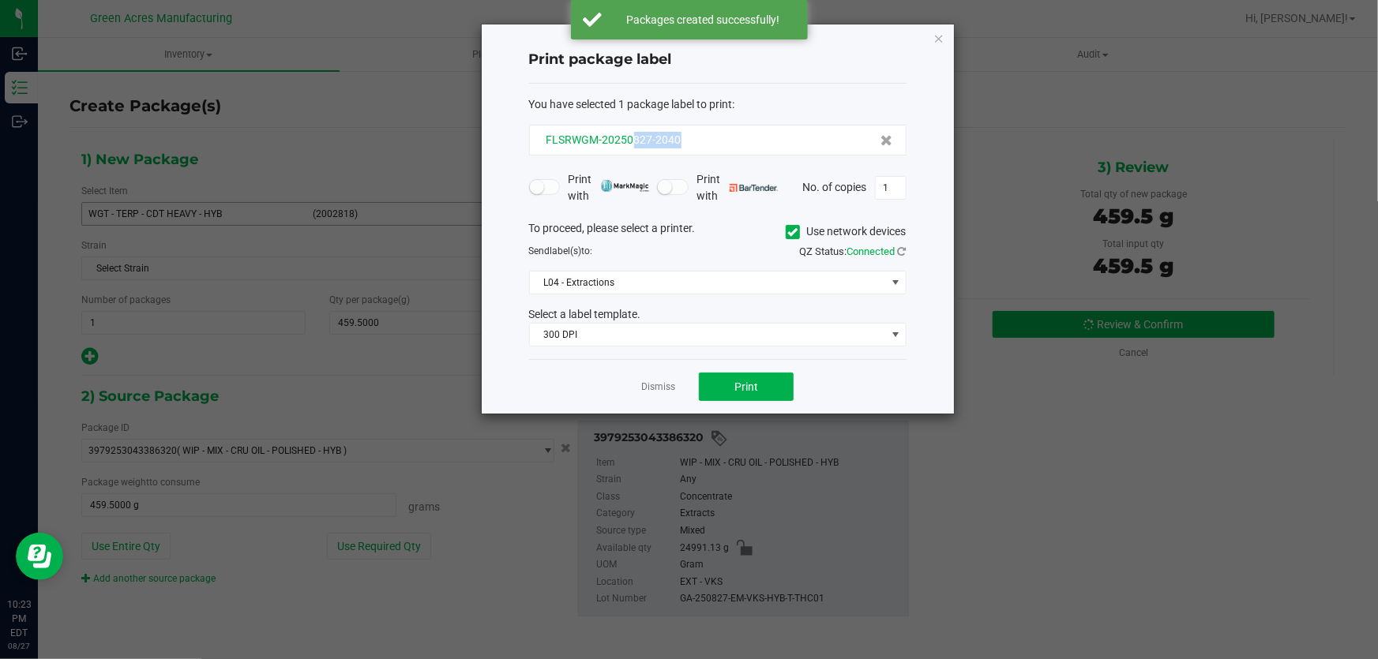
drag, startPoint x: 657, startPoint y: 144, endPoint x: 635, endPoint y: 145, distance: 22.2
click at [635, 145] on div "FLSRWGM-20250827-2040" at bounding box center [717, 140] width 351 height 17
copy span "827-2040"
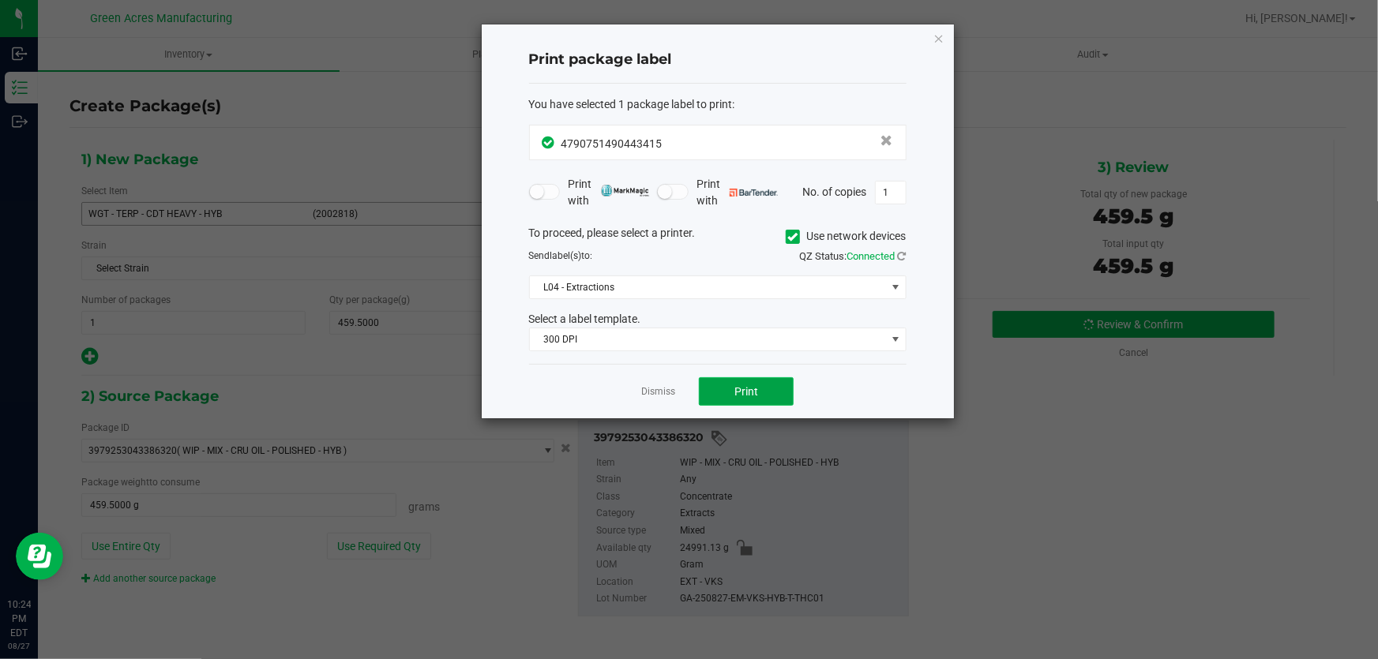
click at [770, 400] on button "Print" at bounding box center [746, 391] width 95 height 28
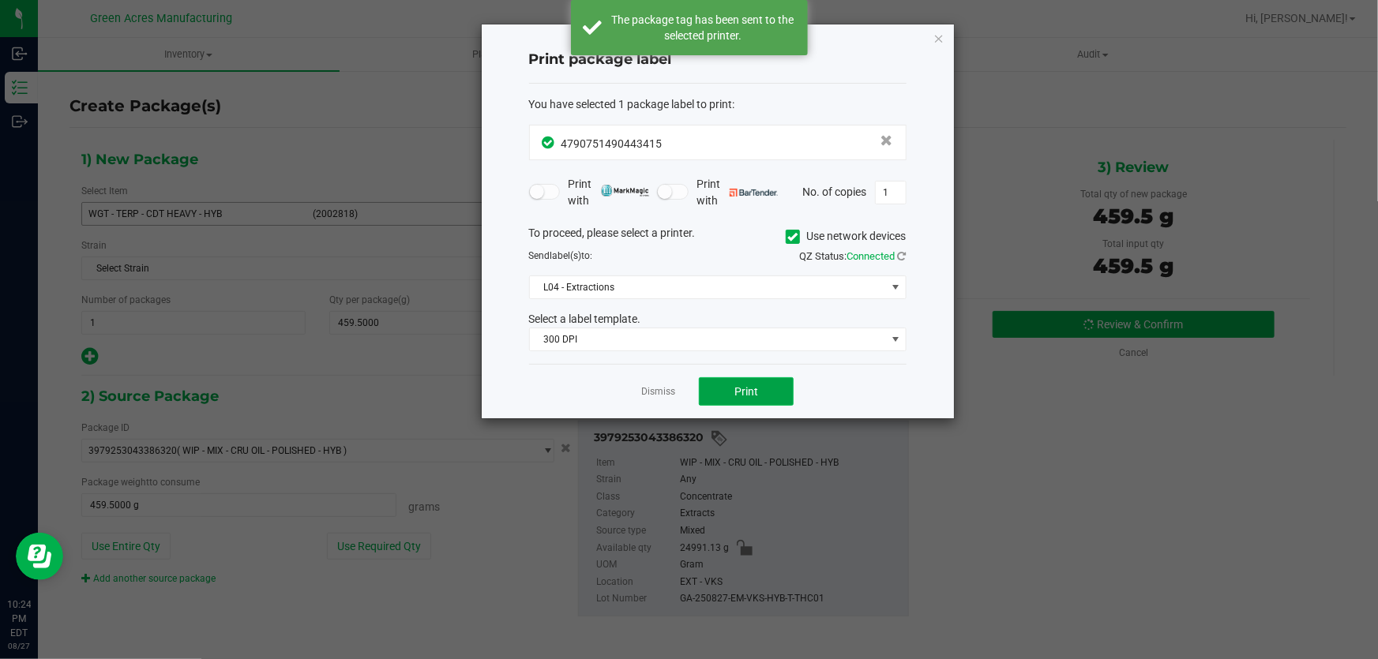
click at [778, 392] on button "Print" at bounding box center [746, 391] width 95 height 28
